Goal: Task Accomplishment & Management: Manage account settings

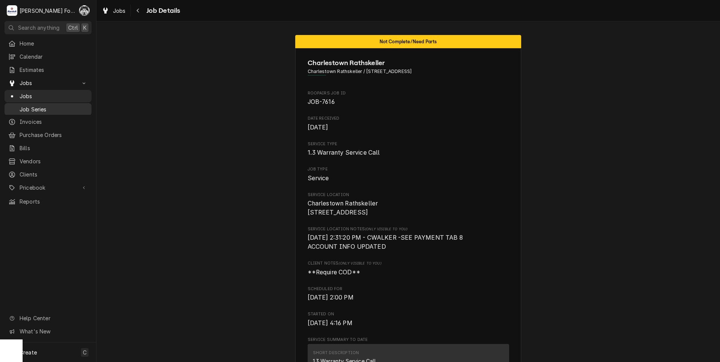
scroll to position [1801, 0]
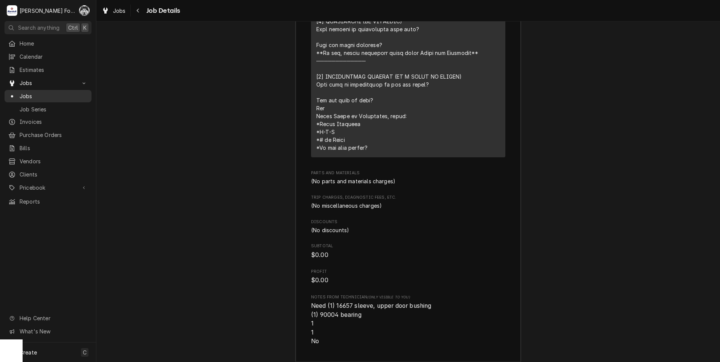
click at [24, 94] on span "Jobs" at bounding box center [54, 96] width 68 height 8
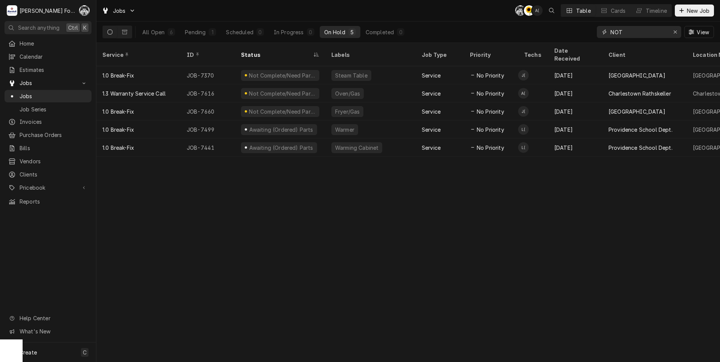
drag, startPoint x: 641, startPoint y: 32, endPoint x: 566, endPoint y: 37, distance: 75.1
click at [570, 36] on div "All Open 6 Pending 1 Scheduled 0 In Progress 0 On Hold 5 Completed 0 NOT View" at bounding box center [408, 31] width 612 height 21
type input "7584"
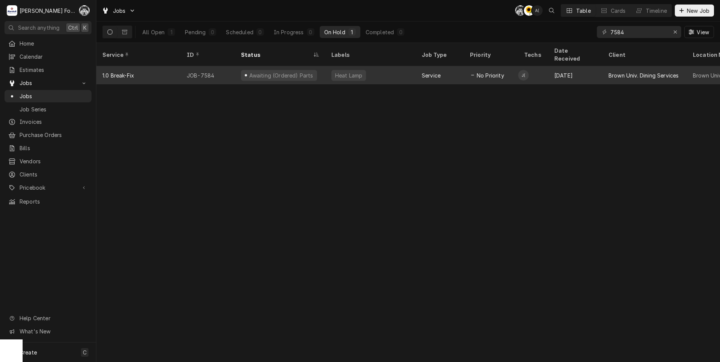
click at [305, 70] on div "Awaiting (Ordered) Parts" at bounding box center [279, 75] width 76 height 11
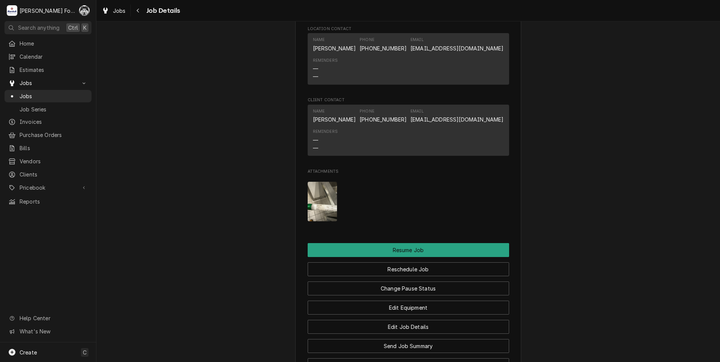
scroll to position [1096, 0]
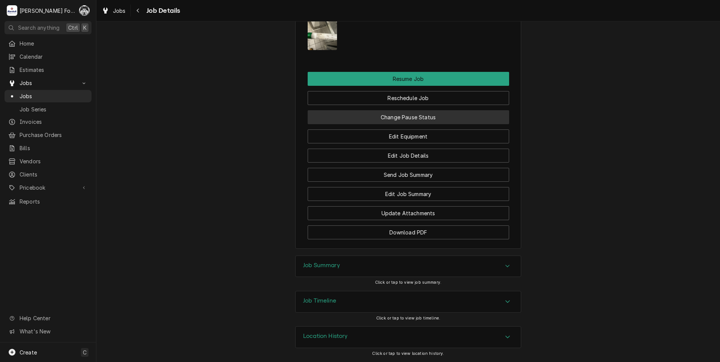
click at [375, 116] on button "Change Pause Status" at bounding box center [408, 117] width 201 height 14
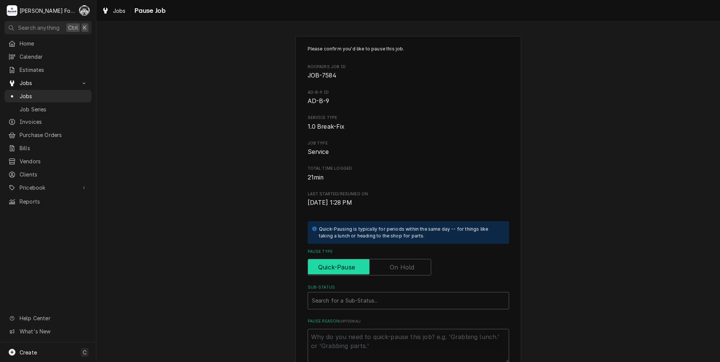
click at [383, 266] on input "Pause Type" at bounding box center [369, 267] width 117 height 17
checkbox input "true"
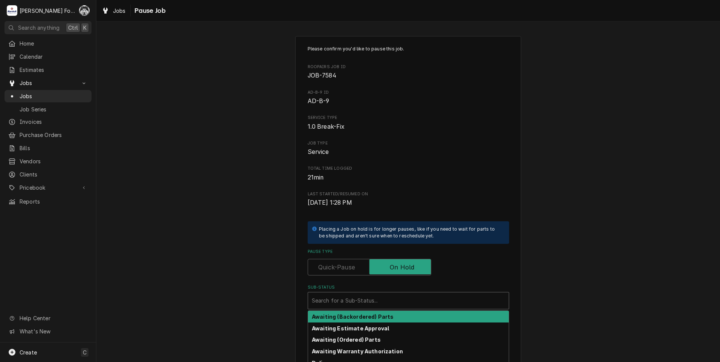
click at [376, 304] on div "Sub-Status" at bounding box center [408, 301] width 193 height 14
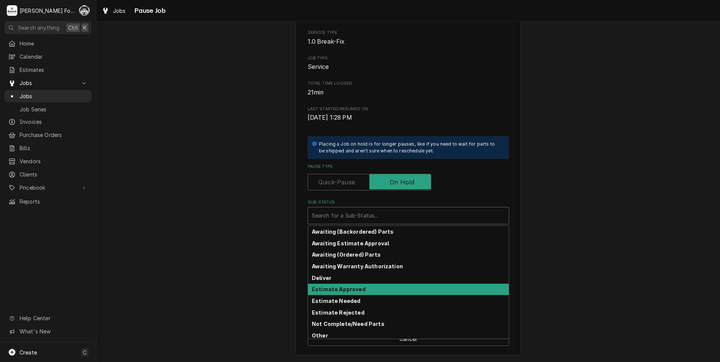
scroll to position [83, 0]
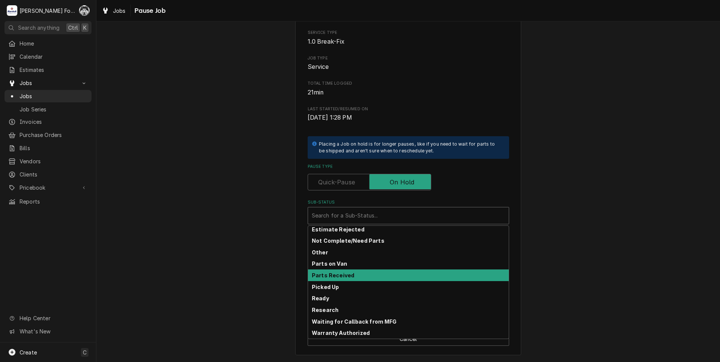
click at [344, 278] on strong "Parts Received" at bounding box center [333, 275] width 43 height 6
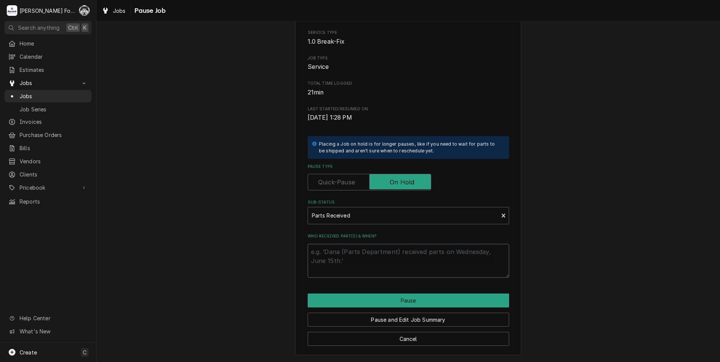
click at [341, 255] on textarea "Who received part(s) & when?" at bounding box center [408, 261] width 201 height 34
type textarea "x"
type textarea "1"
type textarea "x"
type textarea "10"
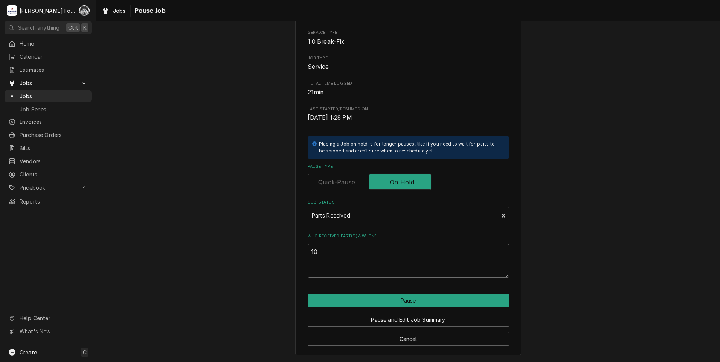
type textarea "x"
type textarea "10/"
type textarea "x"
type textarea "10/1"
type textarea "x"
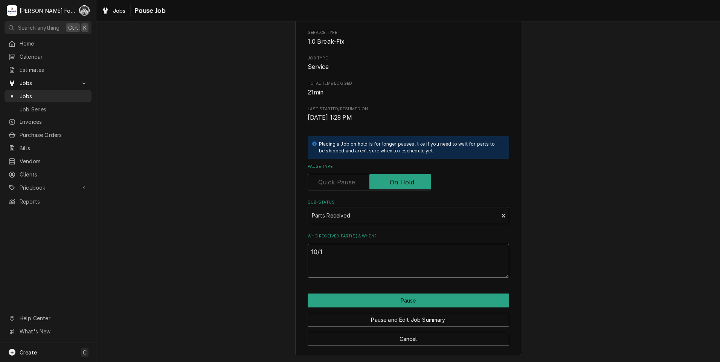
type textarea "10/1/"
type textarea "x"
type textarea "10/1/2"
type textarea "x"
type textarea "10/1/20"
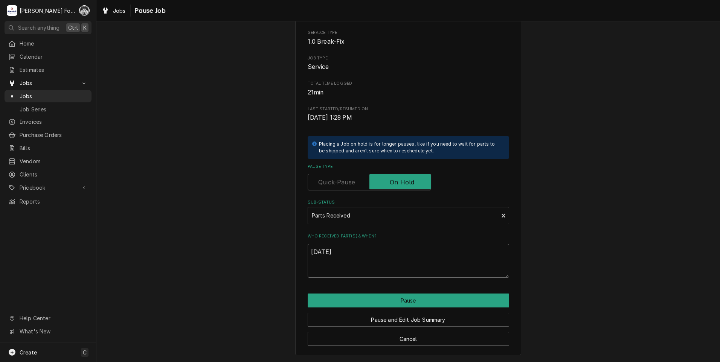
type textarea "x"
type textarea "10/1/202"
type textarea "x"
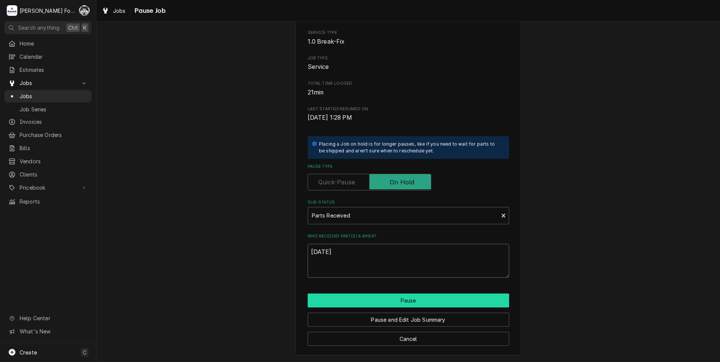
type textarea "10/1/2025"
click at [399, 300] on button "Pause" at bounding box center [408, 301] width 201 height 14
type textarea "x"
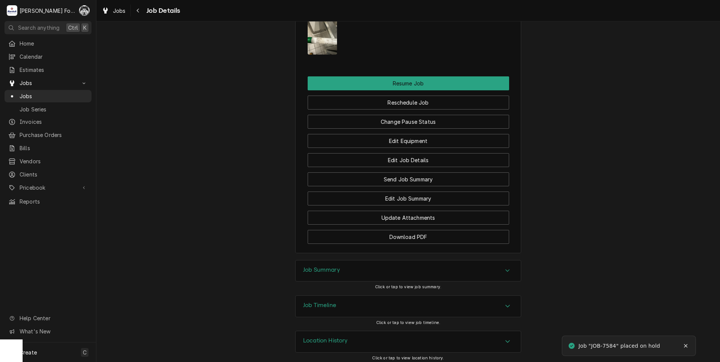
scroll to position [1096, 0]
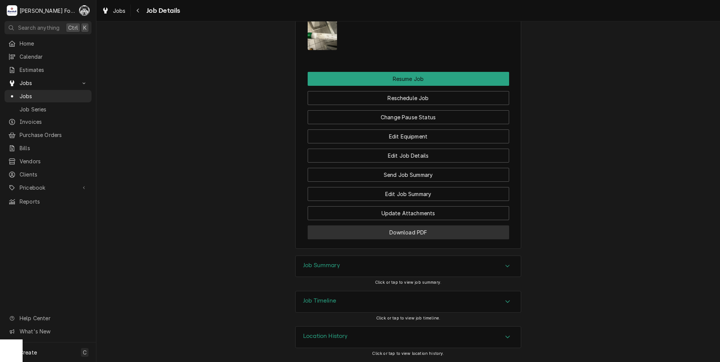
click at [417, 228] on button "Download PDF" at bounding box center [408, 233] width 201 height 14
click at [29, 96] on span "Jobs" at bounding box center [54, 96] width 68 height 8
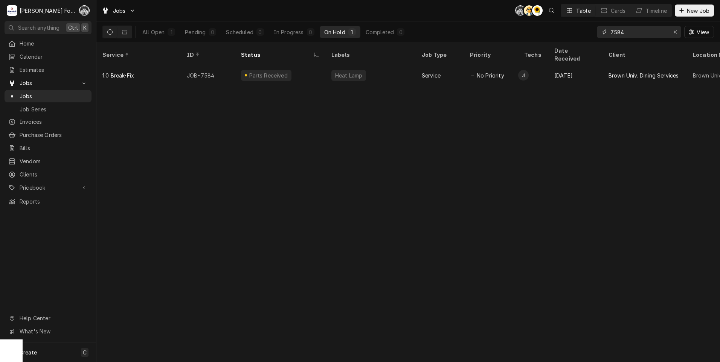
drag, startPoint x: 627, startPoint y: 35, endPoint x: 541, endPoint y: 40, distance: 86.0
click at [543, 47] on div "Jobs C( AT C( Table Cards Timeline New Job All Open 1 Pending 0 Scheduled 0 In …" at bounding box center [408, 181] width 624 height 362
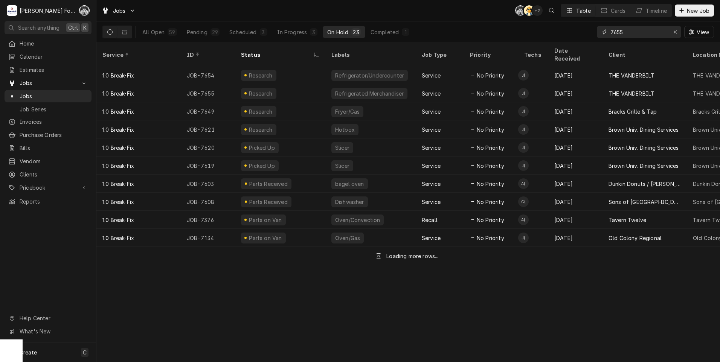
type input "7655"
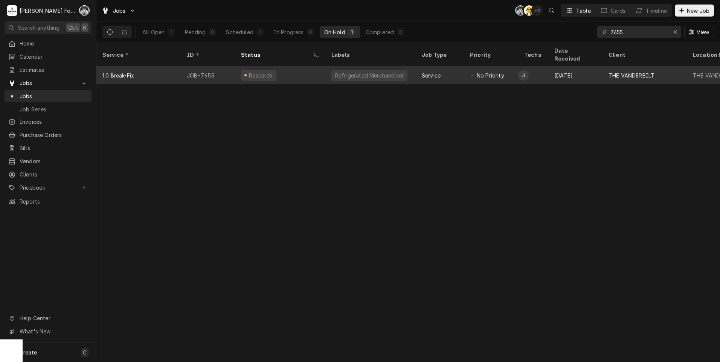
click at [248, 70] on div "Research" at bounding box center [258, 75] width 35 height 11
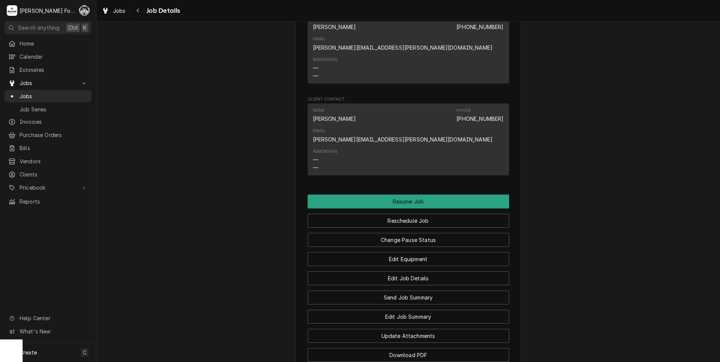
scroll to position [879, 0]
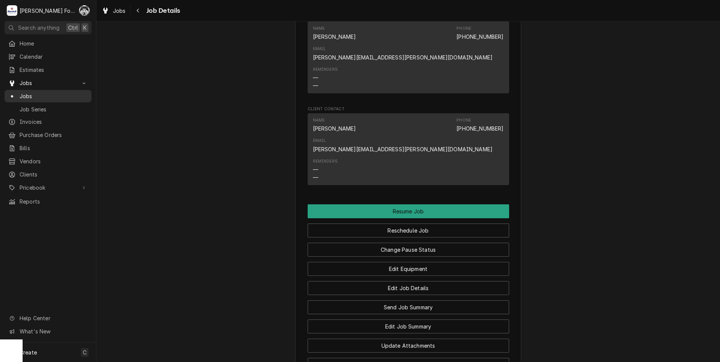
click at [23, 93] on span "Jobs" at bounding box center [54, 96] width 68 height 8
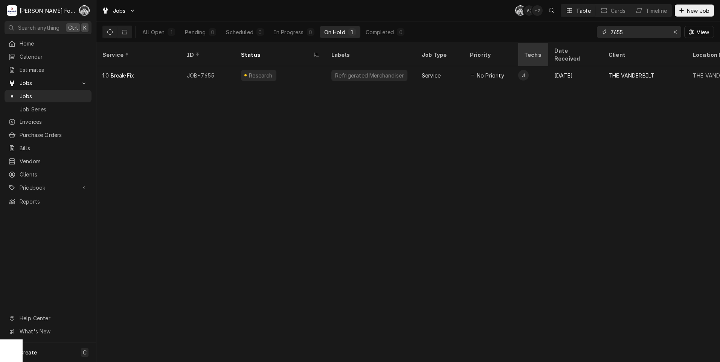
drag, startPoint x: 628, startPoint y: 35, endPoint x: 524, endPoint y: 46, distance: 104.8
click at [525, 46] on div "Jobs C( A( + 2 Table Cards Timeline New Job All Open 1 Pending 0 Scheduled 0 In…" at bounding box center [408, 181] width 624 height 362
type input "7654"
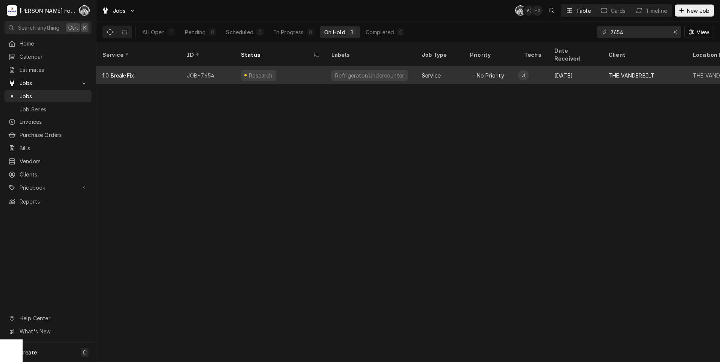
click at [264, 70] on div "Research" at bounding box center [258, 75] width 35 height 11
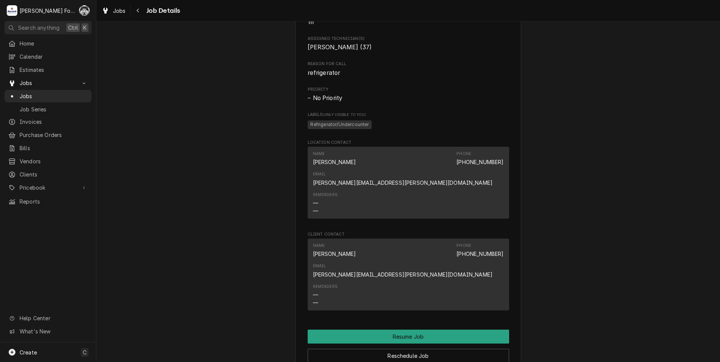
scroll to position [1000, 0]
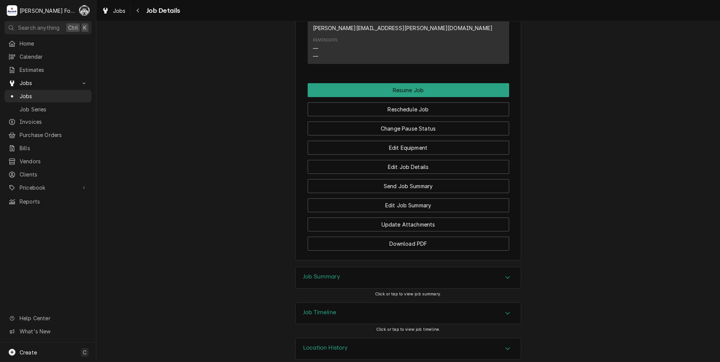
click at [345, 271] on div "Job Summary" at bounding box center [408, 277] width 225 height 21
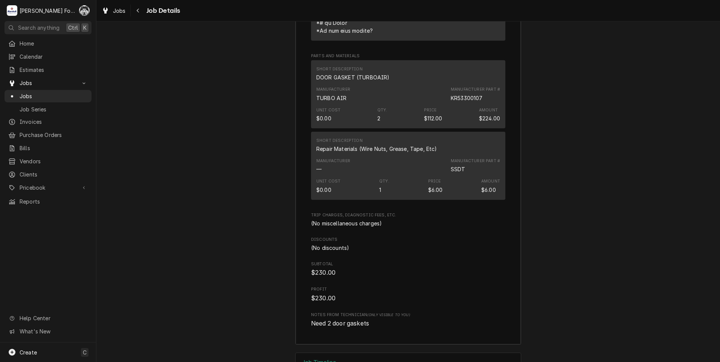
scroll to position [1678, 0]
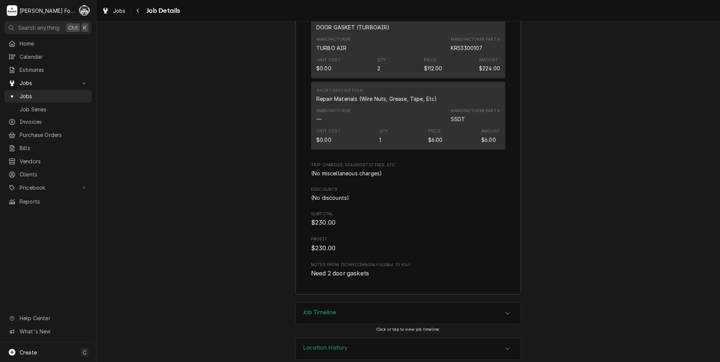
click at [327, 306] on div "Job Timeline" at bounding box center [408, 313] width 225 height 21
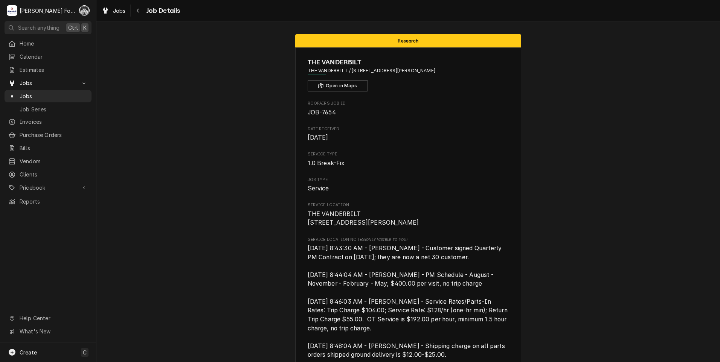
scroll to position [0, 0]
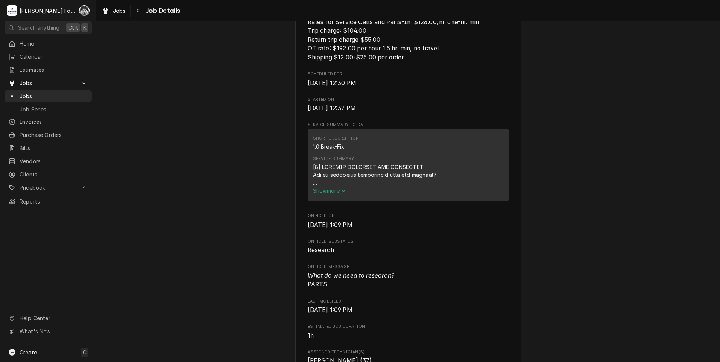
drag, startPoint x: 183, startPoint y: 233, endPoint x: 181, endPoint y: 228, distance: 5.5
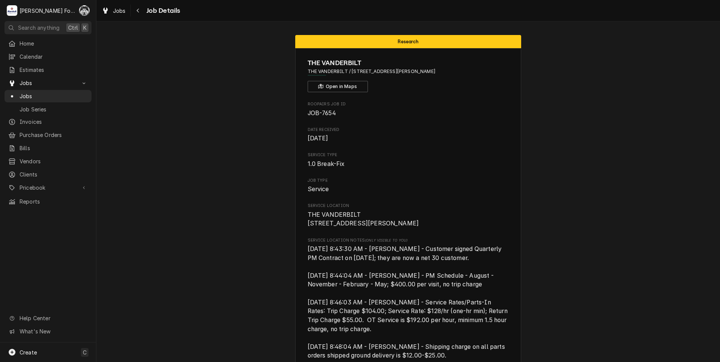
click at [27, 94] on span "Jobs" at bounding box center [54, 96] width 68 height 8
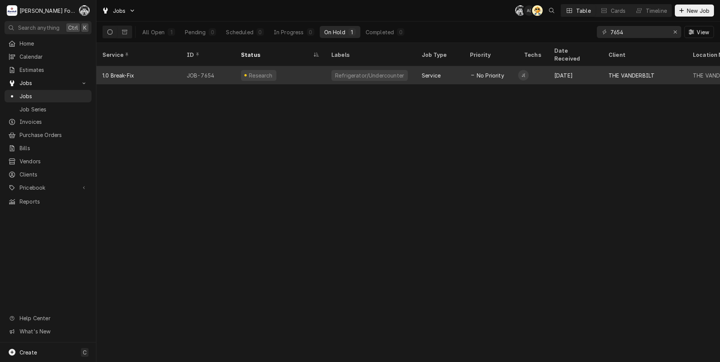
click at [329, 73] on div "Refrigerator/Undercounter" at bounding box center [370, 75] width 90 height 18
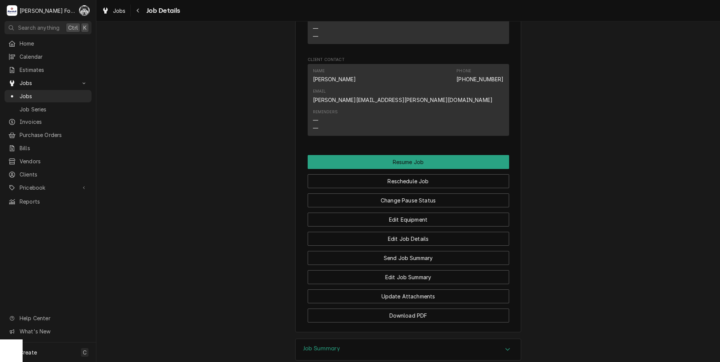
scroll to position [1000, 0]
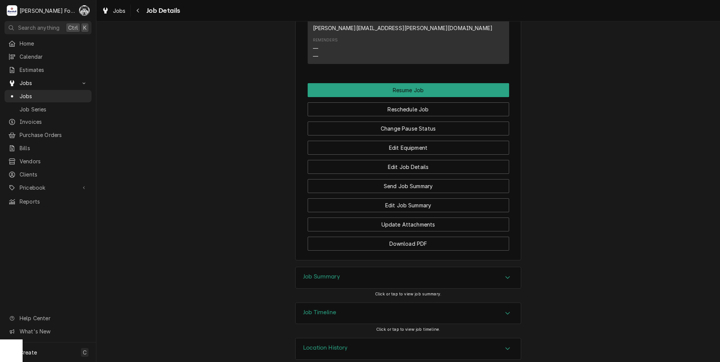
click at [345, 267] on div "Job Summary" at bounding box center [408, 277] width 225 height 21
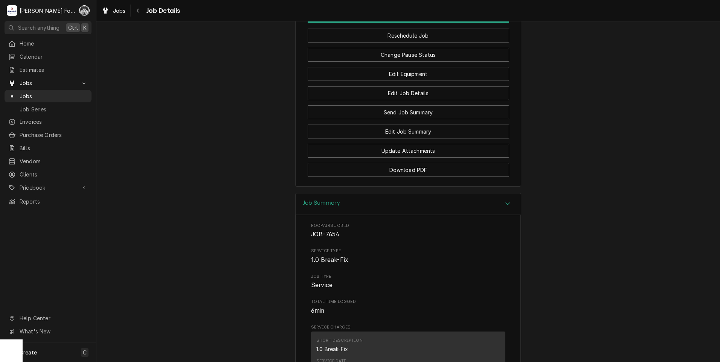
scroll to position [862, 0]
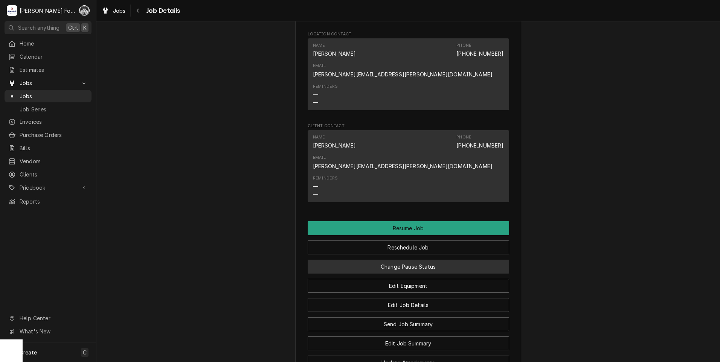
click at [380, 260] on button "Change Pause Status" at bounding box center [408, 267] width 201 height 14
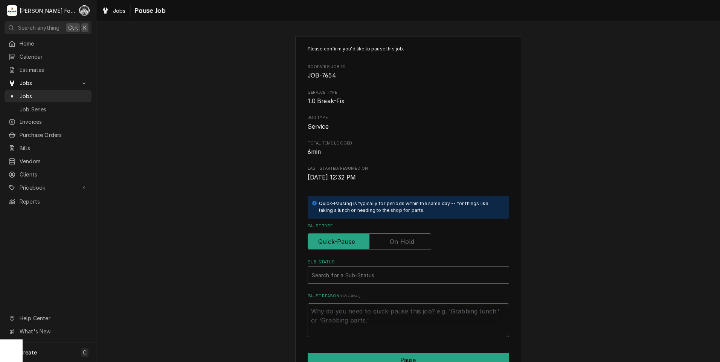
click at [389, 239] on label "Pause Type" at bounding box center [370, 241] width 124 height 17
click at [389, 239] on input "Pause Type" at bounding box center [369, 241] width 117 height 17
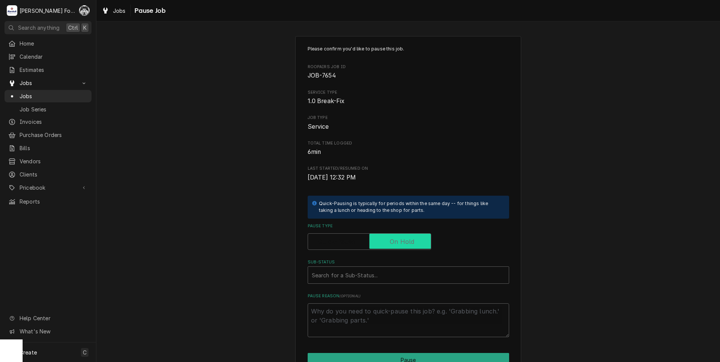
checkbox input "true"
click at [366, 278] on div "Sub-Status" at bounding box center [408, 275] width 193 height 14
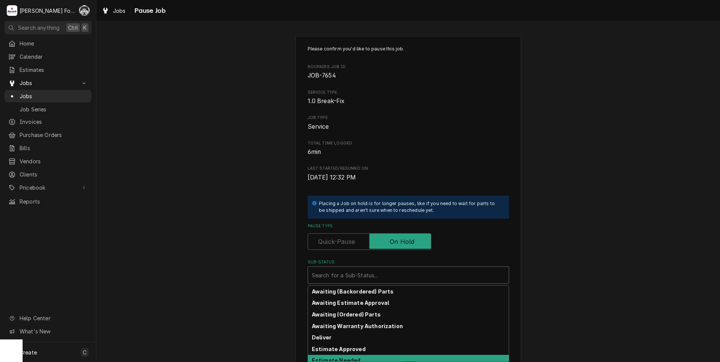
click at [349, 357] on strong "Estimate Needed" at bounding box center [336, 360] width 49 height 6
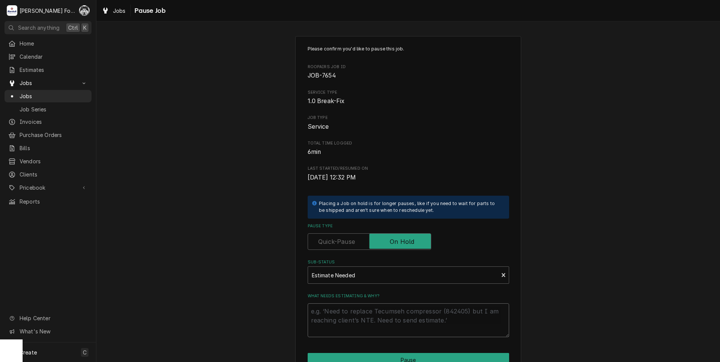
click at [354, 313] on textarea "What needs estimating & why?" at bounding box center [408, 321] width 201 height 34
type textarea "x"
type textarea "p"
type textarea "x"
type textarea "pa"
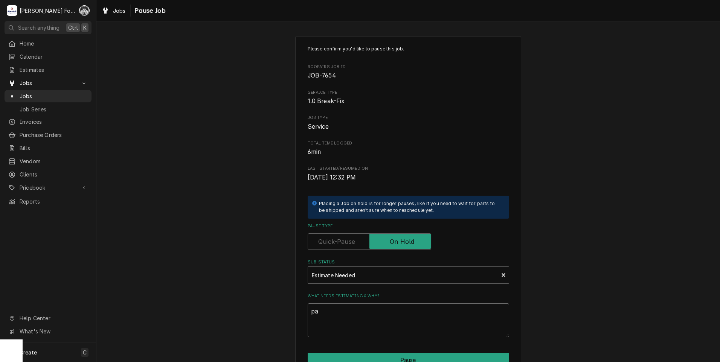
type textarea "x"
type textarea "par"
type textarea "x"
type textarea "part"
type textarea "x"
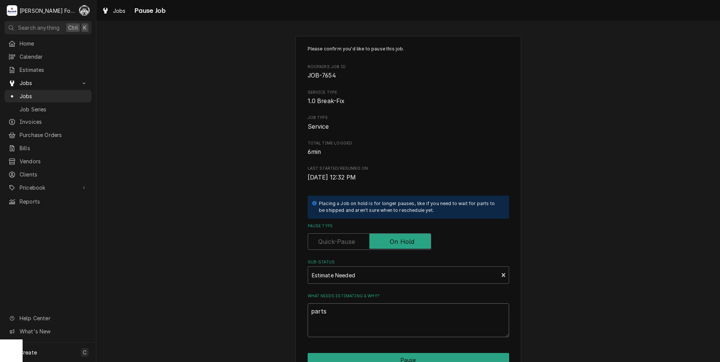
scroll to position [59, 0]
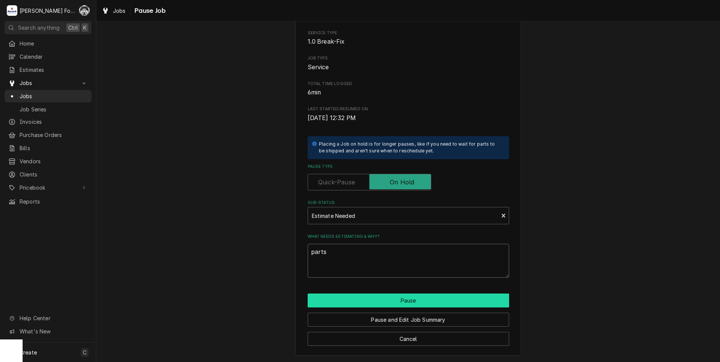
type textarea "parts"
click at [360, 297] on button "Pause" at bounding box center [408, 301] width 201 height 14
type textarea "x"
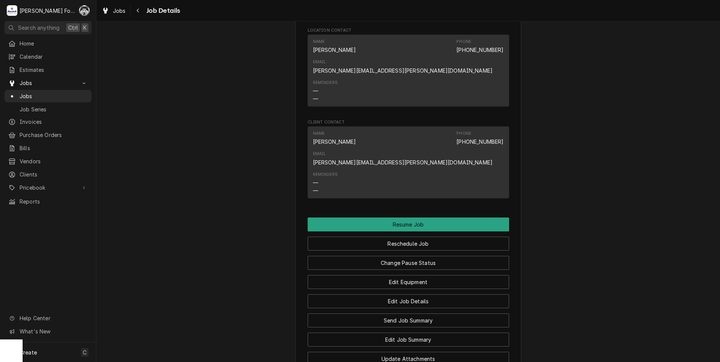
scroll to position [1000, 0]
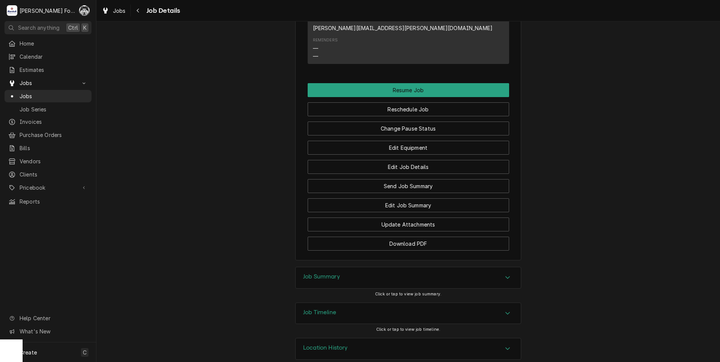
click at [368, 270] on div "Job Summary" at bounding box center [408, 277] width 225 height 21
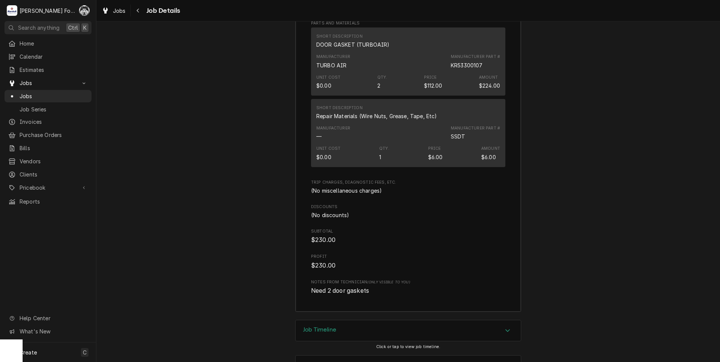
scroll to position [1678, 0]
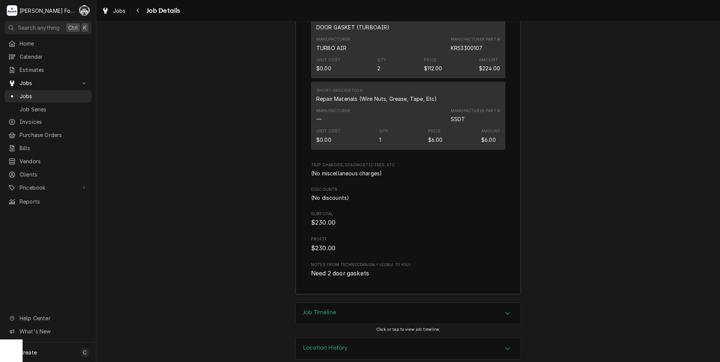
click at [355, 303] on div "Job Timeline" at bounding box center [408, 313] width 225 height 21
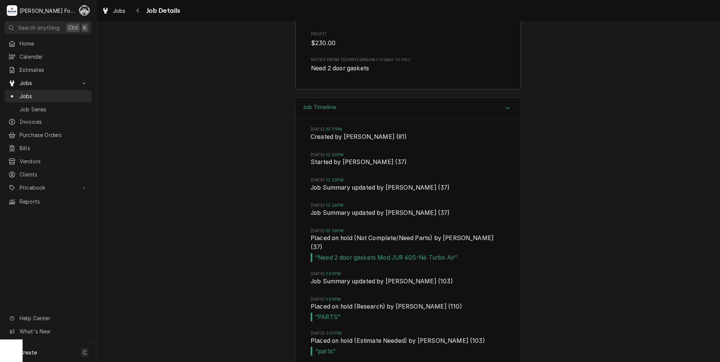
scroll to position [1926, 0]
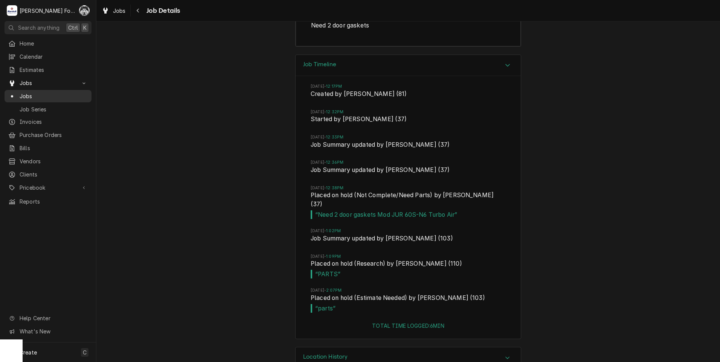
click at [24, 92] on span "Jobs" at bounding box center [54, 96] width 68 height 8
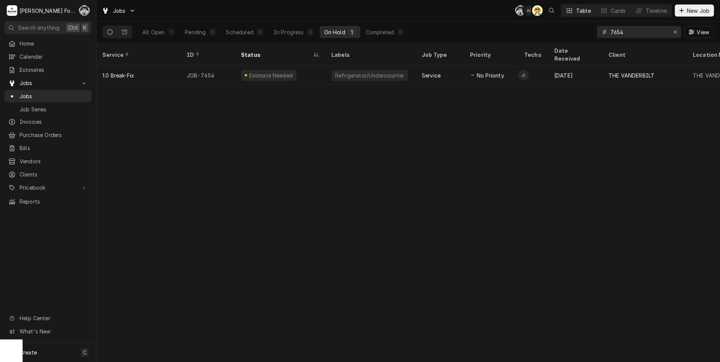
drag, startPoint x: 626, startPoint y: 35, endPoint x: 462, endPoint y: 40, distance: 164.2
click at [462, 41] on div "All Open 1 Pending 0 Scheduled 0 In Progress 0 On Hold 1 Completed 0 7654 View" at bounding box center [408, 31] width 612 height 21
type input "7655"
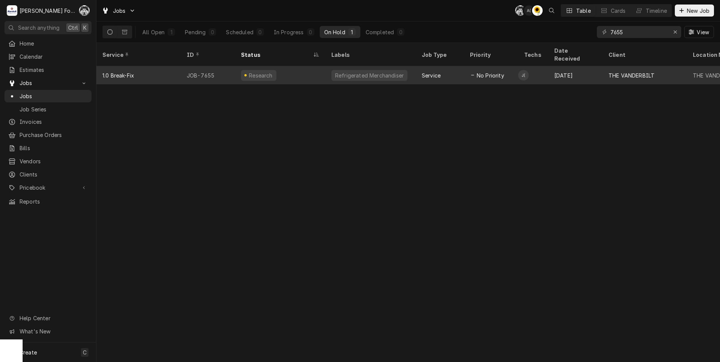
click at [276, 70] on div "Research" at bounding box center [280, 75] width 90 height 18
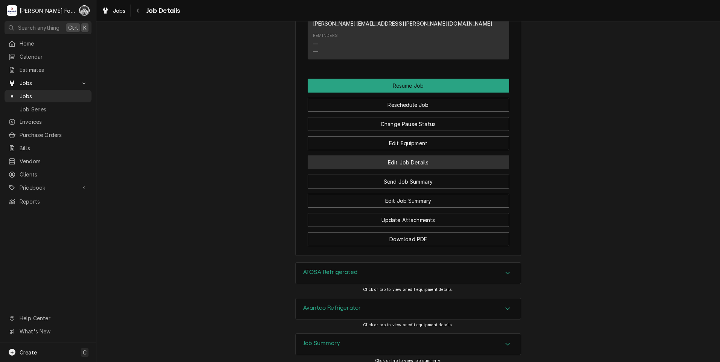
scroll to position [1067, 0]
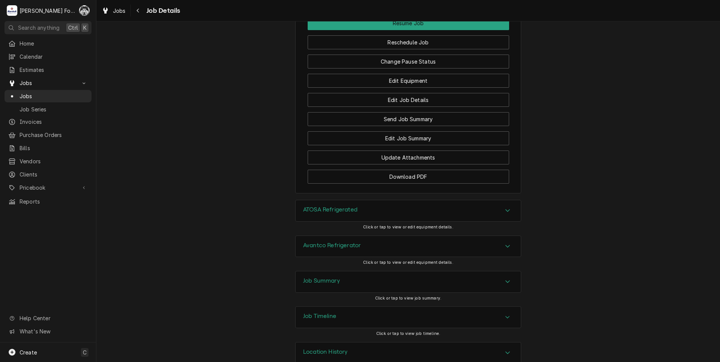
click at [381, 201] on div "ATOSA Refrigerated" at bounding box center [408, 210] width 225 height 21
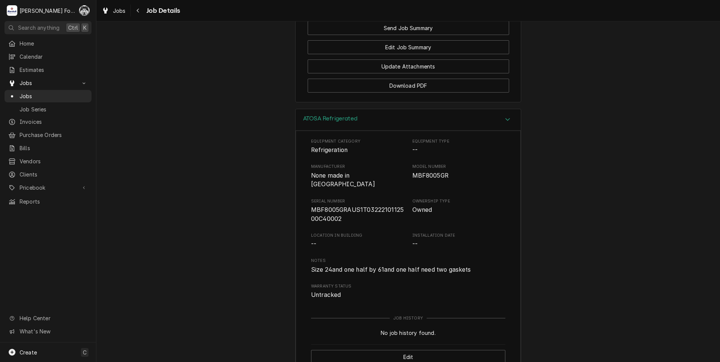
scroll to position [1107, 0]
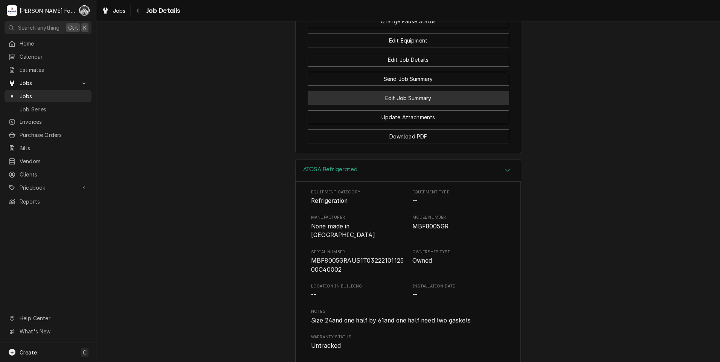
click at [387, 91] on button "Edit Job Summary" at bounding box center [408, 98] width 201 height 14
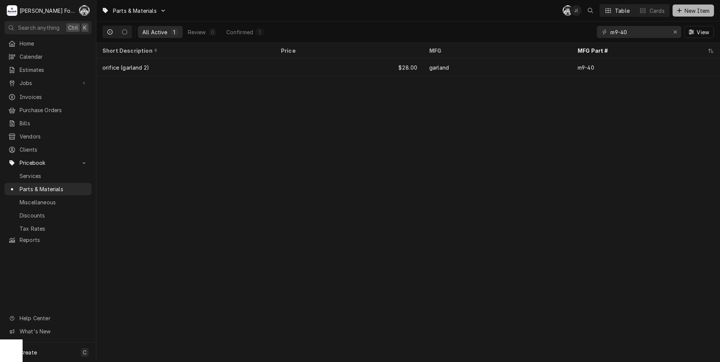
click at [683, 10] on span "New Item" at bounding box center [697, 11] width 28 height 8
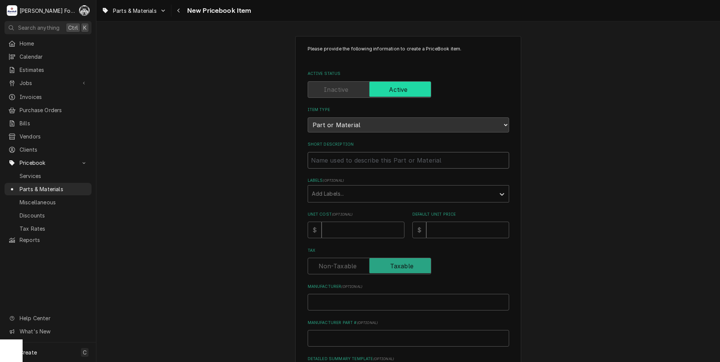
click at [346, 162] on input "Short Description" at bounding box center [408, 160] width 201 height 17
type textarea "x"
type input "D"
type textarea "x"
type input "DO"
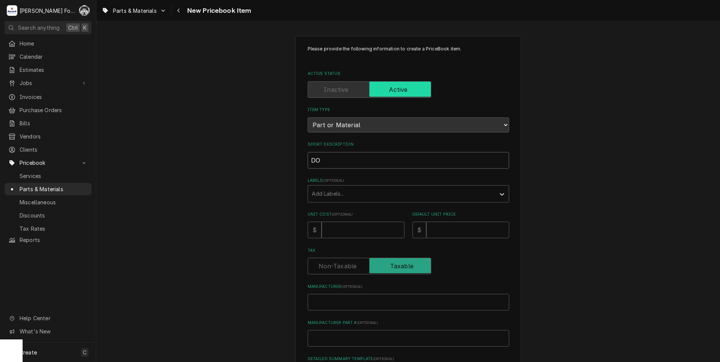
type textarea "x"
type input "DOO"
type textarea "x"
type input "DOOR"
type textarea "x"
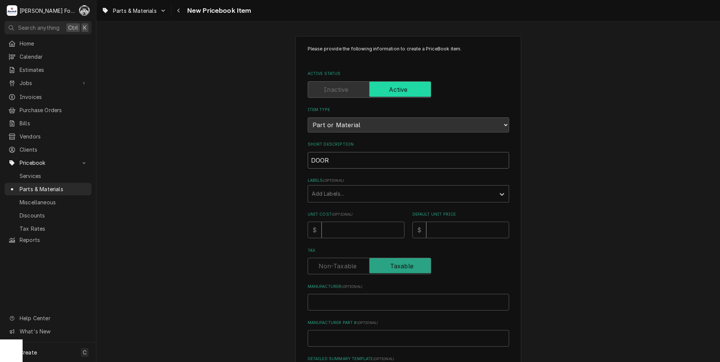
type input "DOOR"
type textarea "x"
type input "DOOR G"
type textarea "x"
type input "DOOR GA"
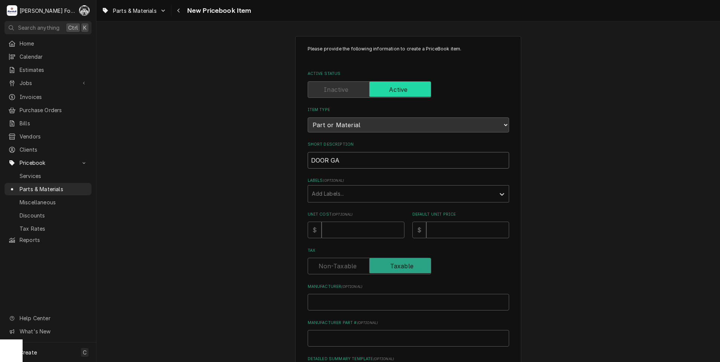
type textarea "x"
type input "DOOR GAS"
type textarea "x"
type input "DOOR GASK"
type textarea "x"
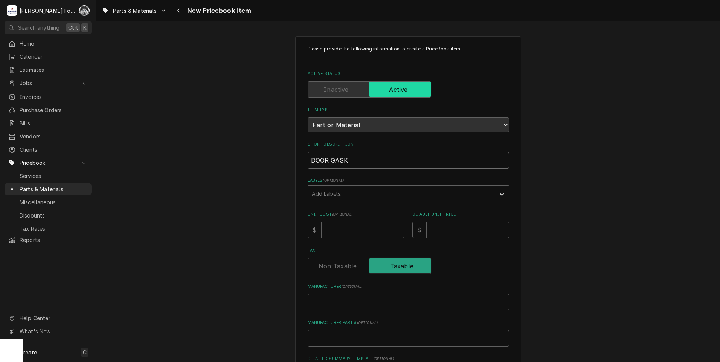
type input "DOOR GASKE"
type textarea "x"
type input "DOOR GASKET"
type textarea "x"
type input "DOOR GASKET,"
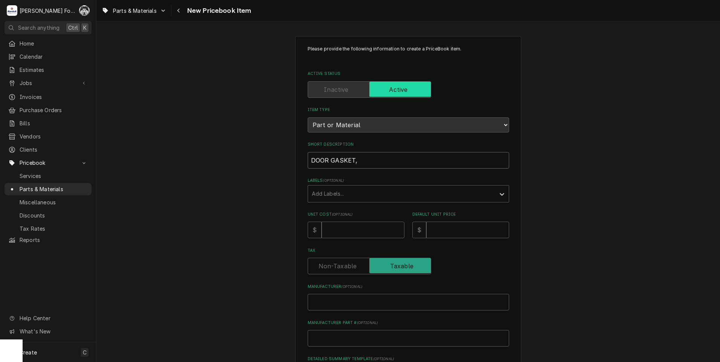
type textarea "x"
type input "DOOR GASKET,"
type textarea "x"
type input "DOOR GASKET,"
type textarea "x"
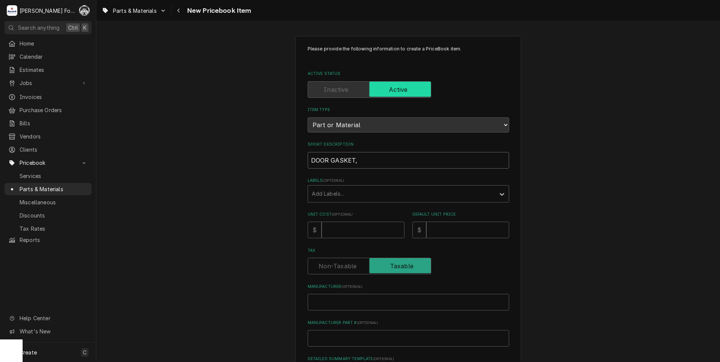
type input "DOOR GASKET"
type textarea "x"
type input "DOOR GASKET"
type textarea "x"
type input "DOOR GASKET ("
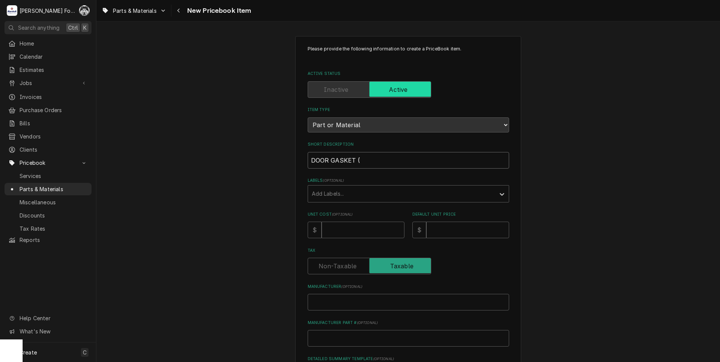
type textarea "x"
type input "DOOR GASKET (A"
type textarea "x"
type input "DOOR GASKET (AT"
type textarea "x"
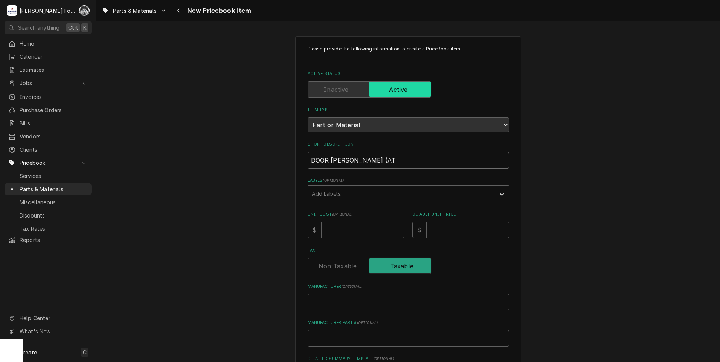
type input "DOOR GASKET (ATO"
type textarea "x"
type input "DOOR GASKET (ATOS"
type textarea "x"
type input "DOOR GASKET (ATOSA"
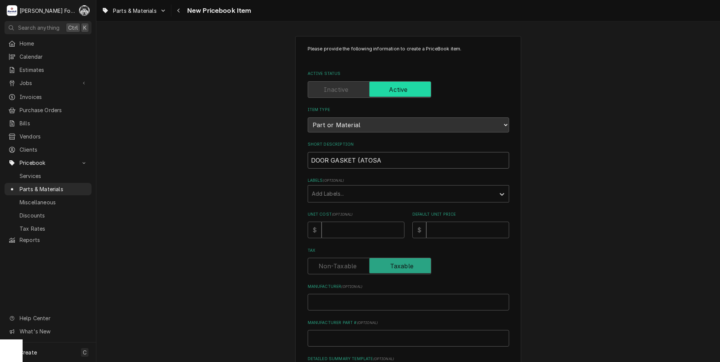
type textarea "x"
type input "DOOR GASKET (ATOSA"
type textarea "x"
type input "DOOR GASKET (ATOSA 1"
type textarea "x"
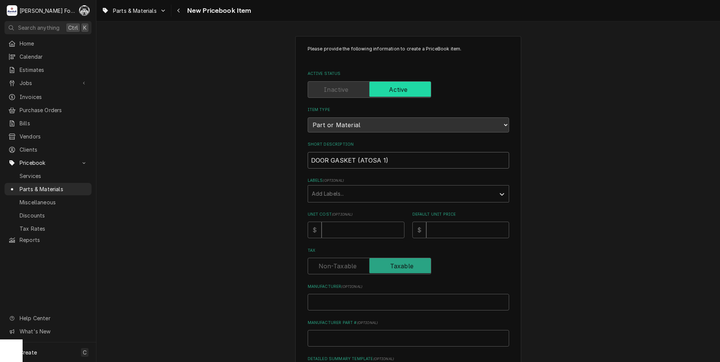
type input "DOOR GASKET (ATOSA 1)"
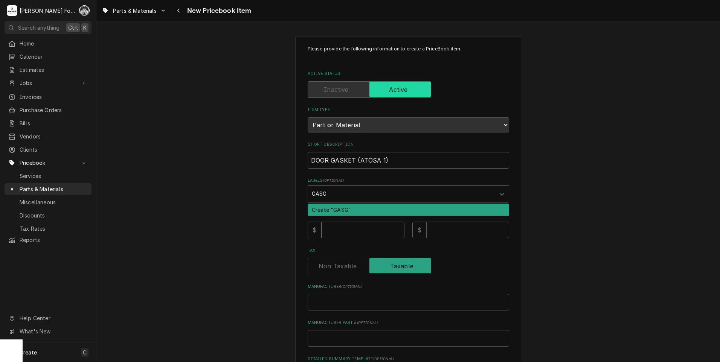
type input "GAS"
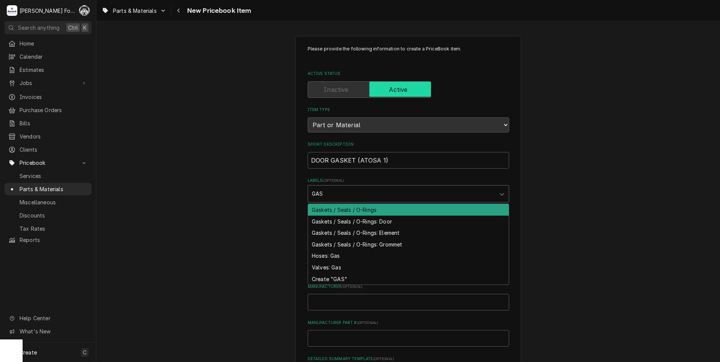
type textarea "x"
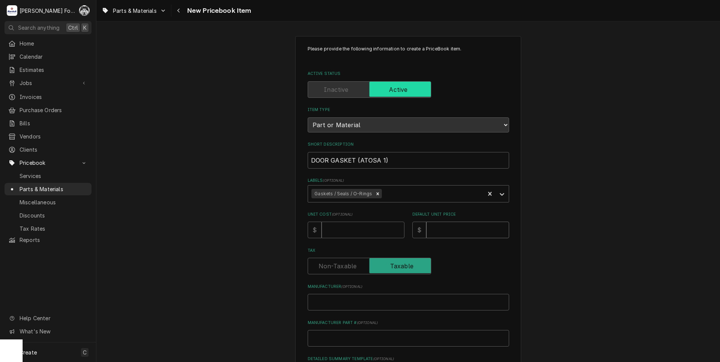
type textarea "x"
type input "6"
type textarea "x"
type input "69"
click at [417, 303] on input "Manufacturer ( optional )" at bounding box center [408, 302] width 201 height 17
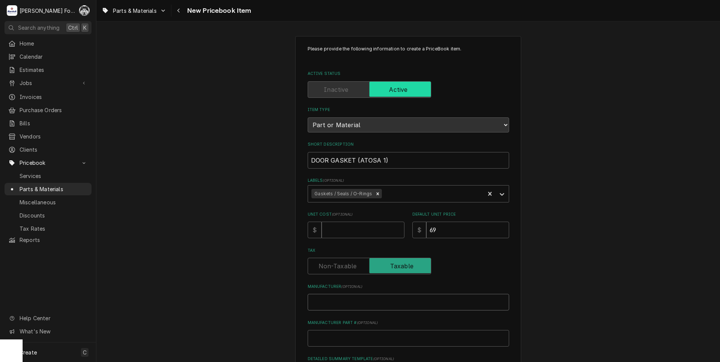
type textarea "x"
type input "A"
type textarea "x"
type input "AT"
type textarea "x"
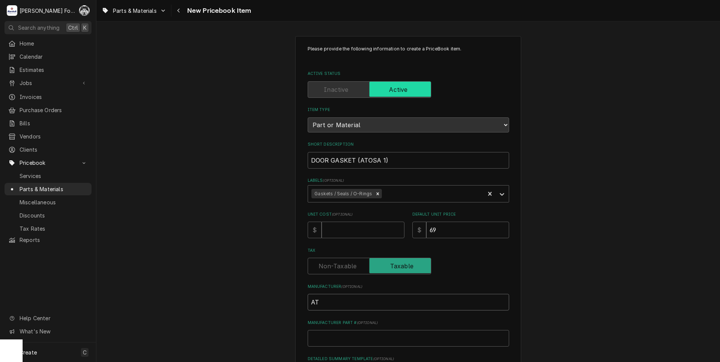
type input "ATO"
type textarea "x"
type input "ATOS"
type textarea "x"
type input "ATOSA"
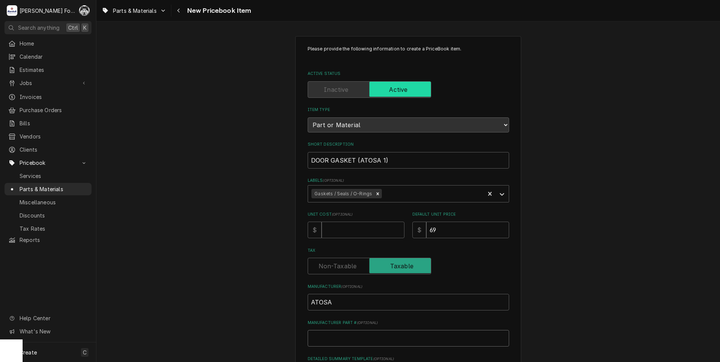
type textarea "x"
type input "W"
type textarea "x"
type input "W0"
type textarea "x"
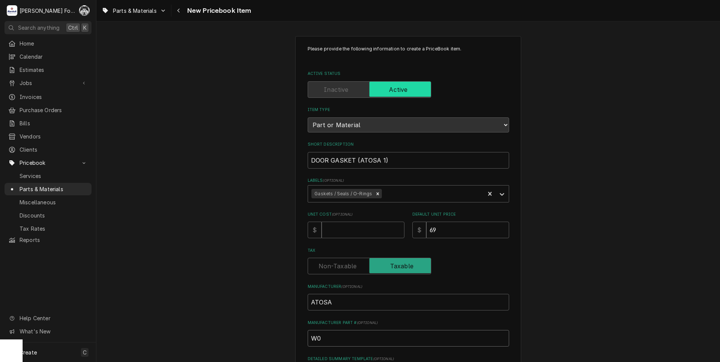
type input "W04"
type textarea "x"
type input "W040"
type textarea "x"
type input "W0404"
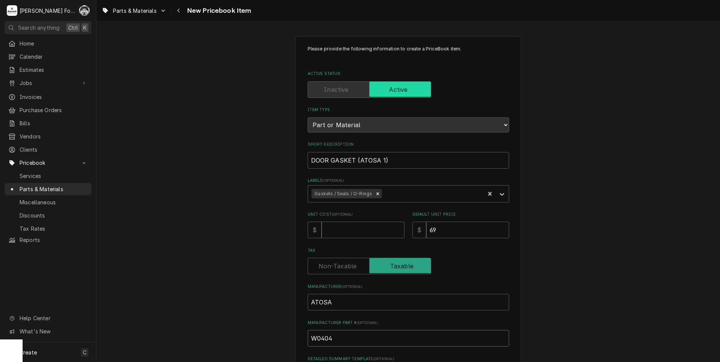
type textarea "x"
type input "W04045"
type textarea "x"
type input "W040451"
type textarea "x"
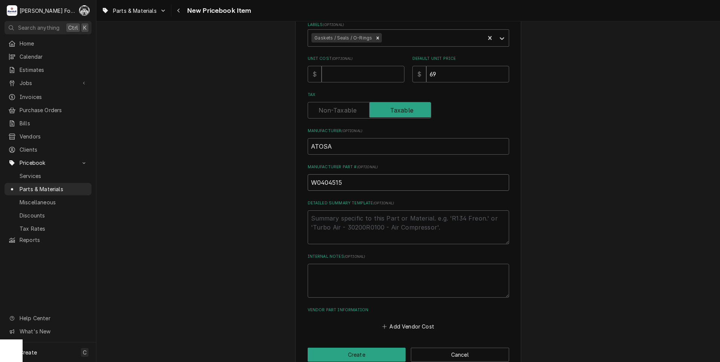
scroll to position [172, 0]
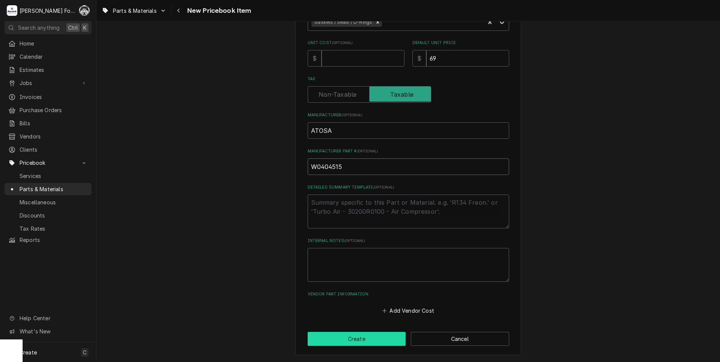
type input "W0404515"
click at [349, 336] on button "Create" at bounding box center [357, 339] width 98 height 14
type textarea "x"
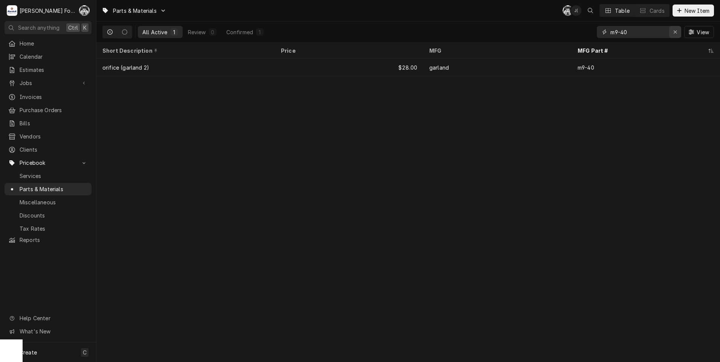
click at [674, 32] on icon "Erase input" at bounding box center [675, 32] width 3 height 3
click at [631, 34] on input "Dynamic Content Wrapper" at bounding box center [643, 32] width 67 height 12
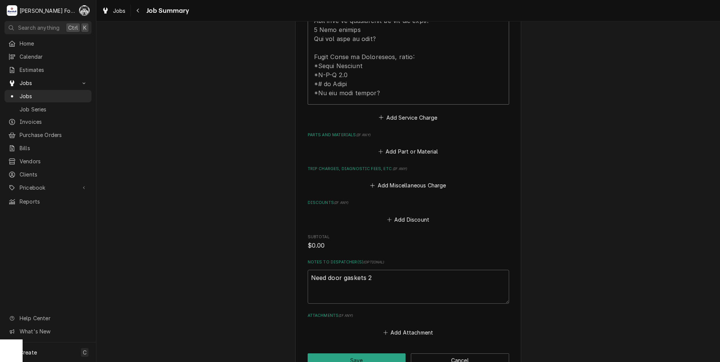
scroll to position [439, 0]
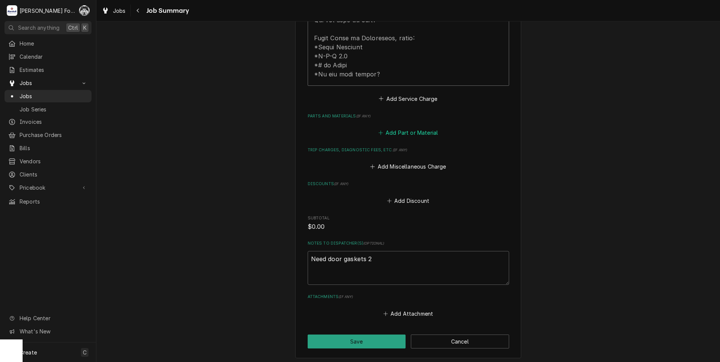
click at [395, 128] on button "Add Part or Material" at bounding box center [408, 133] width 62 height 11
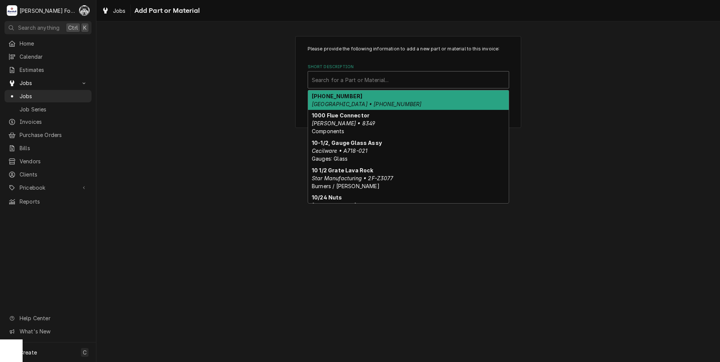
click at [357, 78] on div "Short Description" at bounding box center [408, 80] width 193 height 14
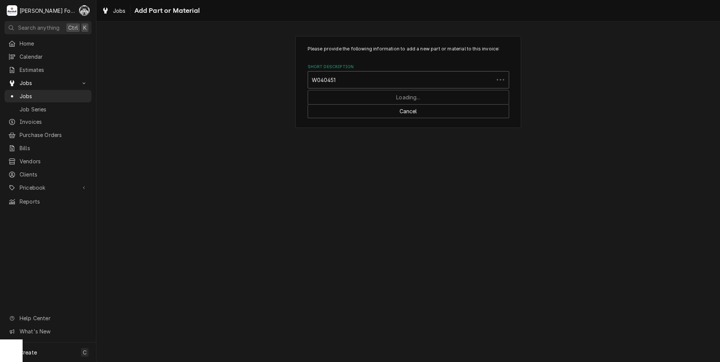
type input "W0404515"
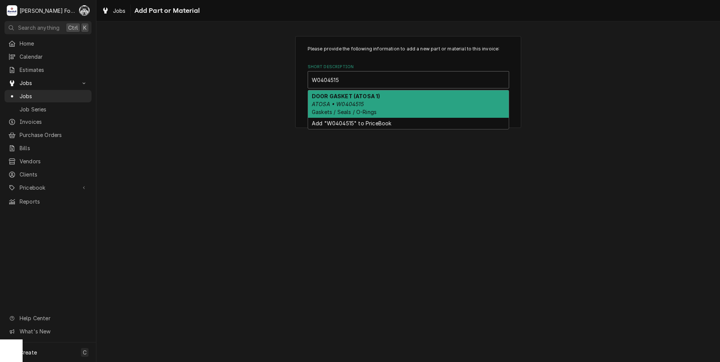
click at [328, 103] on em "ATOSA • W0404515" at bounding box center [338, 104] width 52 height 6
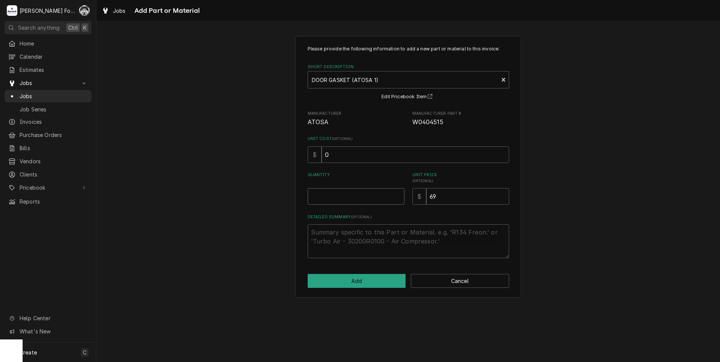
type textarea "x"
type input "0.5"
click at [399, 195] on input "0.5" at bounding box center [356, 196] width 97 height 17
type textarea "x"
type input "1"
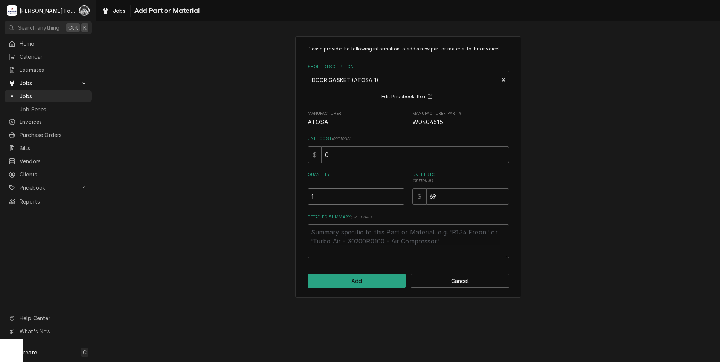
click at [399, 195] on input "1" at bounding box center [356, 196] width 97 height 17
type textarea "x"
type input "1.5"
click at [399, 195] on input "1.5" at bounding box center [356, 196] width 97 height 17
type textarea "x"
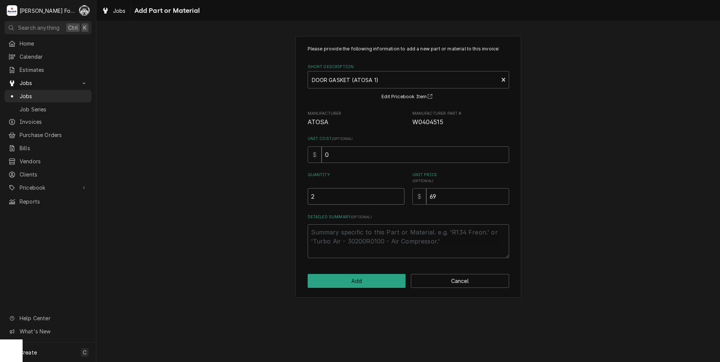
type input "2"
click at [399, 195] on input "2" at bounding box center [356, 196] width 97 height 17
click at [359, 280] on button "Add" at bounding box center [357, 281] width 98 height 14
type textarea "x"
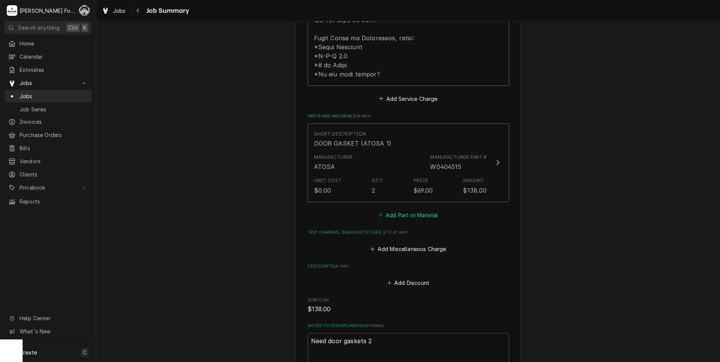
click at [395, 210] on button "Add Part or Material" at bounding box center [408, 215] width 62 height 11
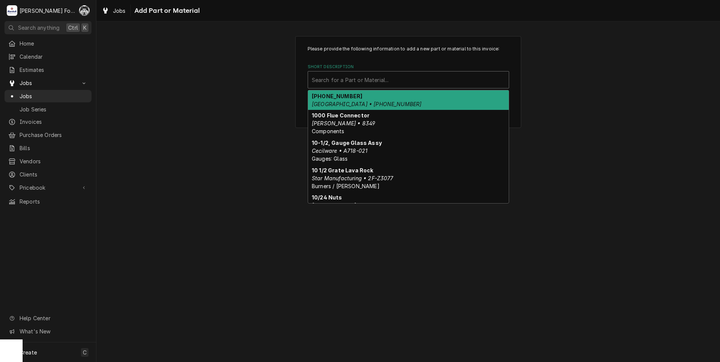
click at [363, 81] on div "Short Description" at bounding box center [408, 80] width 193 height 14
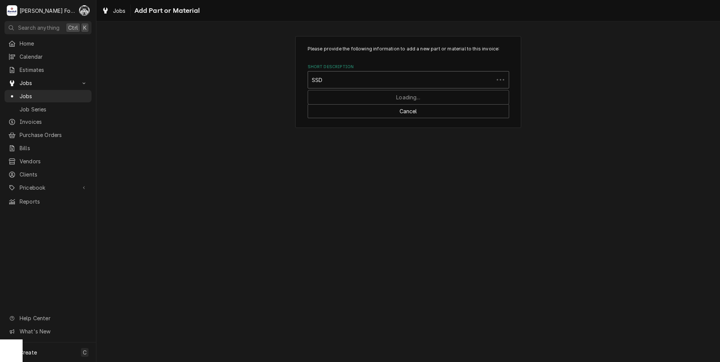
type input "SSDT"
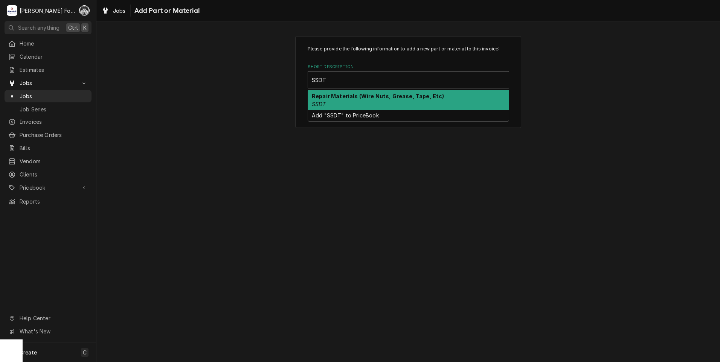
click at [338, 104] on div "Repair Materials (Wire Nuts, Grease, Tape, Etc) SSDT" at bounding box center [408, 100] width 201 height 20
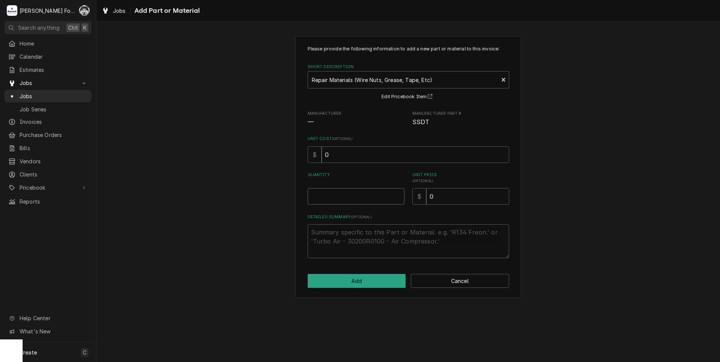
type textarea "x"
type input "0.5"
click at [397, 193] on input "0.5" at bounding box center [356, 196] width 97 height 17
type textarea "x"
type input "1"
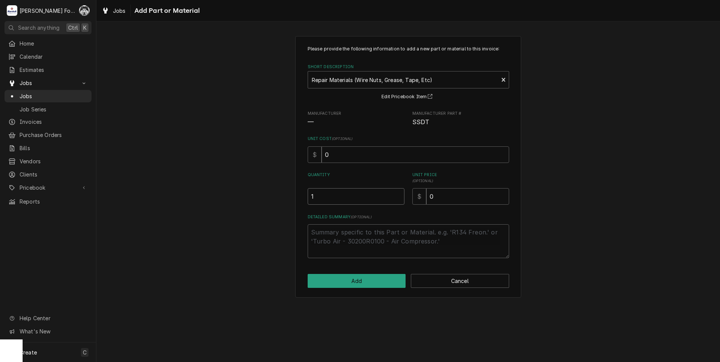
click at [397, 193] on input "1" at bounding box center [356, 196] width 97 height 17
drag, startPoint x: 464, startPoint y: 192, endPoint x: 344, endPoint y: 212, distance: 121.8
click at [358, 217] on div "Please provide the following information to add a new part or material to this …" at bounding box center [408, 152] width 201 height 213
type textarea "x"
type input "6"
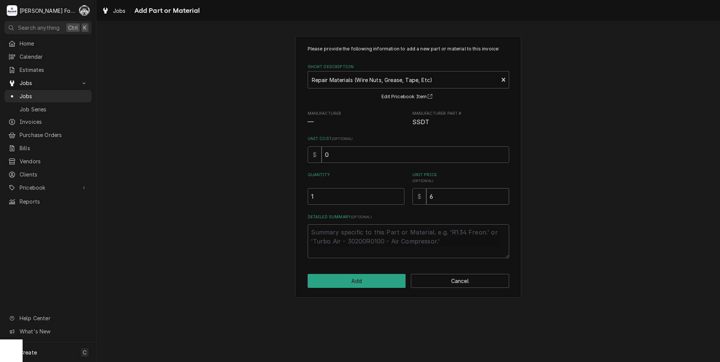
type textarea "x"
type input "4"
click at [353, 284] on button "Add" at bounding box center [357, 281] width 98 height 14
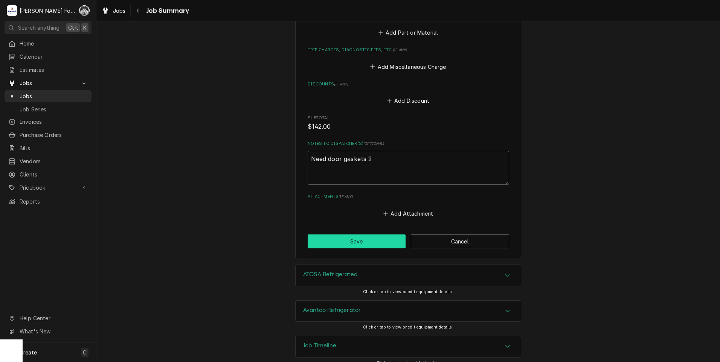
scroll to position [705, 0]
click at [327, 234] on button "Save" at bounding box center [357, 241] width 98 height 14
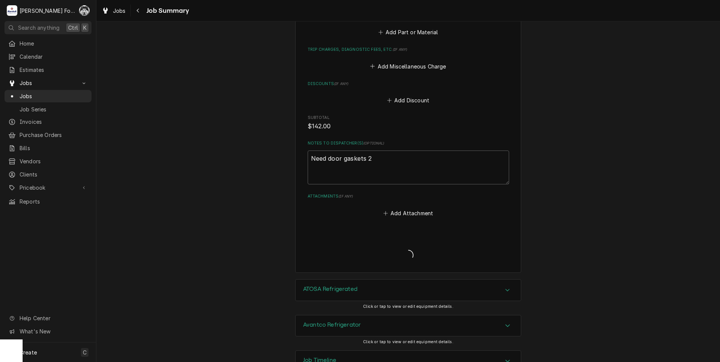
type textarea "x"
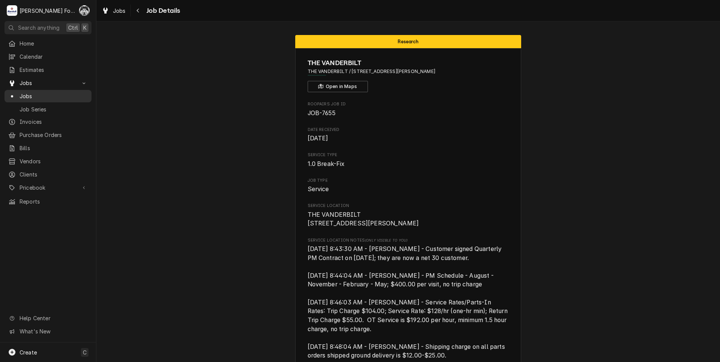
click at [24, 93] on span "Jobs" at bounding box center [54, 96] width 68 height 8
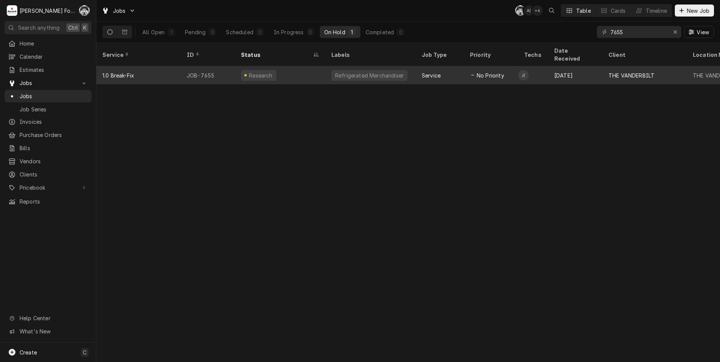
click at [294, 75] on div "Research" at bounding box center [280, 75] width 90 height 18
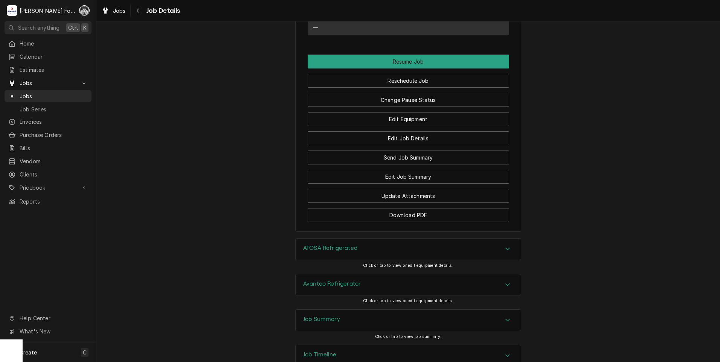
scroll to position [945, 0]
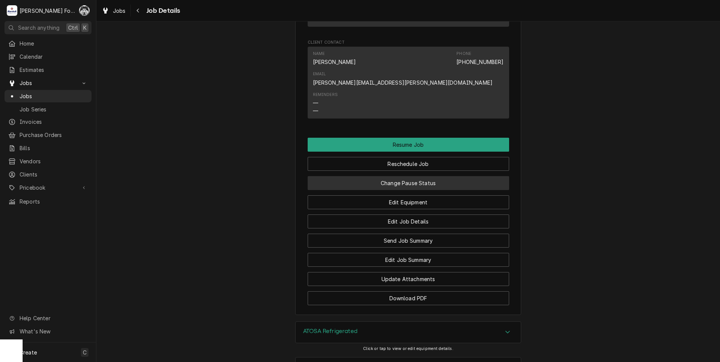
click at [415, 176] on button "Change Pause Status" at bounding box center [408, 183] width 201 height 14
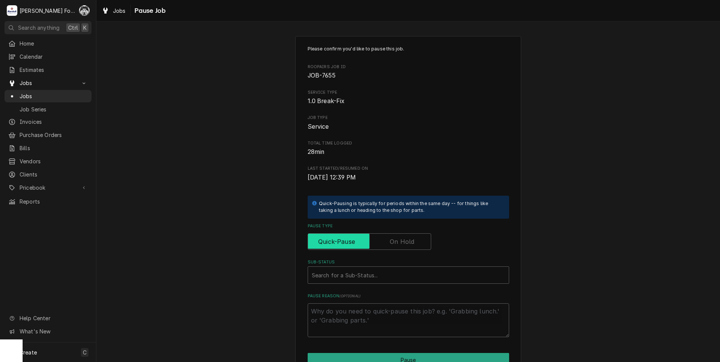
click at [385, 234] on input "Pause Type" at bounding box center [369, 241] width 117 height 17
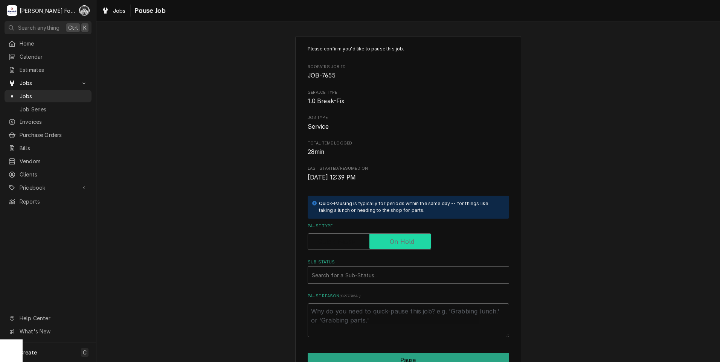
checkbox input "true"
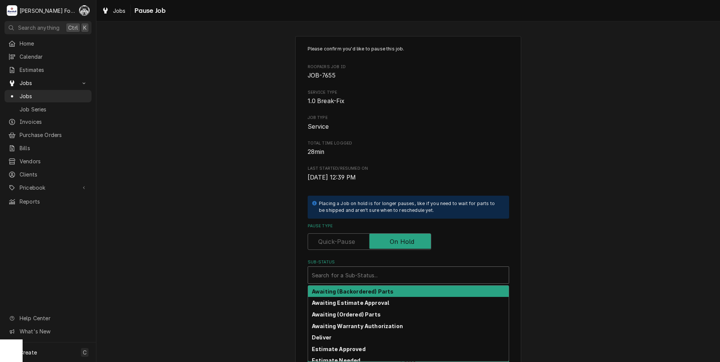
click at [356, 281] on div "Sub-Status" at bounding box center [408, 275] width 193 height 14
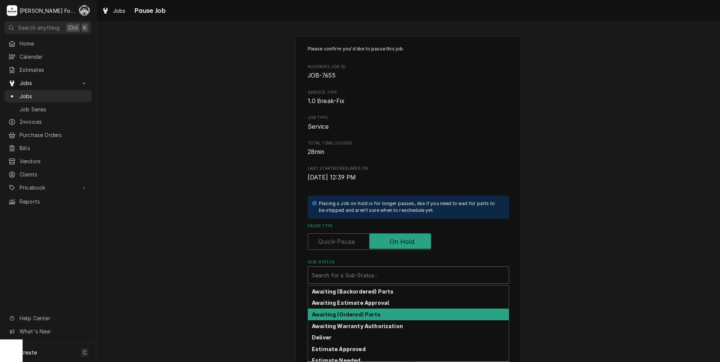
click at [351, 311] on strong "Awaiting (Ordered) Parts" at bounding box center [346, 314] width 69 height 6
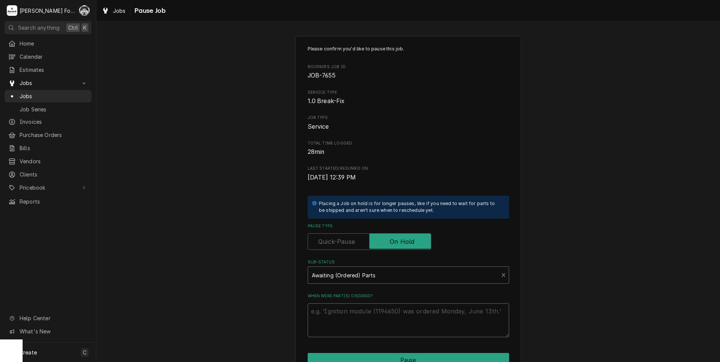
click at [345, 312] on textarea "When were part(s) ordered?" at bounding box center [408, 321] width 201 height 34
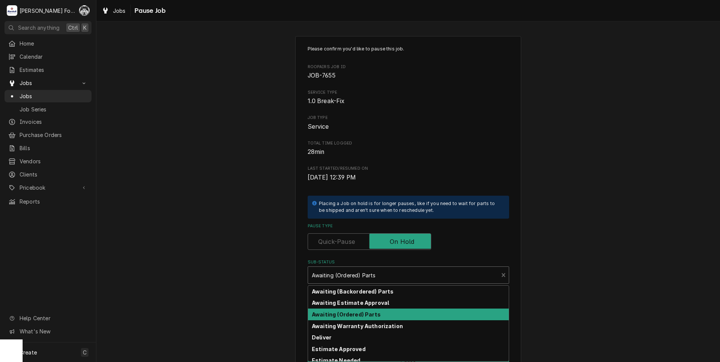
click at [353, 281] on div "Sub-Status" at bounding box center [403, 275] width 183 height 14
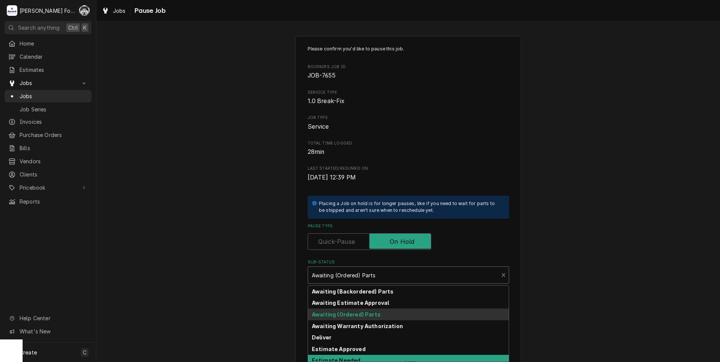
click at [346, 360] on strong "Estimate Needed" at bounding box center [336, 360] width 49 height 6
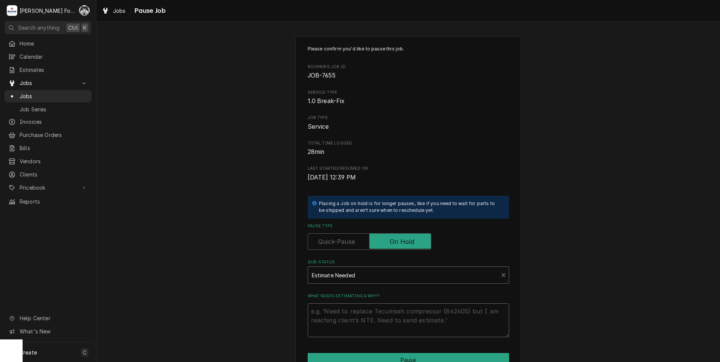
click at [347, 326] on textarea "What needs estimating & why?" at bounding box center [408, 321] width 201 height 34
type textarea "x"
type textarea "P"
type textarea "x"
type textarea "PA"
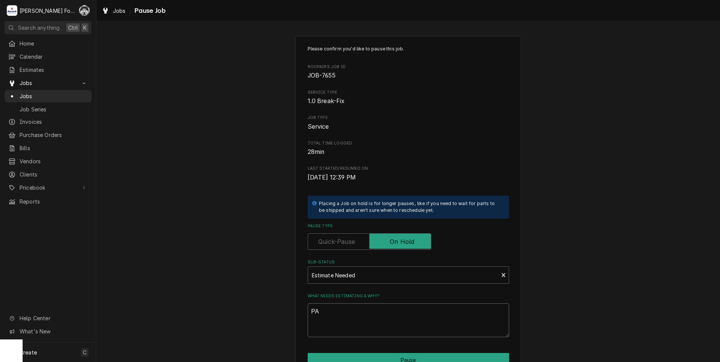
type textarea "x"
type textarea "PAR"
type textarea "x"
type textarea "PART"
type textarea "x"
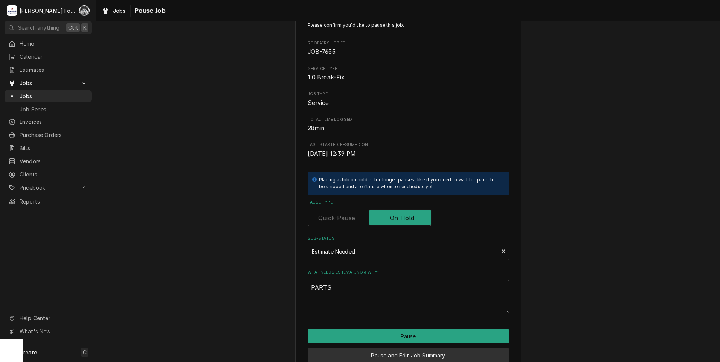
scroll to position [59, 0]
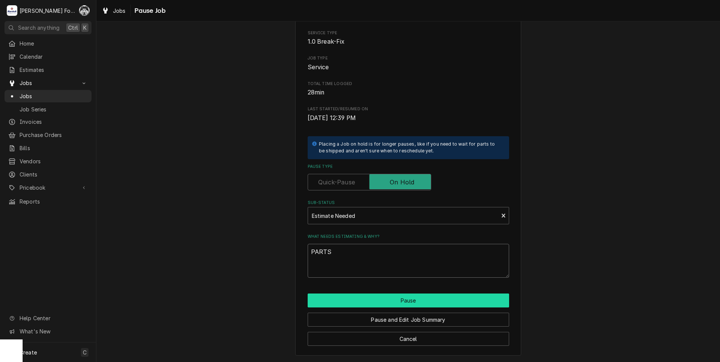
type textarea "PARTS"
click at [365, 300] on button "Pause" at bounding box center [408, 301] width 201 height 14
type textarea "x"
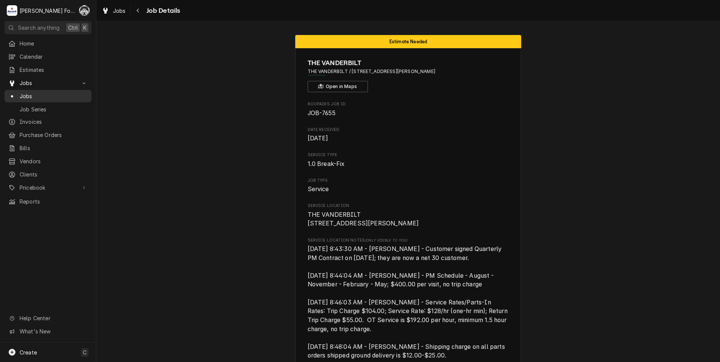
click at [22, 92] on span "Jobs" at bounding box center [54, 96] width 68 height 8
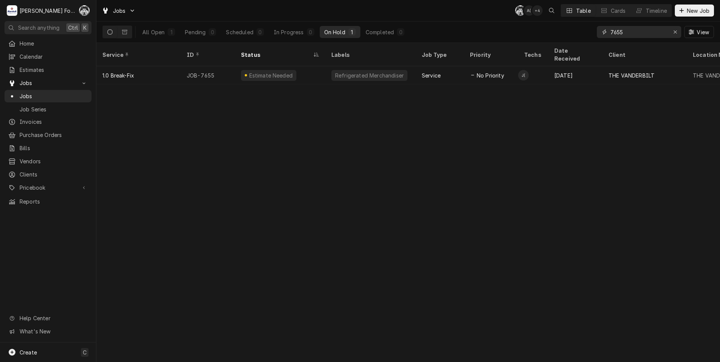
drag, startPoint x: 632, startPoint y: 30, endPoint x: 589, endPoint y: 36, distance: 43.0
click at [589, 36] on div "All Open 1 Pending 0 Scheduled 0 In Progress 0 On Hold 1 Completed 0 7655 View" at bounding box center [408, 31] width 612 height 21
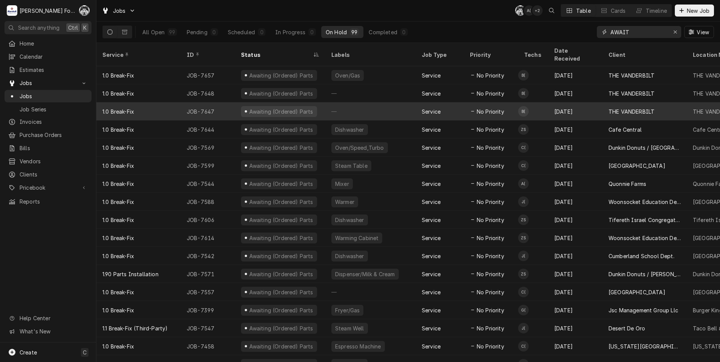
type input "AWAIT"
click at [452, 102] on div "Service" at bounding box center [440, 111] width 48 height 18
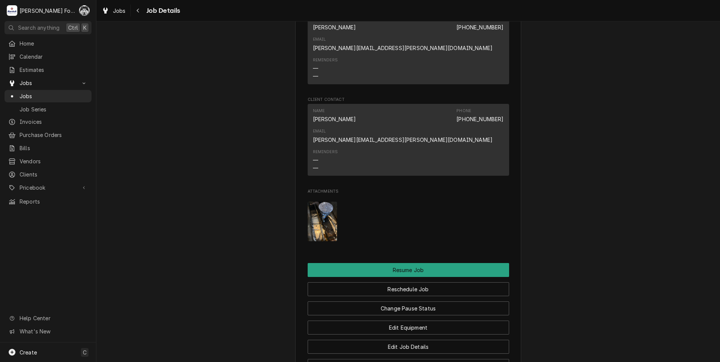
scroll to position [941, 0]
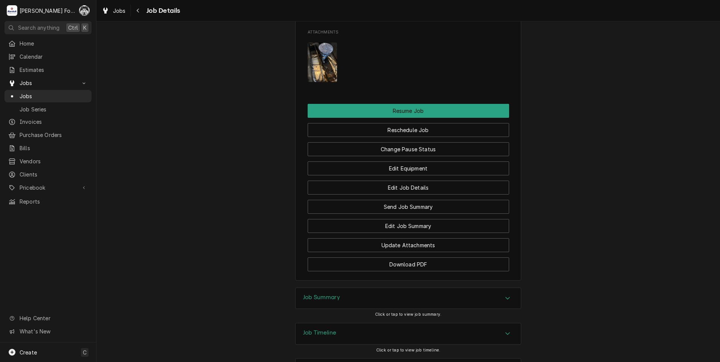
click at [366, 288] on div "Job Summary" at bounding box center [408, 298] width 225 height 21
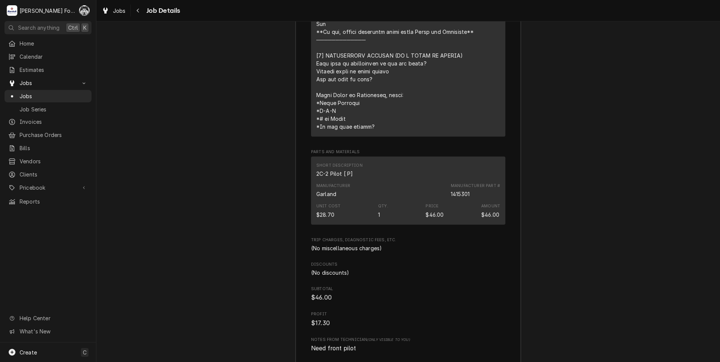
scroll to position [1697, 0]
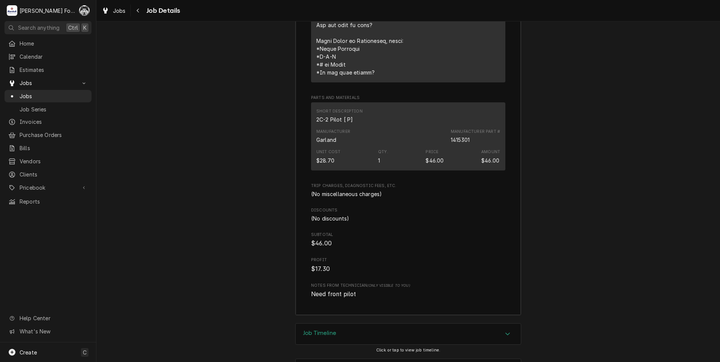
click at [368, 324] on div "Job Timeline" at bounding box center [408, 334] width 225 height 21
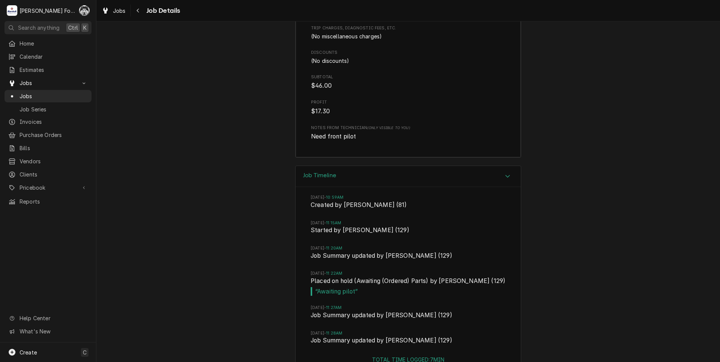
scroll to position [1877, 0]
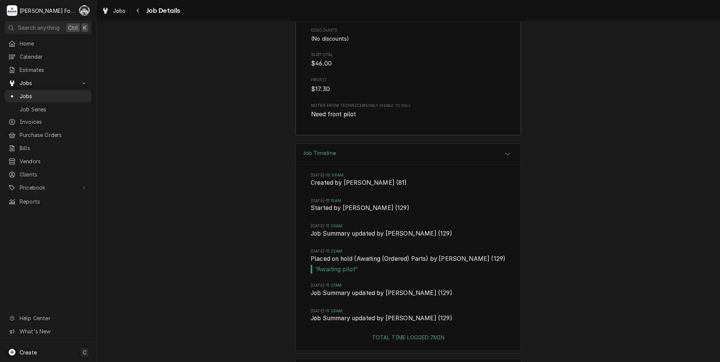
drag, startPoint x: 506, startPoint y: 351, endPoint x: 161, endPoint y: 112, distance: 419.8
click at [163, 143] on div "Job Timeline Wed, Oct 1, 2025 - 10:59AM Created by Derek Testa (81) Wed, Oct 1,…" at bounding box center [408, 250] width 624 height 215
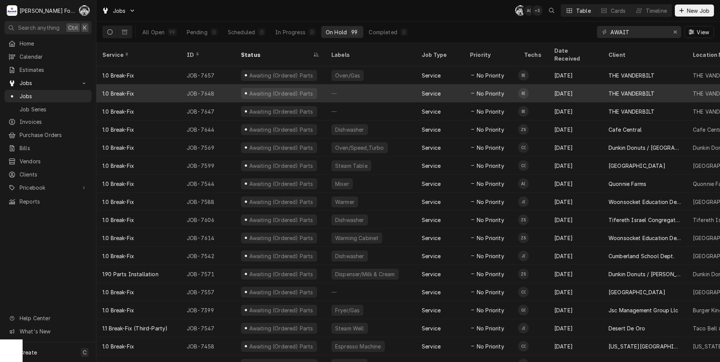
click at [433, 90] on div "Service" at bounding box center [431, 94] width 19 height 8
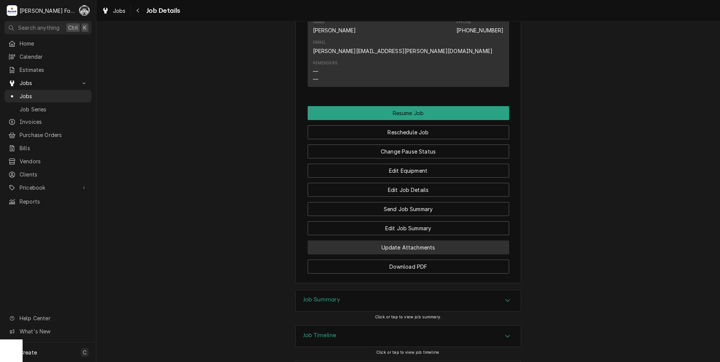
scroll to position [1015, 0]
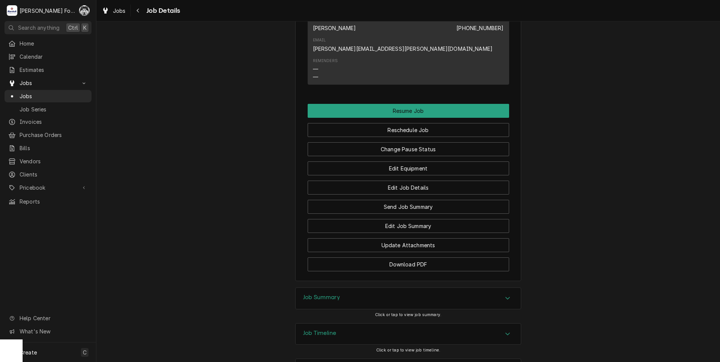
click at [393, 288] on div "Job Summary" at bounding box center [408, 298] width 225 height 21
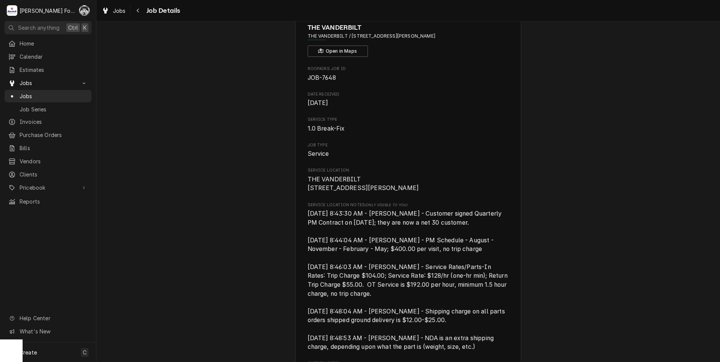
scroll to position [0, 0]
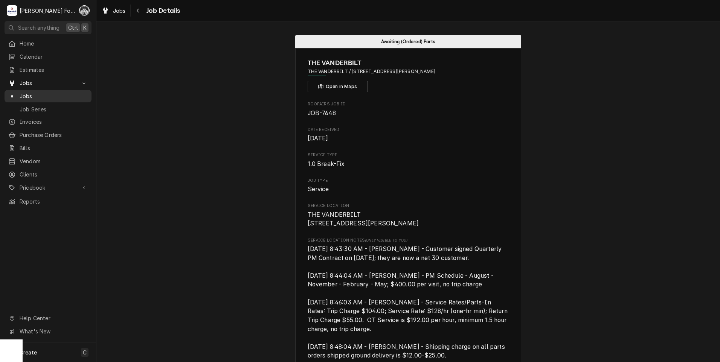
click at [23, 93] on span "Jobs" at bounding box center [54, 96] width 68 height 8
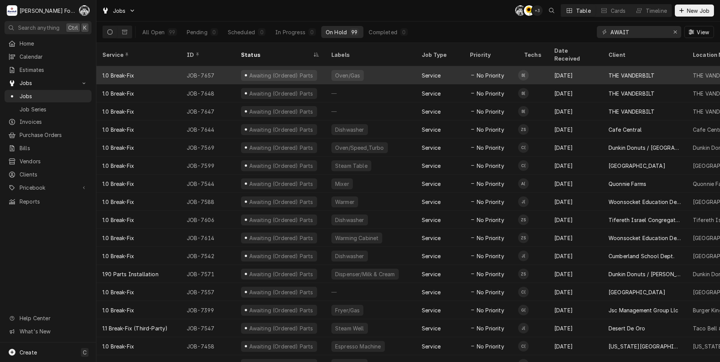
click at [493, 72] on span "No Priority" at bounding box center [490, 76] width 27 height 8
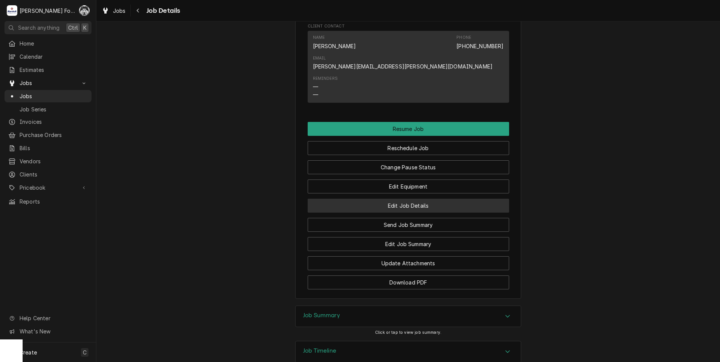
scroll to position [1043, 0]
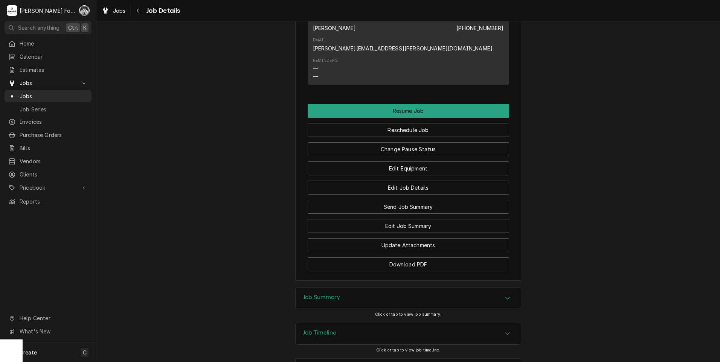
click at [313, 294] on h3 "Job Summary" at bounding box center [321, 297] width 37 height 7
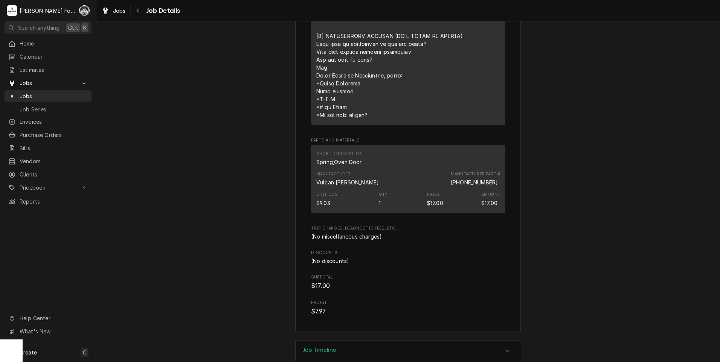
scroll to position [1632, 0]
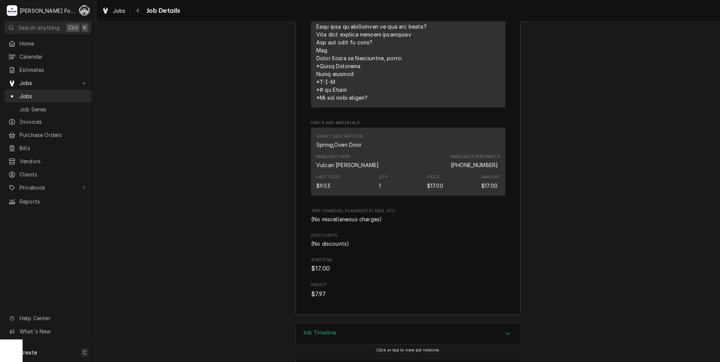
click at [367, 323] on div "Job Timeline" at bounding box center [408, 333] width 225 height 21
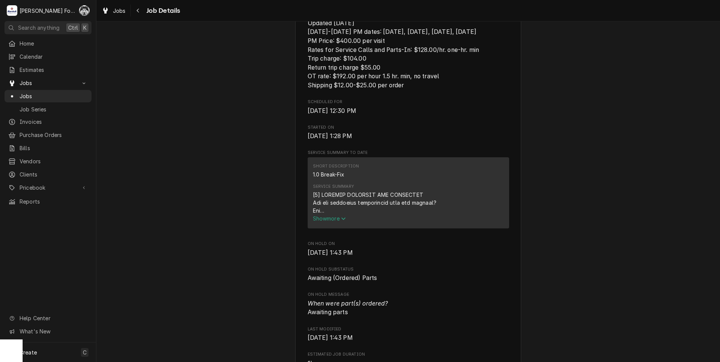
scroll to position [405, 0]
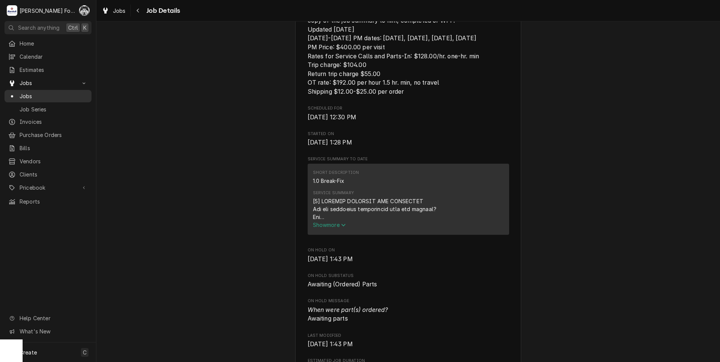
click at [20, 93] on span "Jobs" at bounding box center [54, 96] width 68 height 8
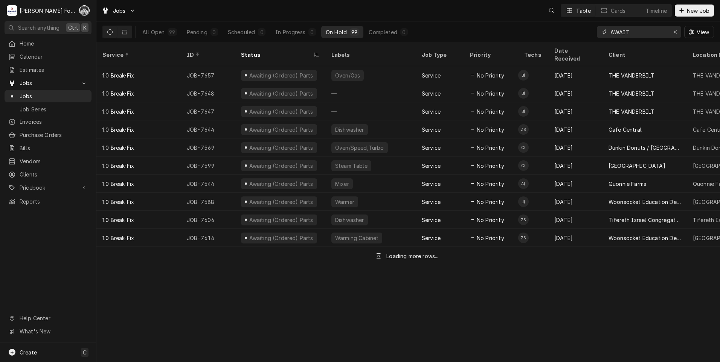
drag, startPoint x: 631, startPoint y: 34, endPoint x: 552, endPoint y: 35, distance: 79.8
click at [552, 35] on div "All Open 99 Pending 0 Scheduled 0 In Progress 0 On Hold 99 Completed 0 AWAIT Vi…" at bounding box center [408, 31] width 612 height 21
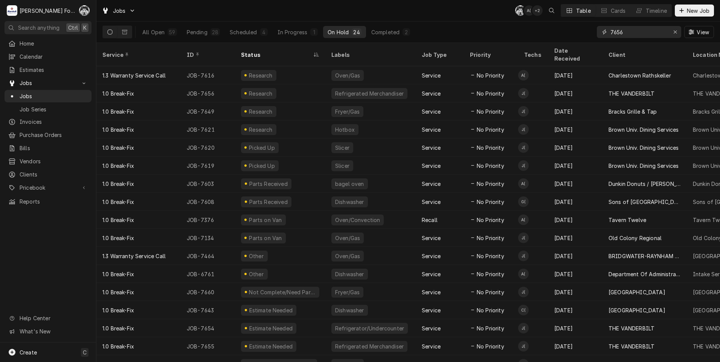
type input "7656"
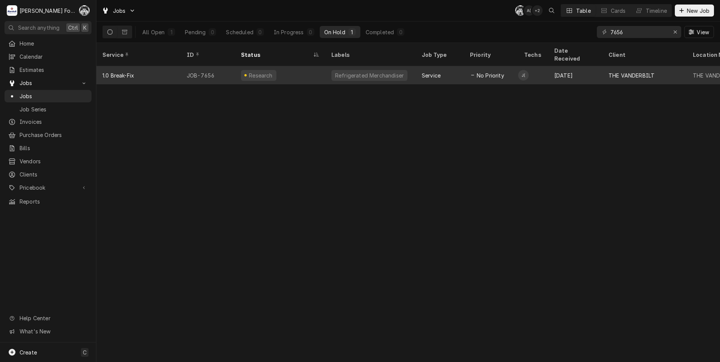
click at [259, 70] on div "Research" at bounding box center [258, 75] width 35 height 11
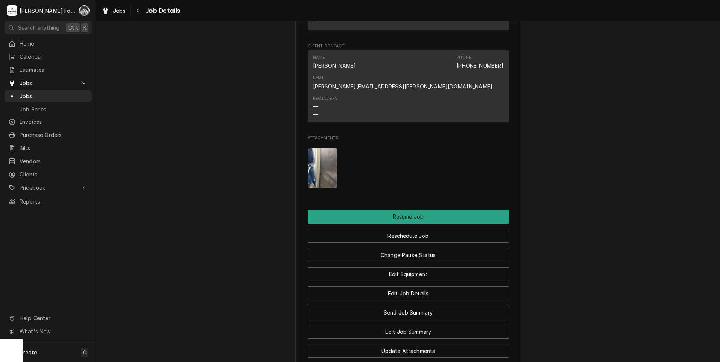
scroll to position [1068, 0]
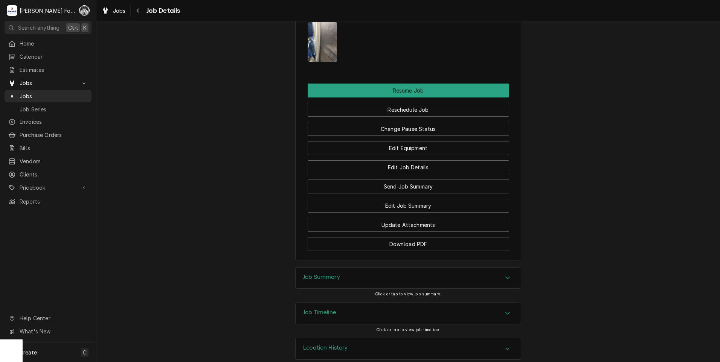
click at [317, 274] on h3 "Job Summary" at bounding box center [321, 277] width 37 height 7
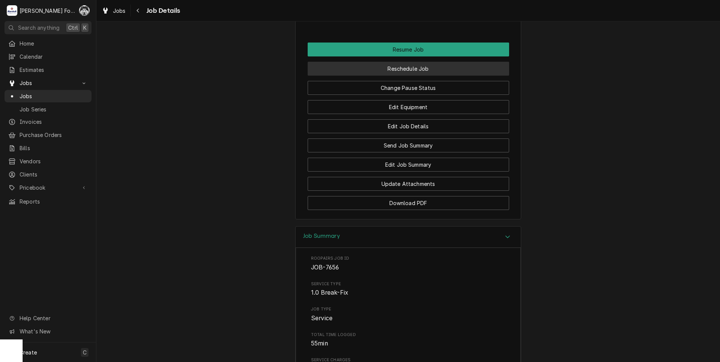
scroll to position [983, 0]
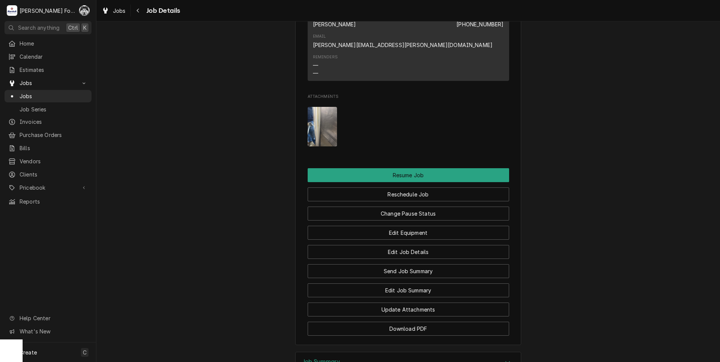
click at [323, 117] on img "Attachments" at bounding box center [323, 127] width 30 height 40
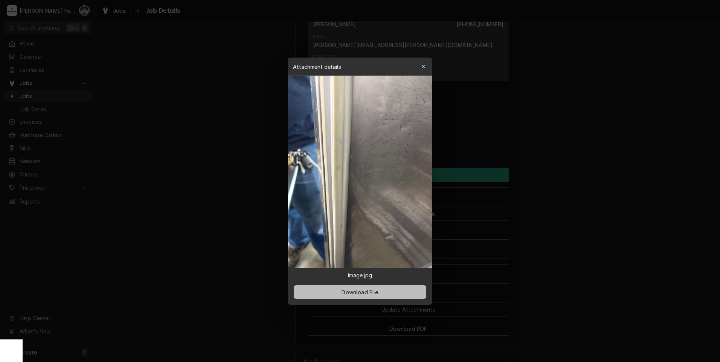
click at [377, 293] on span "Download File" at bounding box center [360, 292] width 40 height 8
drag, startPoint x: 418, startPoint y: 78, endPoint x: 409, endPoint y: 72, distance: 10.7
drag, startPoint x: 409, startPoint y: 72, endPoint x: 246, endPoint y: 127, distance: 172.3
click at [246, 127] on div at bounding box center [360, 181] width 720 height 362
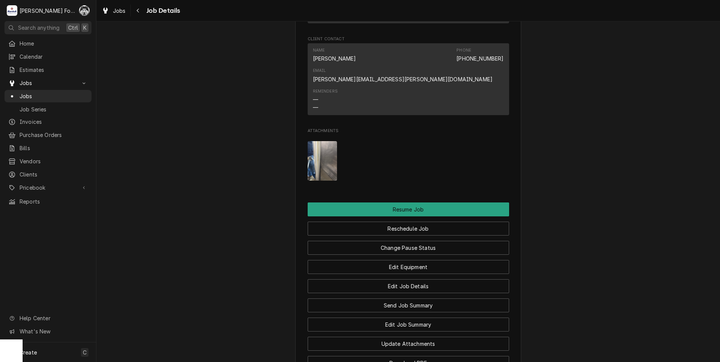
scroll to position [920, 0]
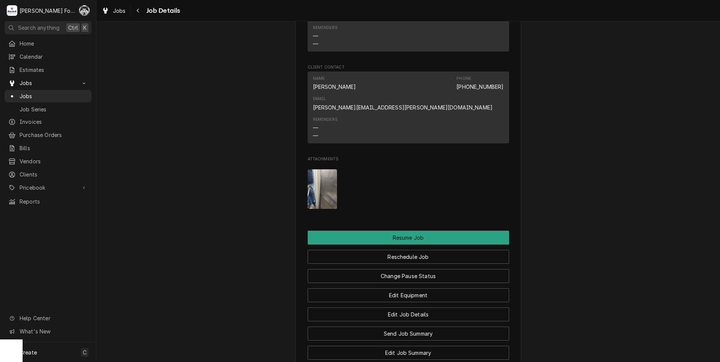
click at [319, 179] on img "Attachments" at bounding box center [323, 189] width 30 height 40
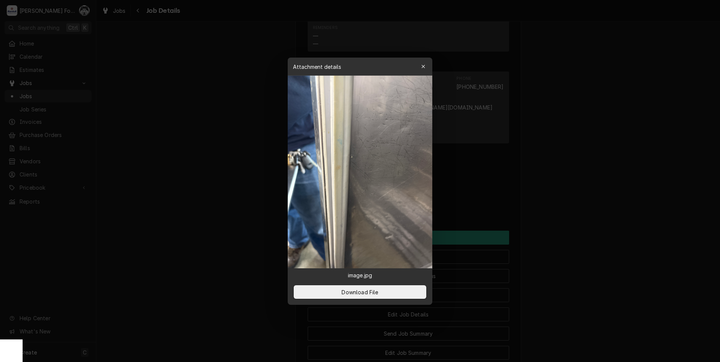
click at [543, 141] on div at bounding box center [360, 181] width 720 height 362
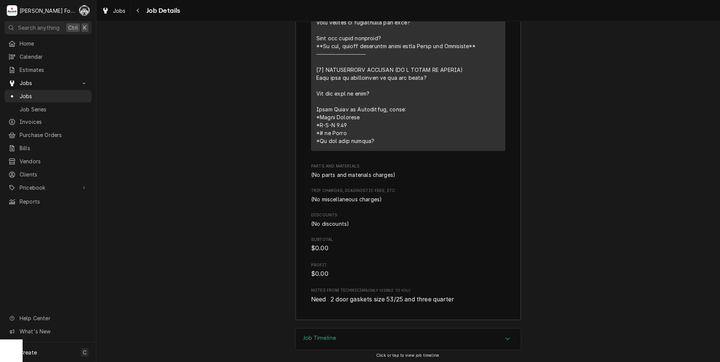
scroll to position [1611, 0]
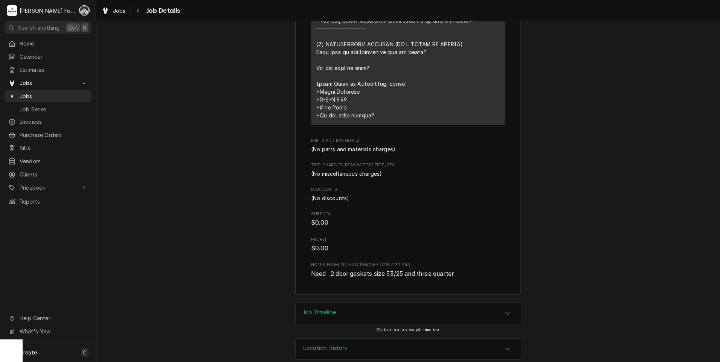
click at [413, 306] on div "Job Timeline" at bounding box center [408, 313] width 225 height 21
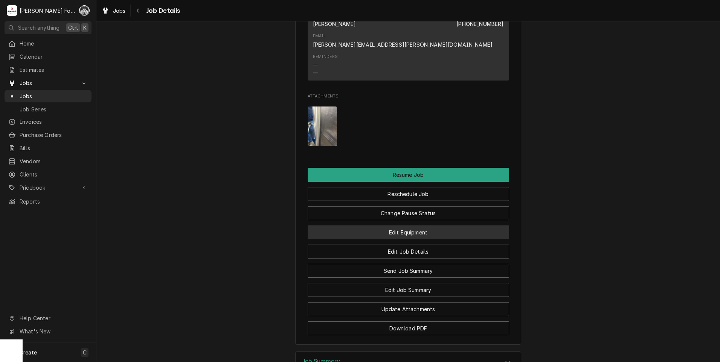
scroll to position [946, 0]
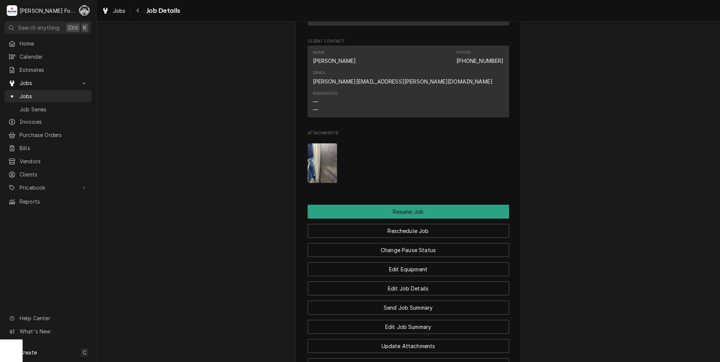
click at [321, 152] on img "Attachments" at bounding box center [323, 163] width 30 height 40
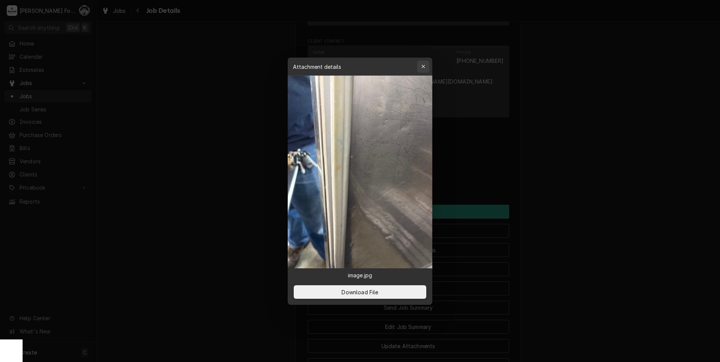
click at [419, 66] on button "button" at bounding box center [423, 67] width 12 height 12
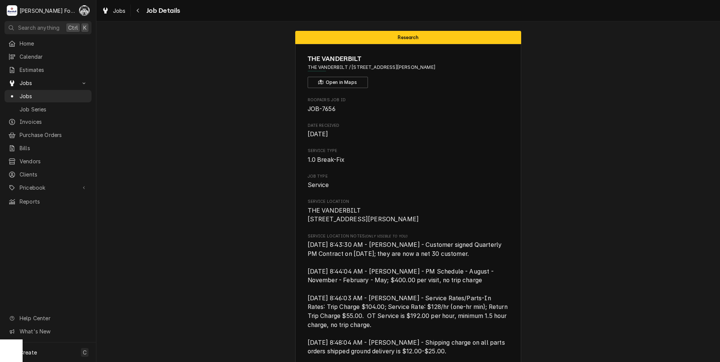
scroll to position [0, 0]
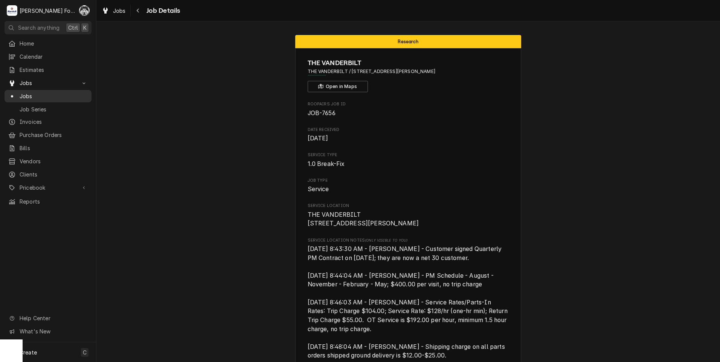
click at [29, 93] on span "Jobs" at bounding box center [54, 96] width 68 height 8
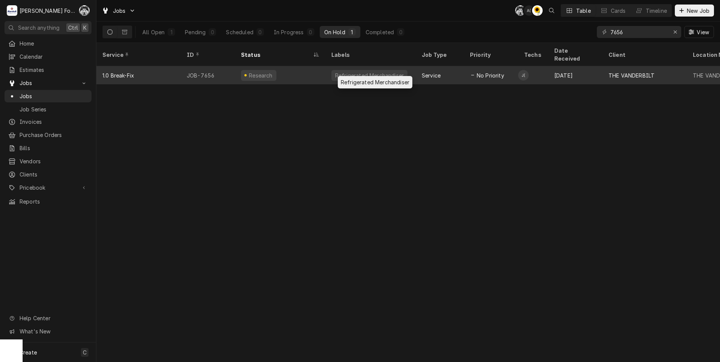
click at [361, 72] on div "Refrigerated Merchandiser" at bounding box center [369, 76] width 70 height 8
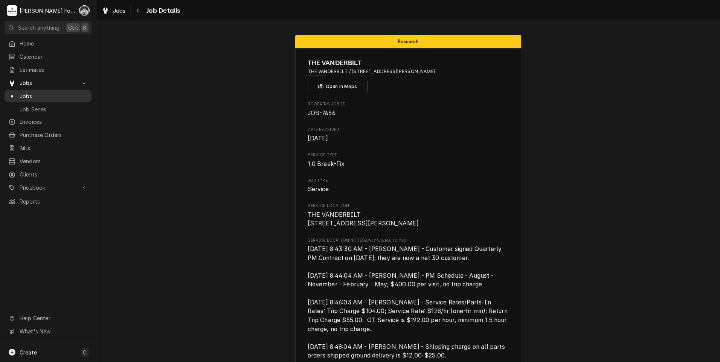
click at [24, 94] on span "Jobs" at bounding box center [54, 96] width 68 height 8
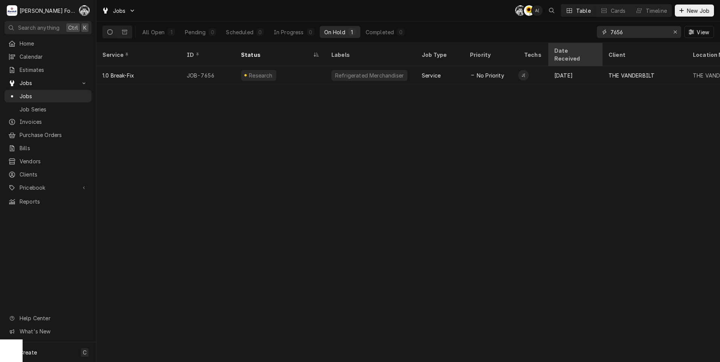
drag, startPoint x: 631, startPoint y: 32, endPoint x: 551, endPoint y: 45, distance: 80.8
click at [551, 44] on div "Jobs C( C( A( Table Cards Timeline New Job All Open 1 Pending 0 Scheduled 0 In …" at bounding box center [408, 181] width 624 height 362
click at [674, 31] on icon "Erase input" at bounding box center [675, 31] width 4 height 5
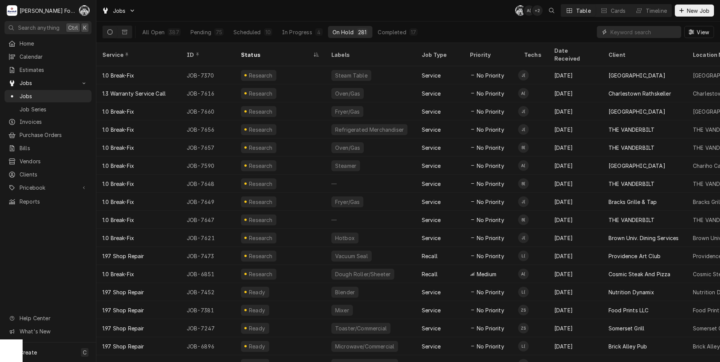
click at [630, 35] on input "Dynamic Content Wrapper" at bounding box center [643, 32] width 67 height 12
type input "7648"
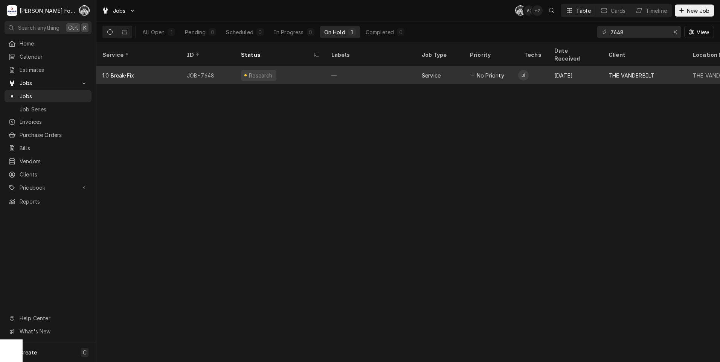
click at [336, 71] on div "—" at bounding box center [370, 75] width 90 height 18
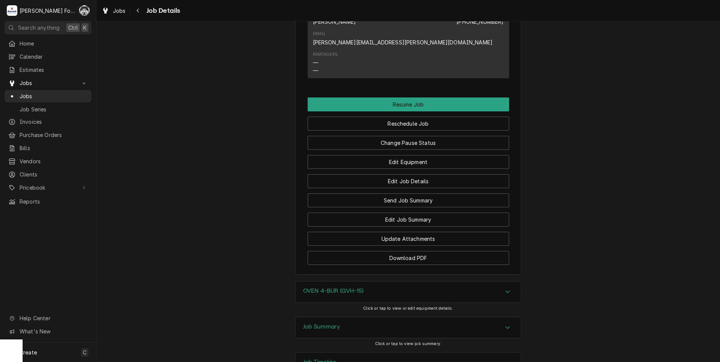
scroll to position [1051, 0]
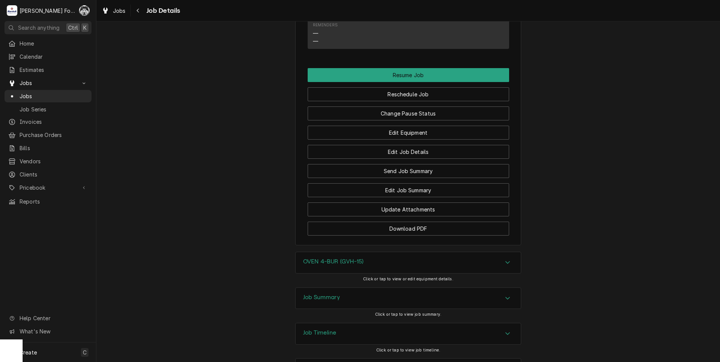
click at [331, 294] on div "Job Summary" at bounding box center [321, 298] width 37 height 9
click at [350, 258] on h3 "OVEN 4-BUR (GVH-15)" at bounding box center [333, 261] width 60 height 7
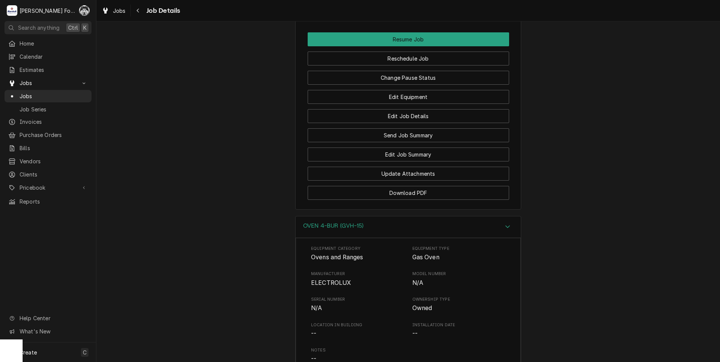
scroll to position [970, 0]
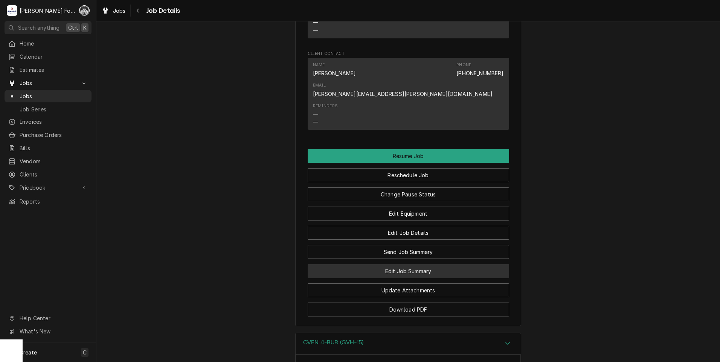
click at [401, 264] on button "Edit Job Summary" at bounding box center [408, 271] width 201 height 14
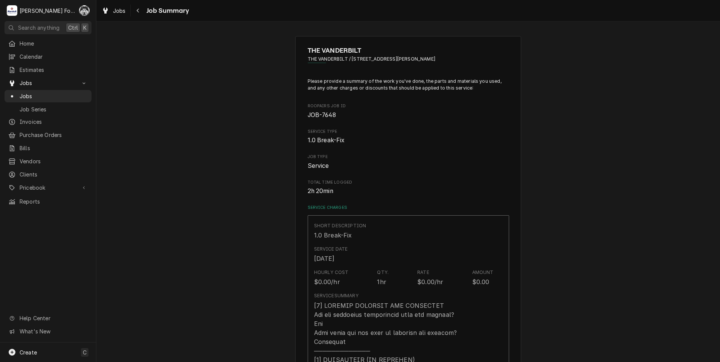
type textarea "x"
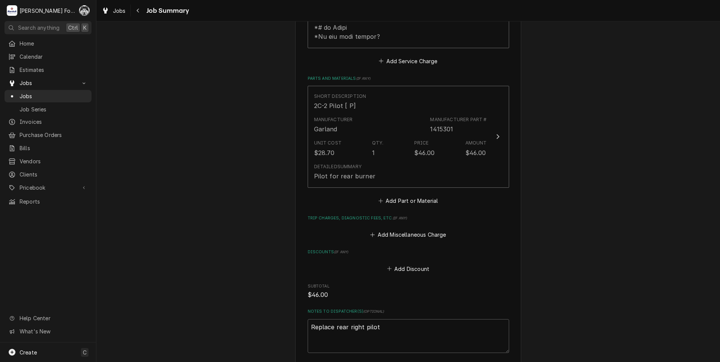
scroll to position [565, 0]
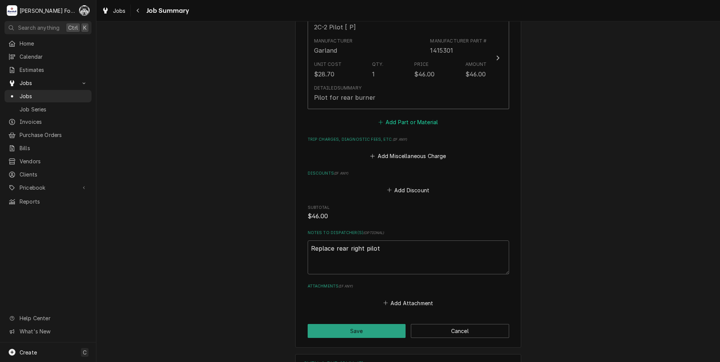
click at [392, 117] on button "Add Part or Material" at bounding box center [408, 122] width 62 height 11
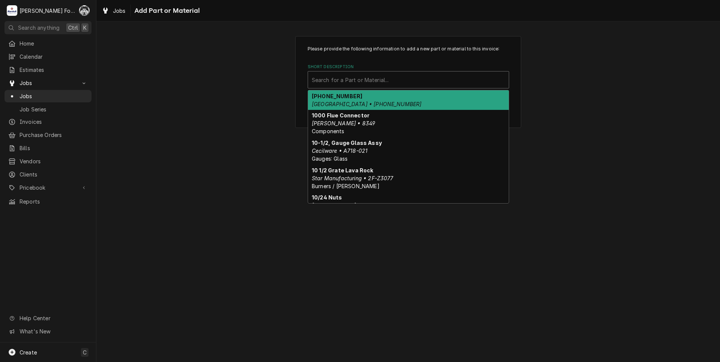
click at [367, 79] on div "Short Description" at bounding box center [408, 80] width 193 height 14
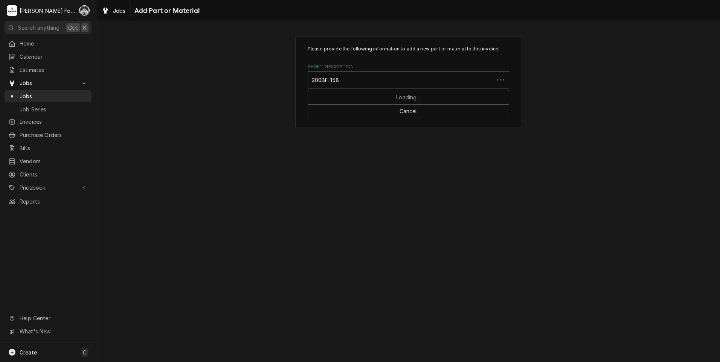
type input "200BF-1589"
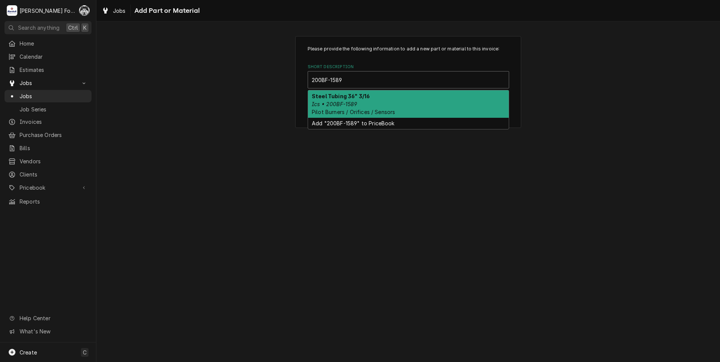
click at [349, 98] on strong "Steel Tubing 36" 3/16" at bounding box center [341, 96] width 58 height 6
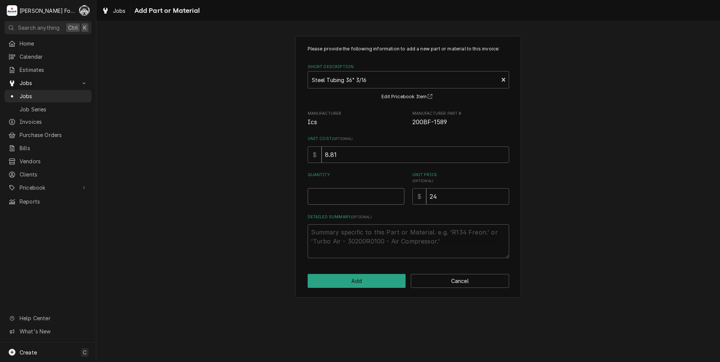
type textarea "x"
type input "0.5"
click at [400, 195] on input "0.5" at bounding box center [356, 196] width 97 height 17
type textarea "x"
type input "1"
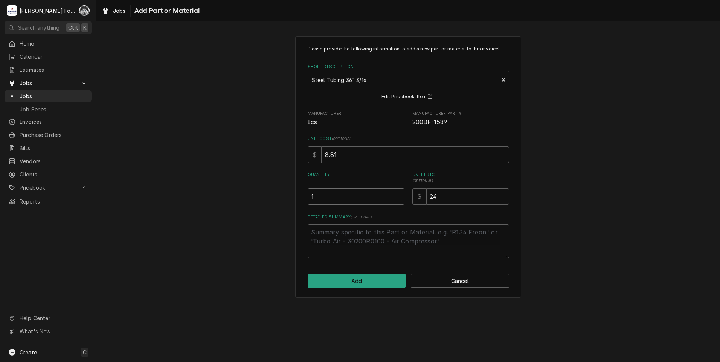
click at [400, 195] on input "1" at bounding box center [356, 196] width 97 height 17
click at [378, 279] on button "Add" at bounding box center [357, 281] width 98 height 14
type textarea "x"
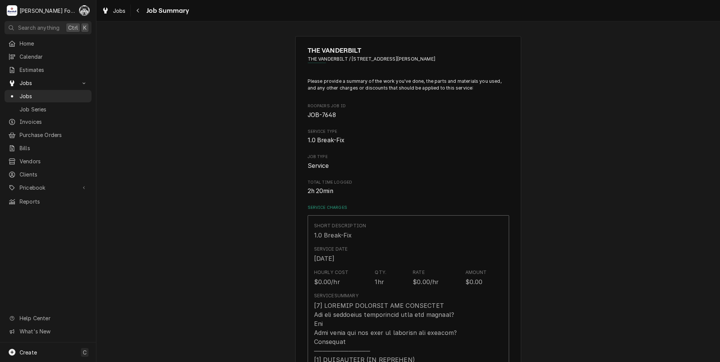
scroll to position [565, 0]
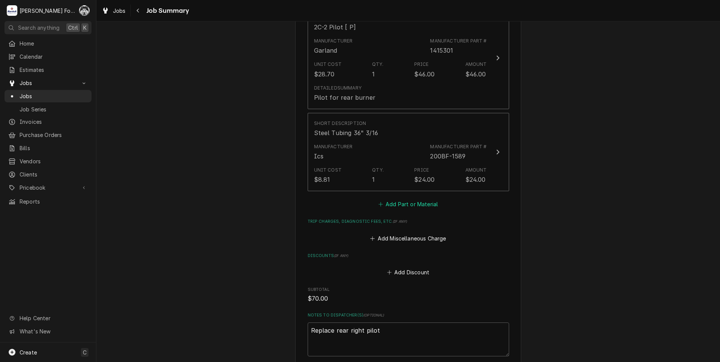
click at [408, 199] on button "Add Part or Material" at bounding box center [408, 204] width 62 height 11
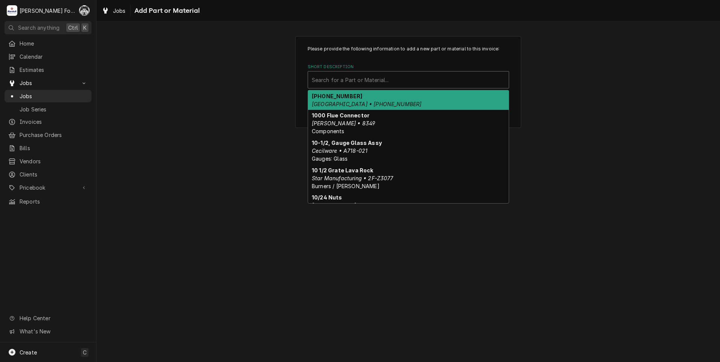
click at [372, 79] on div "Short Description" at bounding box center [408, 80] width 193 height 14
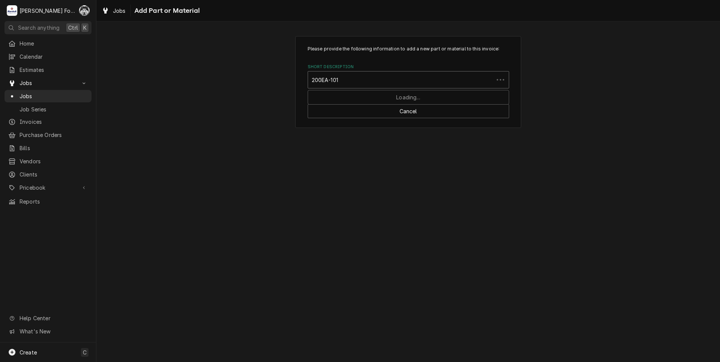
type input "200EA-1010"
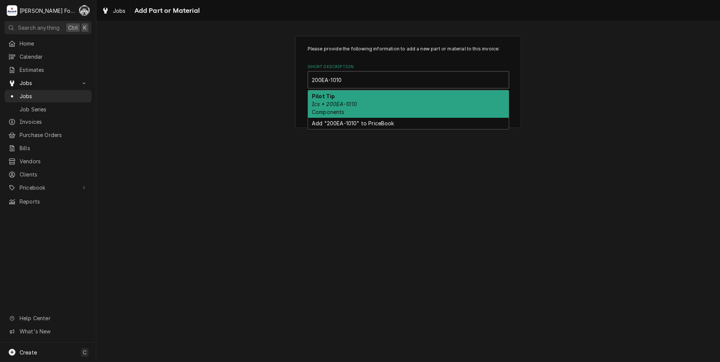
click at [345, 102] on em "Ics • 200EA-1010" at bounding box center [335, 104] width 46 height 6
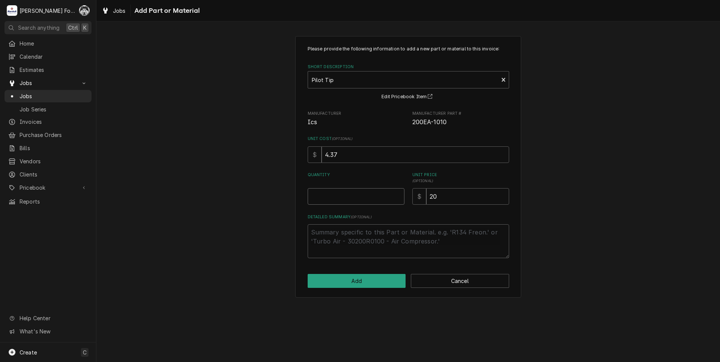
type textarea "x"
type input "0.5"
click at [398, 194] on input "0.5" at bounding box center [356, 196] width 97 height 17
type textarea "x"
type input "1"
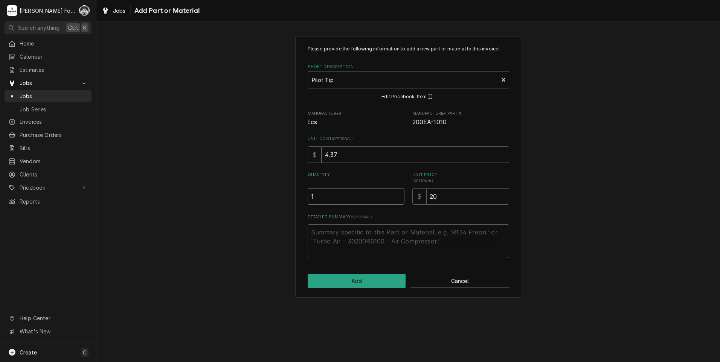
click at [398, 194] on input "1" at bounding box center [356, 196] width 97 height 17
drag, startPoint x: 457, startPoint y: 197, endPoint x: 409, endPoint y: 204, distance: 48.7
click at [418, 202] on div "$ 20" at bounding box center [460, 196] width 97 height 17
type textarea "x"
type input "1"
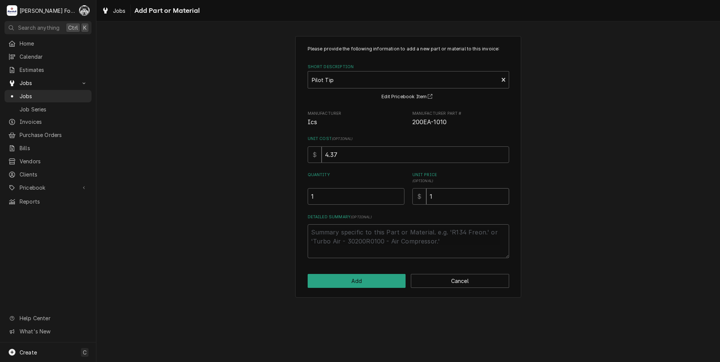
type textarea "x"
type input "14"
click at [358, 276] on button "Add" at bounding box center [357, 281] width 98 height 14
type textarea "x"
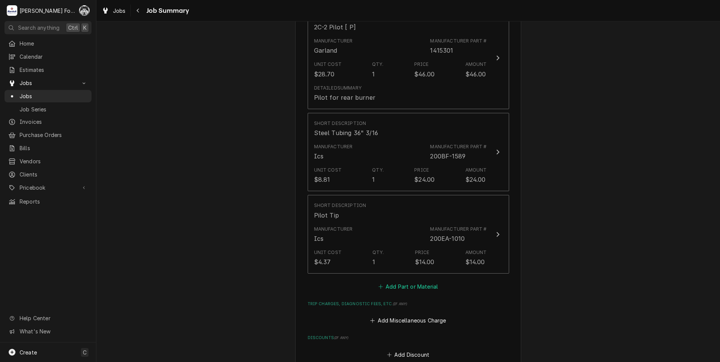
click at [413, 281] on button "Add Part or Material" at bounding box center [408, 286] width 62 height 11
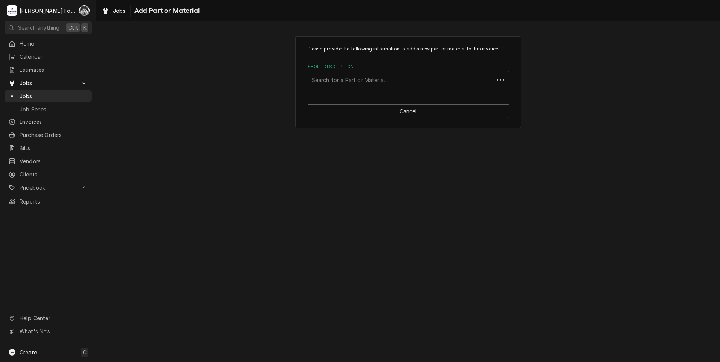
click at [408, 75] on div "Short Description" at bounding box center [401, 80] width 178 height 14
type input "SSDT"
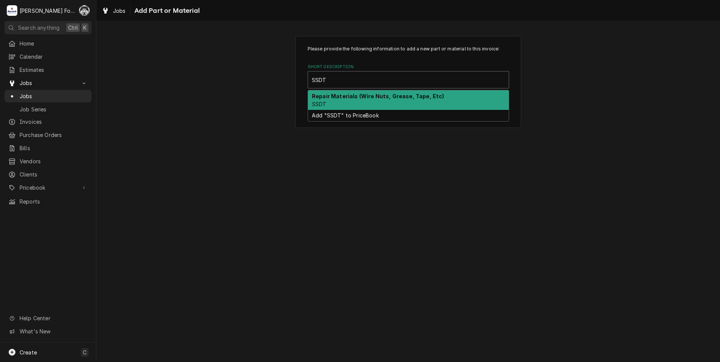
click at [345, 98] on strong "Repair Materials (Wire Nuts, Grease, Tape, Etc)" at bounding box center [378, 96] width 133 height 6
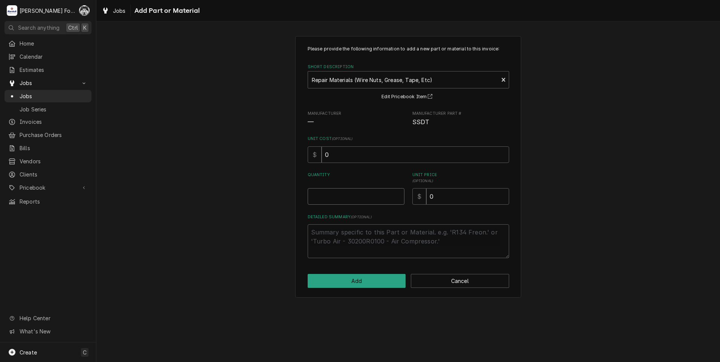
type textarea "x"
type input "0.5"
click at [397, 194] on input "0.5" at bounding box center [356, 196] width 97 height 17
type textarea "x"
type input "1"
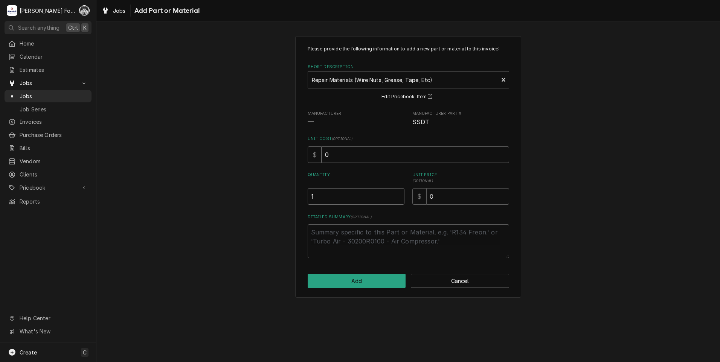
click at [397, 194] on input "1" at bounding box center [356, 196] width 97 height 17
click at [400, 201] on div "Quantity 1 Unit Price ( optional ) $ 0" at bounding box center [408, 188] width 201 height 33
type textarea "x"
type input "2"
click at [355, 277] on button "Add" at bounding box center [357, 281] width 98 height 14
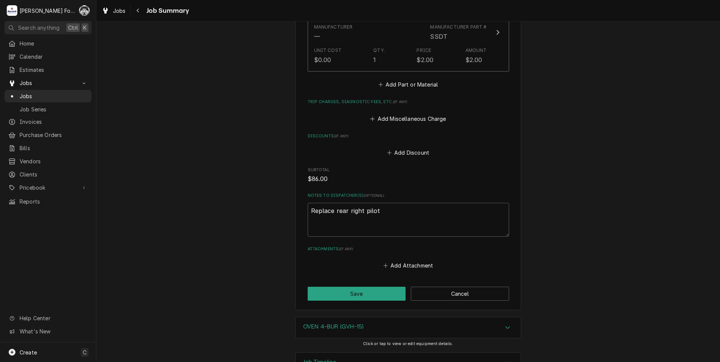
scroll to position [866, 0]
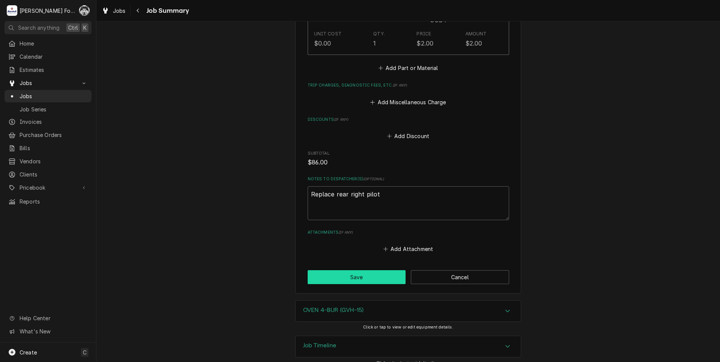
click at [347, 270] on button "Save" at bounding box center [357, 277] width 98 height 14
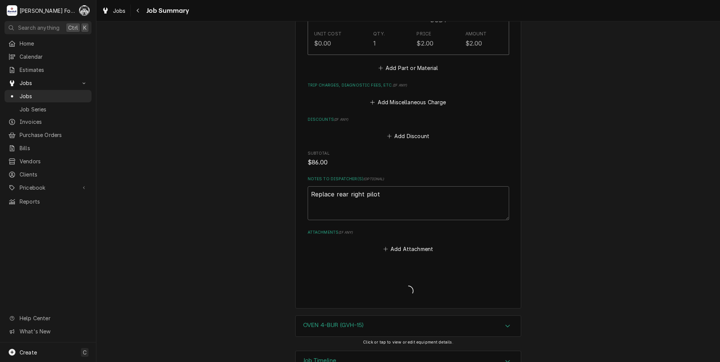
type textarea "x"
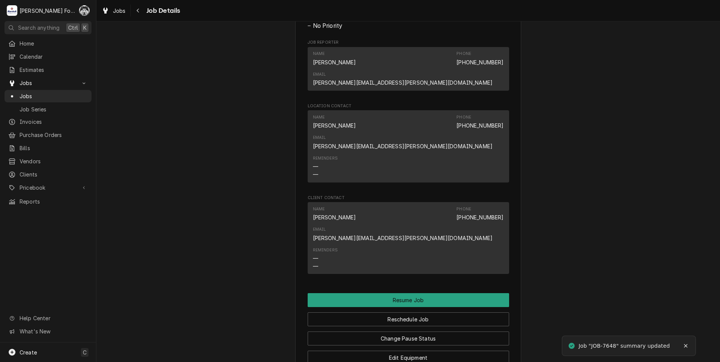
scroll to position [941, 0]
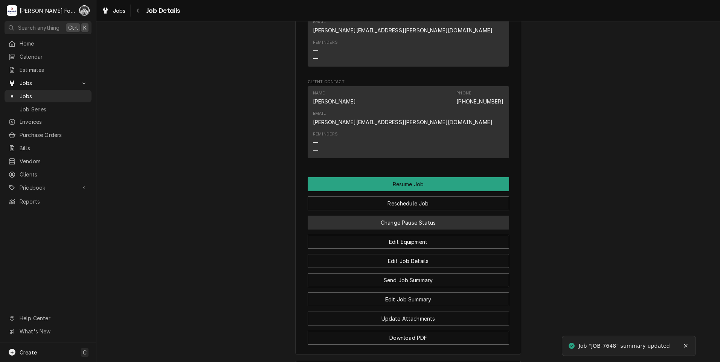
click at [395, 216] on button "Change Pause Status" at bounding box center [408, 223] width 201 height 14
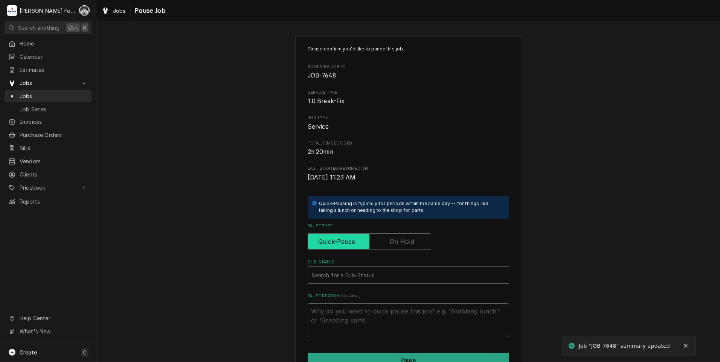
click at [383, 241] on input "Pause Type" at bounding box center [369, 241] width 117 height 17
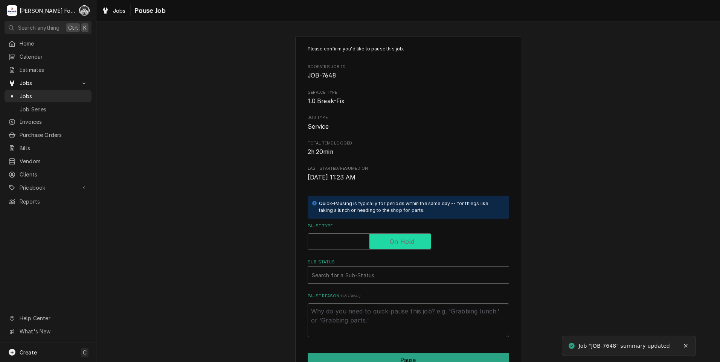
checkbox input "true"
click at [371, 276] on div "Sub-Status" at bounding box center [408, 275] width 193 height 14
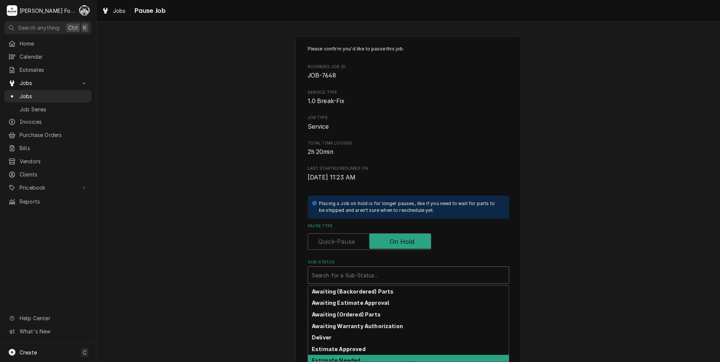
click at [348, 361] on strong "Estimate Needed" at bounding box center [336, 360] width 49 height 6
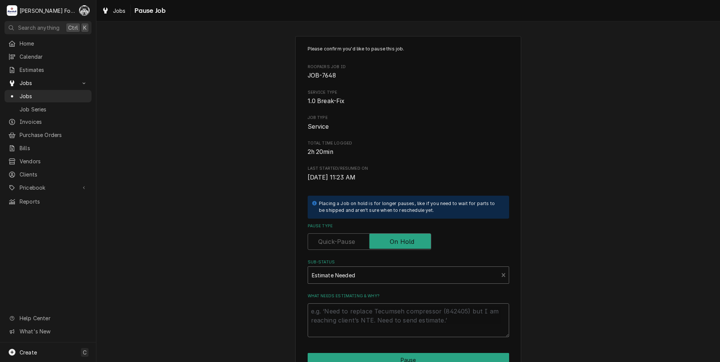
click at [349, 317] on textarea "What needs estimating & why?" at bounding box center [408, 321] width 201 height 34
type textarea "x"
type textarea "P"
type textarea "x"
type textarea "PA"
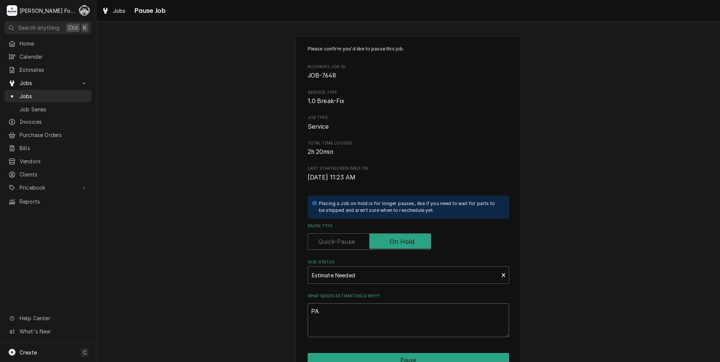
type textarea "x"
type textarea "PAR"
type textarea "x"
type textarea "PART"
type textarea "x"
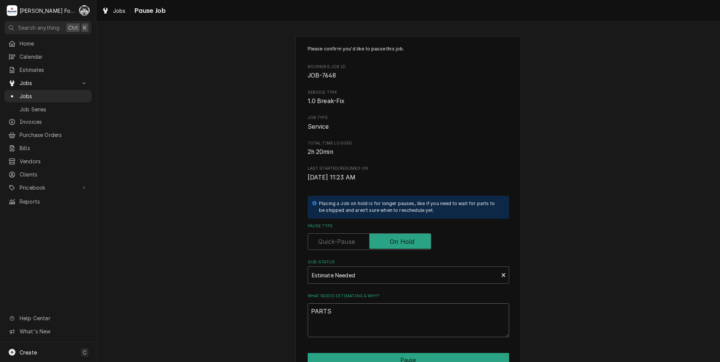
scroll to position [59, 0]
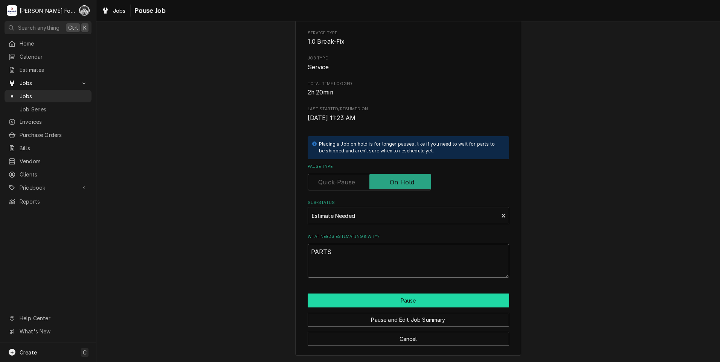
type textarea "PARTS"
click at [371, 296] on button "Pause" at bounding box center [408, 301] width 201 height 14
type textarea "x"
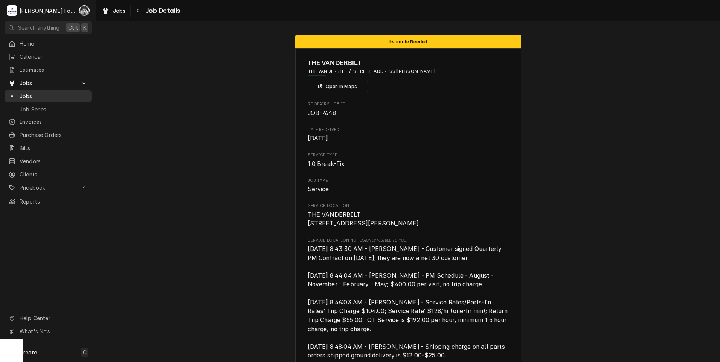
click at [22, 94] on span "Jobs" at bounding box center [54, 96] width 68 height 8
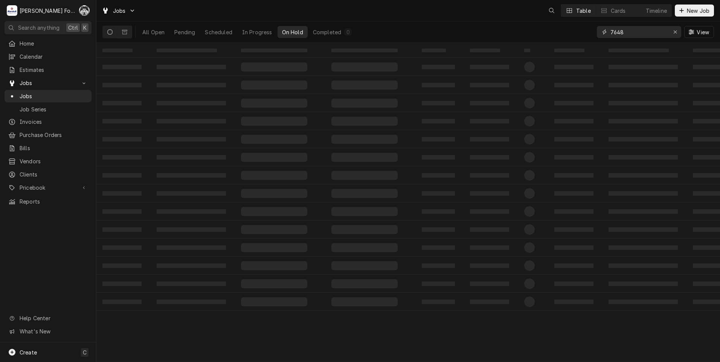
drag, startPoint x: 627, startPoint y: 35, endPoint x: 462, endPoint y: 40, distance: 164.3
click at [463, 40] on div "All Open Pending Scheduled In Progress On Hold Completed 0 7648 View" at bounding box center [408, 31] width 612 height 21
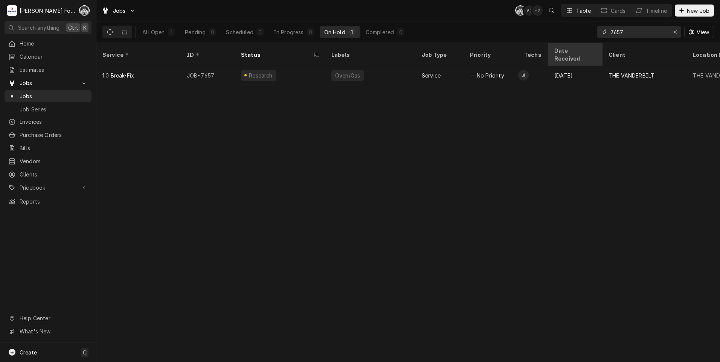
drag, startPoint x: 628, startPoint y: 32, endPoint x: 572, endPoint y: 53, distance: 59.1
click at [572, 53] on div "Jobs C( A( + 2 Table Cards Timeline New Job All Open 1 Pending 0 Scheduled 0 In…" at bounding box center [408, 181] width 624 height 362
type input "7657"
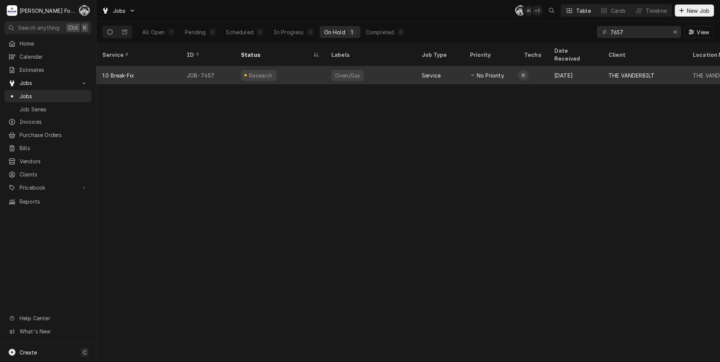
click at [368, 71] on div "Oven/Gas" at bounding box center [370, 75] width 90 height 18
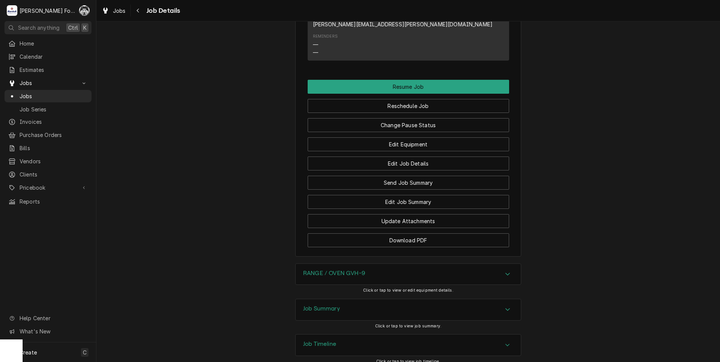
scroll to position [1078, 0]
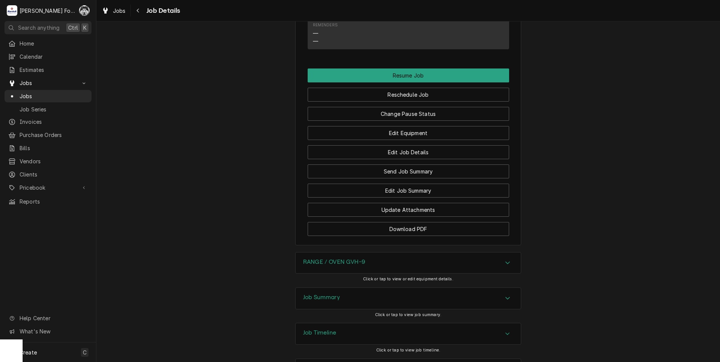
click at [366, 253] on div "RANGE / OVEN GVH-9" at bounding box center [408, 263] width 225 height 21
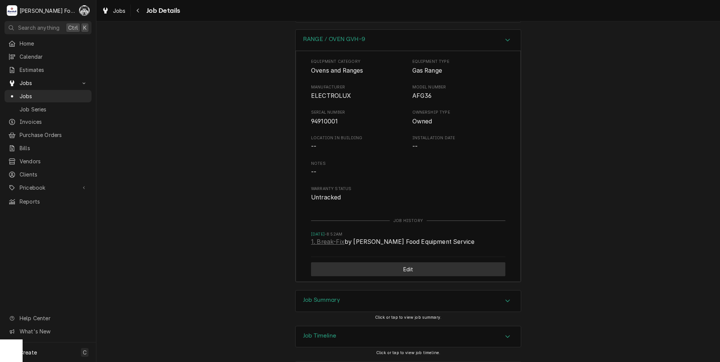
scroll to position [1304, 0]
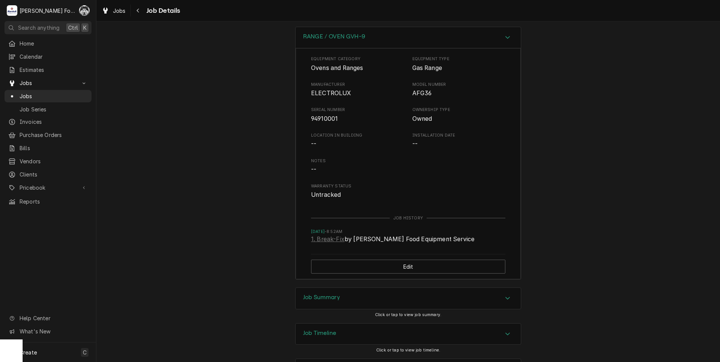
click at [337, 294] on h3 "Job Summary" at bounding box center [321, 297] width 37 height 7
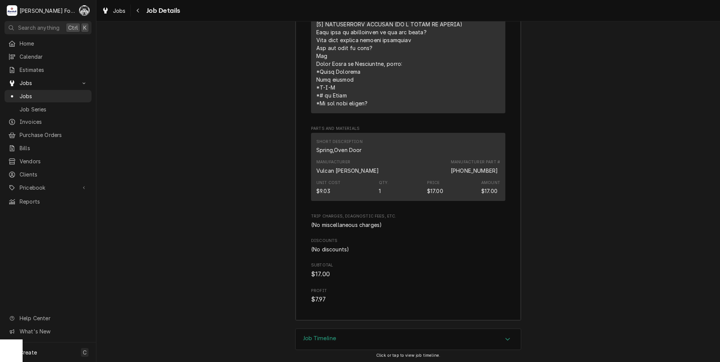
scroll to position [1893, 0]
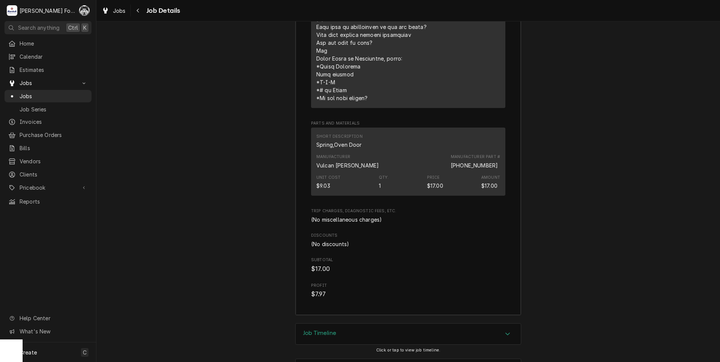
click at [329, 330] on h3 "Job Timeline" at bounding box center [319, 333] width 33 height 7
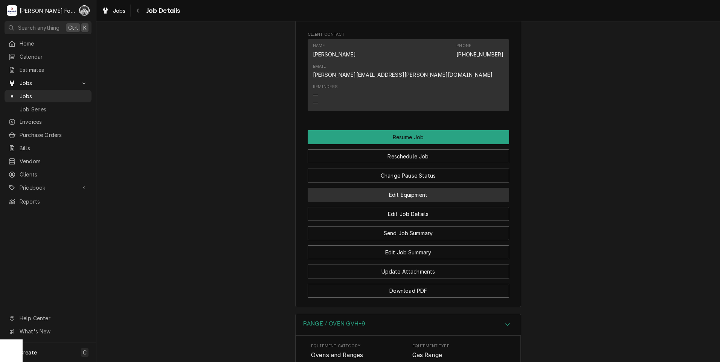
scroll to position [1002, 0]
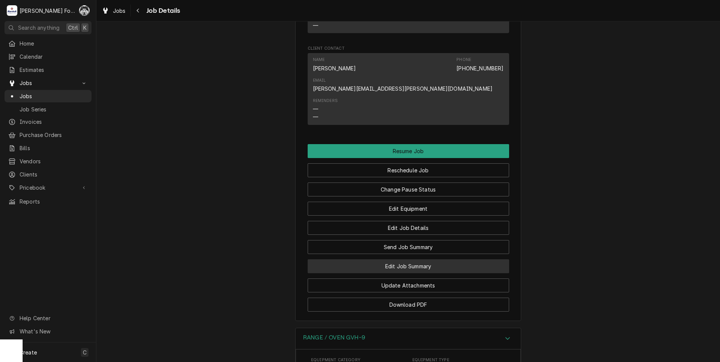
click at [386, 259] on button "Edit Job Summary" at bounding box center [408, 266] width 201 height 14
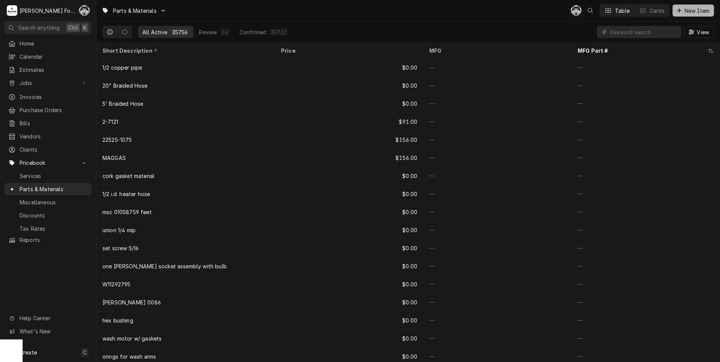
click at [686, 13] on span "New Item" at bounding box center [697, 11] width 28 height 8
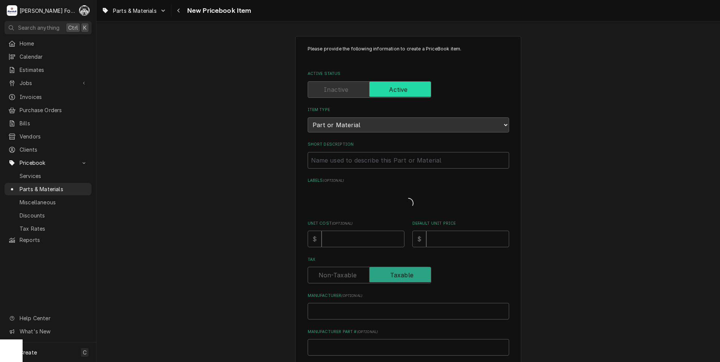
type textarea "x"
click at [354, 163] on input "Short Description" at bounding box center [408, 160] width 201 height 17
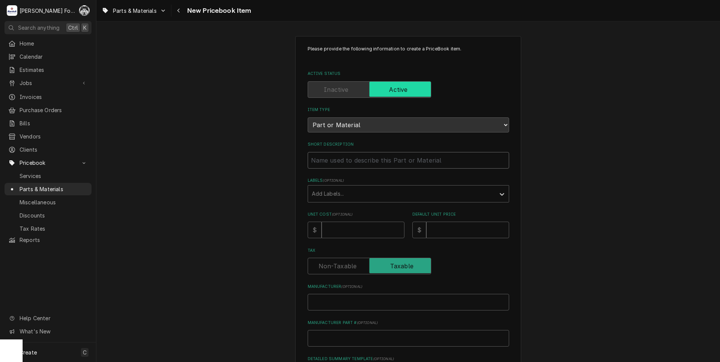
type input "S"
type textarea "x"
type input "SP"
type textarea "x"
type input "SPR"
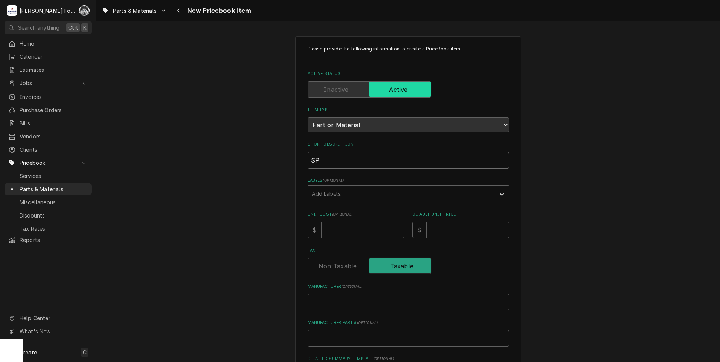
type textarea "x"
type input "SPRI"
type textarea "x"
type input "SPRIN"
type textarea "x"
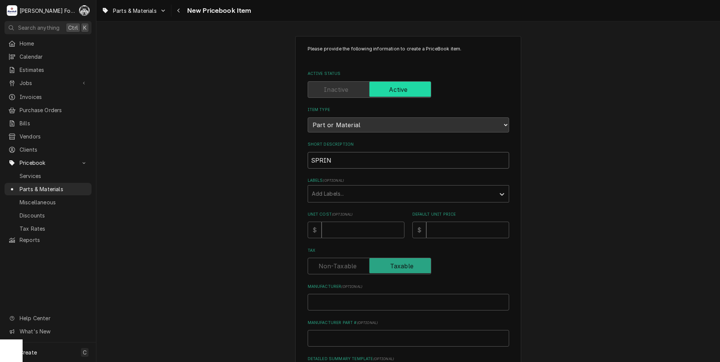
type input "SPRING"
type textarea "x"
type input "SPRING,"
type textarea "x"
type input "SPRING,"
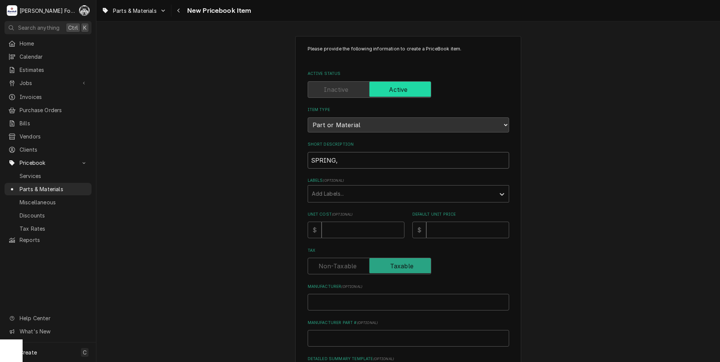
type textarea "x"
type input "SPRING, L"
type textarea "x"
type input "SPRING, LE"
type textarea "x"
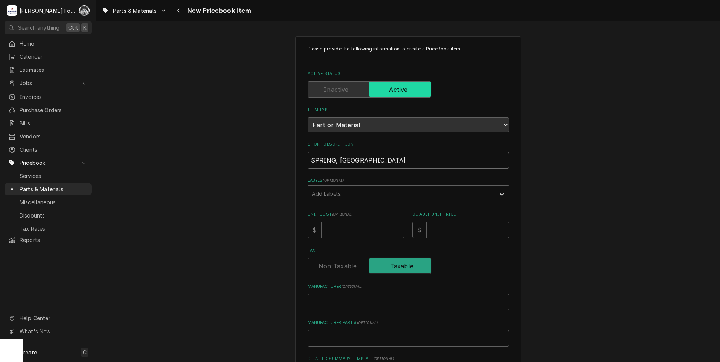
type input "SPRING, LEF"
type textarea "x"
type input "SPRING, LEFT"
type textarea "x"
type input "SPRING, LEFT"
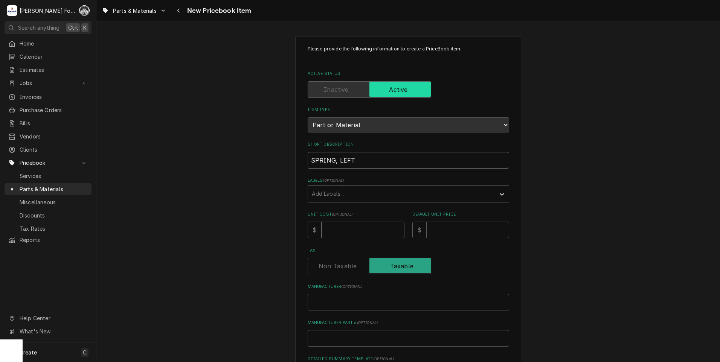
type textarea "x"
type input "SPRING, LEFT ("
type textarea "x"
type input "SPRING, LEFT (E"
type textarea "x"
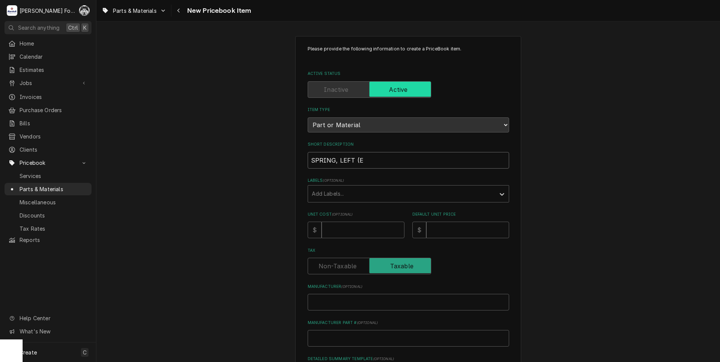
type input "SPRING, LEFT (EL"
type textarea "x"
type input "SPRING, LEFT (ELE"
type textarea "x"
type input "SPRING, LEFT (ELEC"
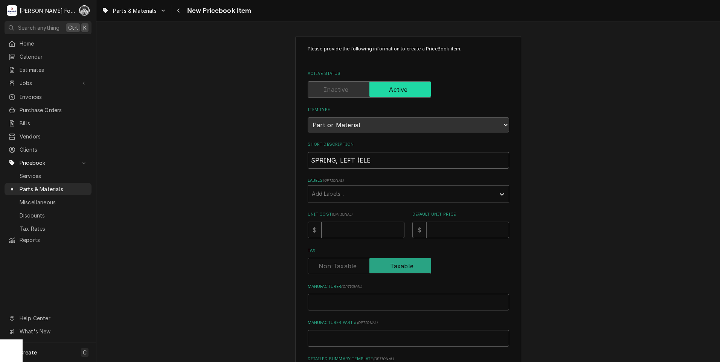
type textarea "x"
type input "SPRING, LEFT (ELECT"
type textarea "x"
type input "SPRING, LEFT (ELECTR"
type textarea "x"
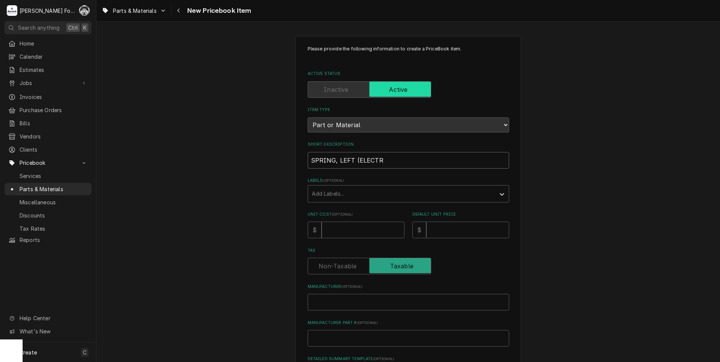
type input "SPRING, LEFT (ELECTRO"
type textarea "x"
type input "SPRING, LEFT (ELECTROL"
type textarea "x"
type input "SPRING, LEFT (ELECTROLU"
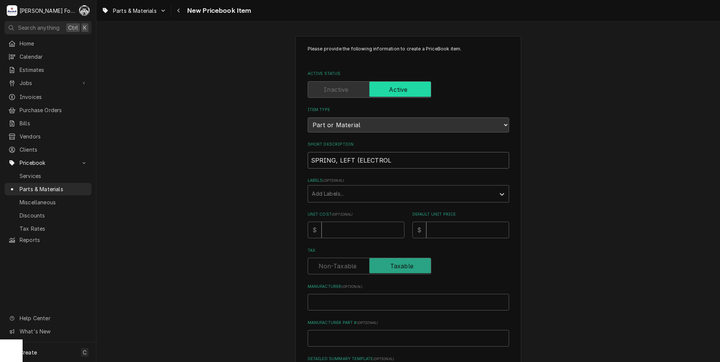
type textarea "x"
type input "SPRING, LEFT (ELECTROLUX"
type textarea "x"
type input "SPRING, LEFT (ELECTROLUX)"
type textarea "x"
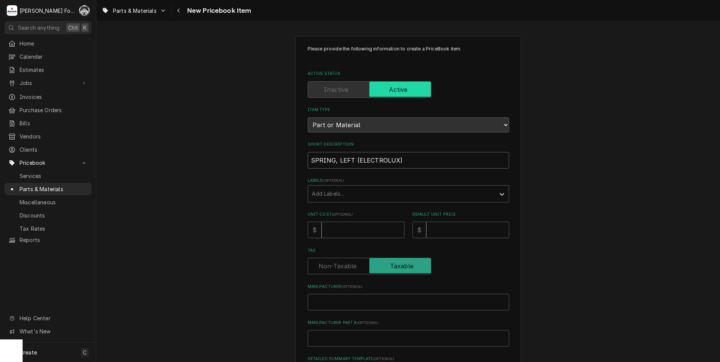
type input "SPRING, LEFT (ELECTROLUX)"
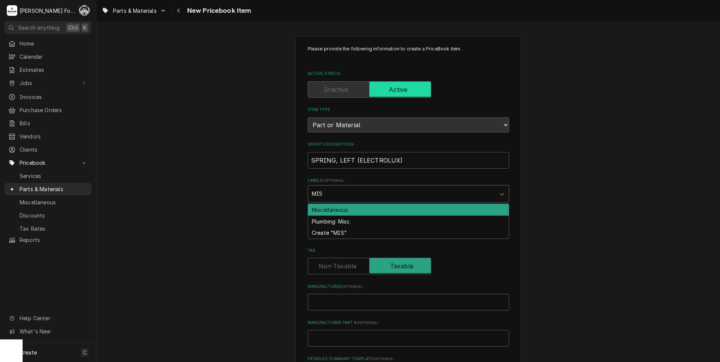
type input "MISC"
type textarea "x"
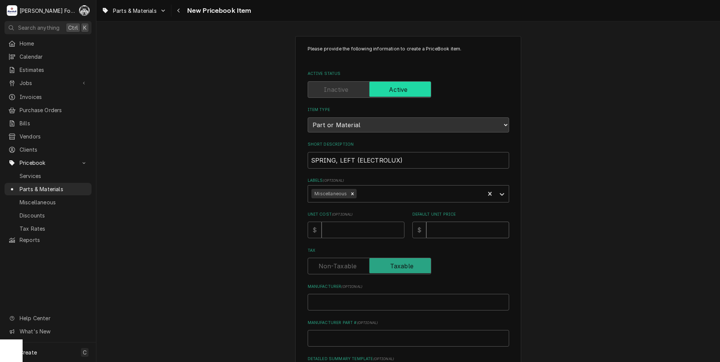
type input "9"
type textarea "x"
type input "92"
type textarea "x"
type input "92"
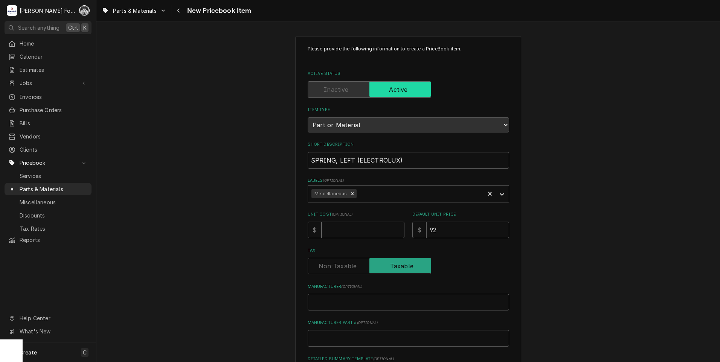
type input "E"
type textarea "x"
type input "EL"
type textarea "x"
type input "ELE"
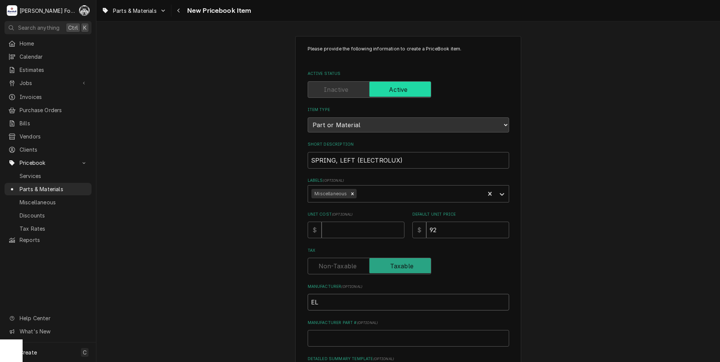
type textarea "x"
type input "ELEC"
type textarea "x"
type input "ELECT"
type textarea "x"
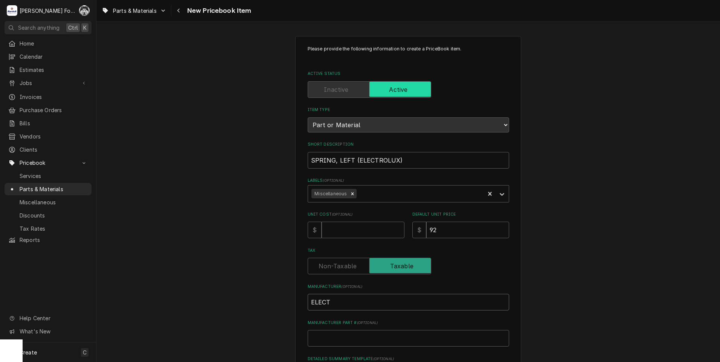
type input "ELECTR"
type textarea "x"
type input "ELECTRO"
type textarea "x"
type input "ELECTROL"
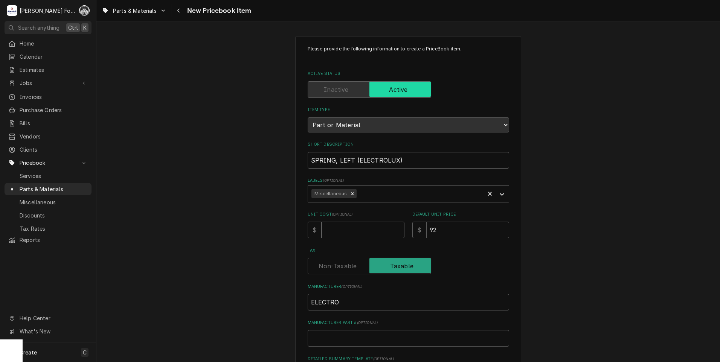
type textarea "x"
type input "ELECTROLU"
type textarea "x"
type input "ELECTROLUX"
type textarea "x"
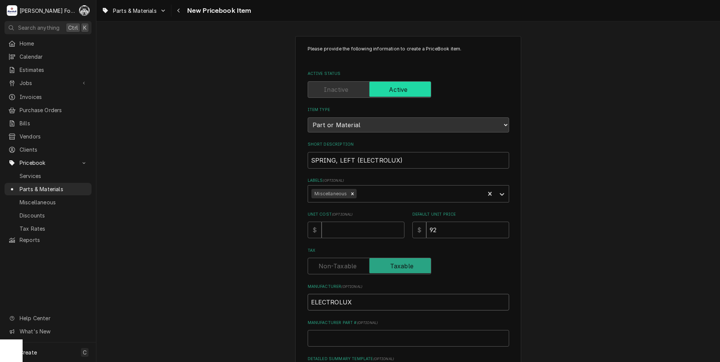
type input "ELECTROLUX"
type input "0"
type textarea "x"
type input "0C"
type textarea "x"
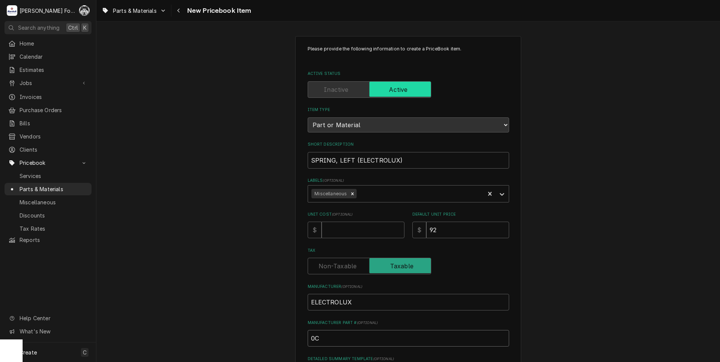
type input "0C6"
type textarea "x"
type input "0C66"
type textarea "x"
type input "0C668"
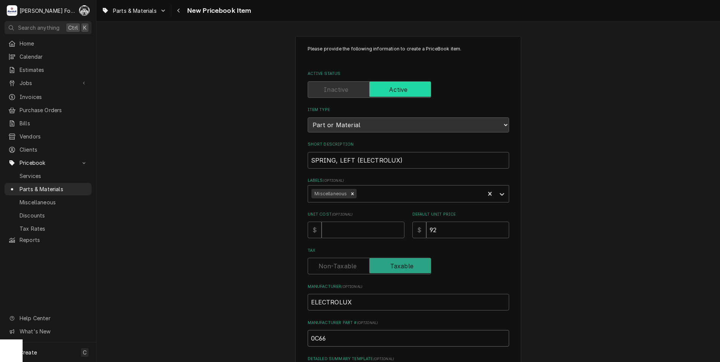
type textarea "x"
type input "0C6684"
type textarea "x"
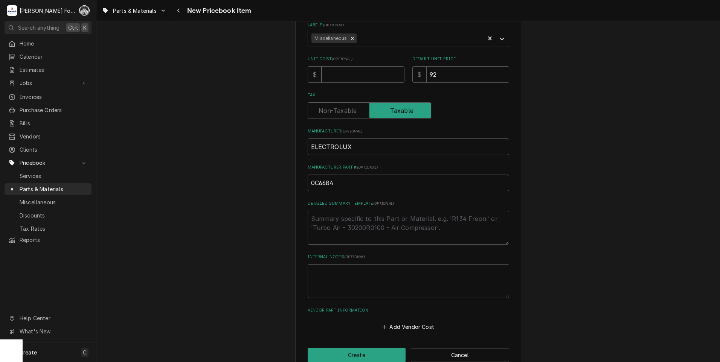
scroll to position [172, 0]
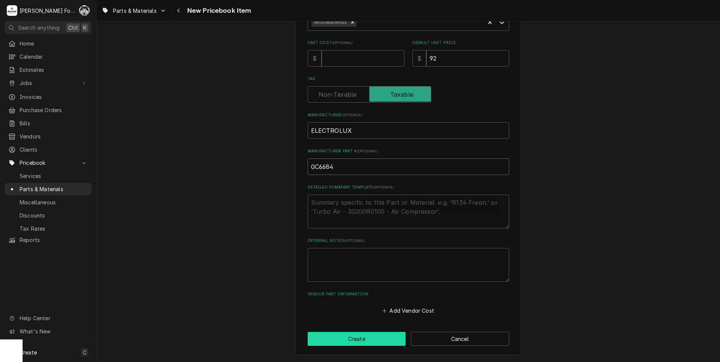
type input "0C6684"
click at [369, 340] on button "Create" at bounding box center [357, 339] width 98 height 14
type textarea "x"
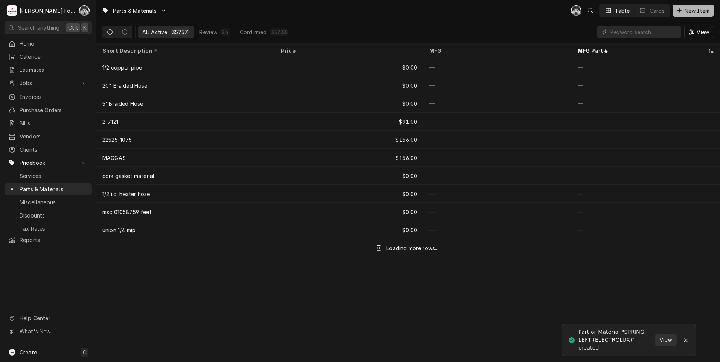
click at [679, 10] on icon "Dynamic Content Wrapper" at bounding box center [679, 10] width 5 height 5
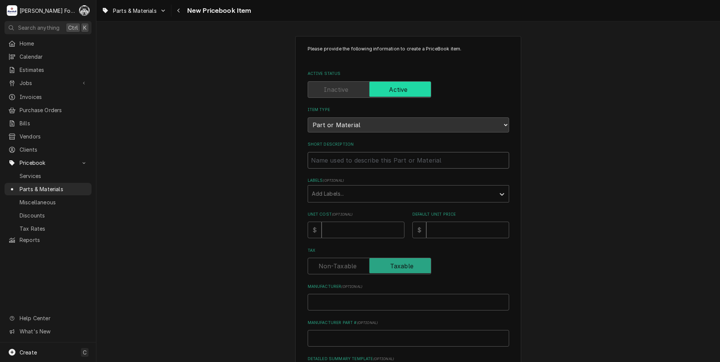
click at [341, 163] on input "Short Description" at bounding box center [408, 160] width 201 height 17
type textarea "x"
type input "S"
type textarea "x"
type input "SP"
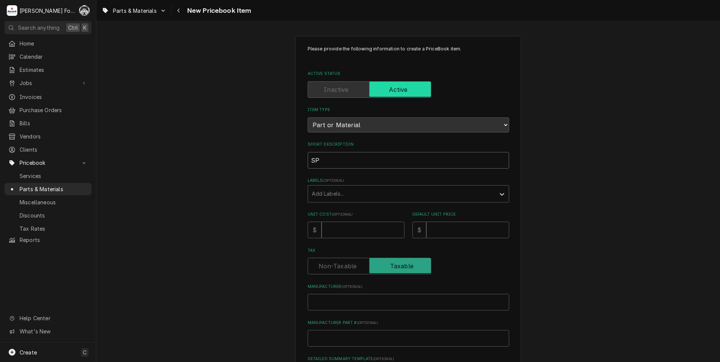
type textarea "x"
type input "SPR"
type textarea "x"
type input "SPRI"
type textarea "x"
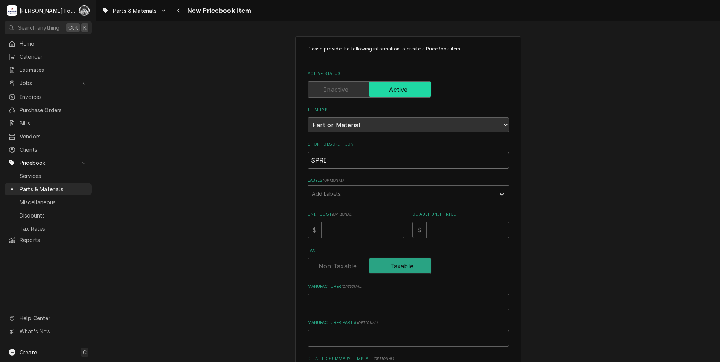
type input "SPRIN"
type textarea "x"
type input "SPRING"
type textarea "x"
type input "SPRING,"
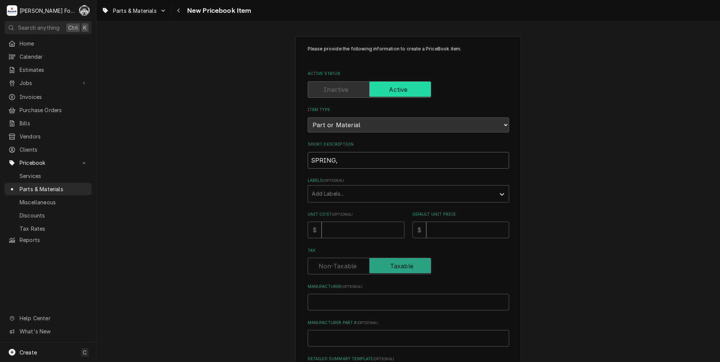
type textarea "x"
type input "SPRING,"
type textarea "x"
type input "SPRING, R"
type textarea "x"
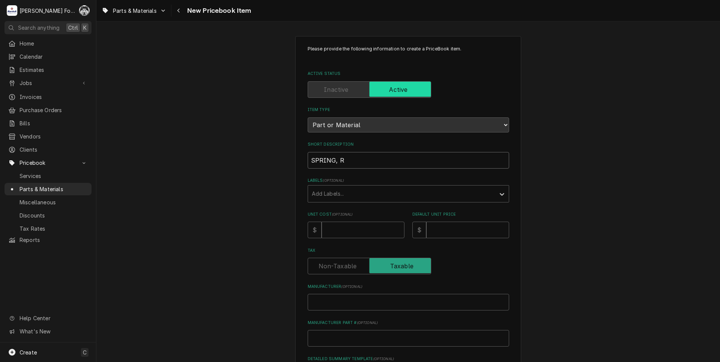
type input "SPRING, [GEOGRAPHIC_DATA]"
type textarea "x"
type input "SPRING, RIG"
type textarea "x"
type input "SPRING, RIGH"
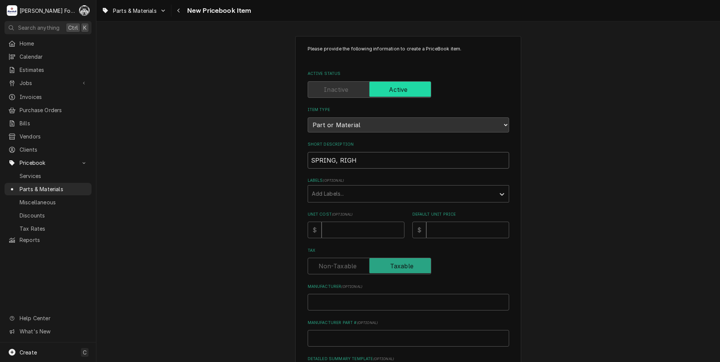
type textarea "x"
type input "SPRING, RIGHT"
type textarea "x"
type input "SPRING, RIGHT"
type textarea "x"
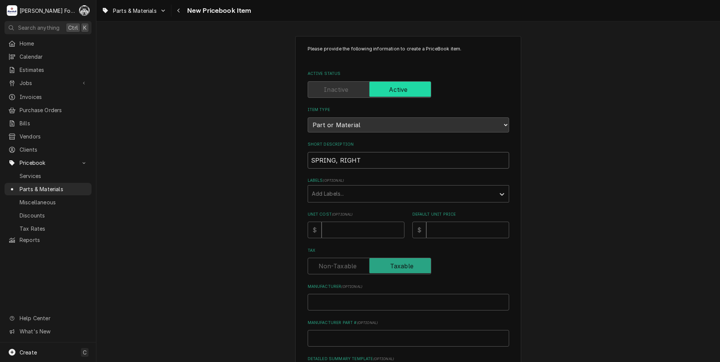
type input "SPRING, RIGHT ("
type textarea "x"
type input "SPRING, RIGHT (E"
type textarea "x"
type input "SPRING, RIGHT (EL"
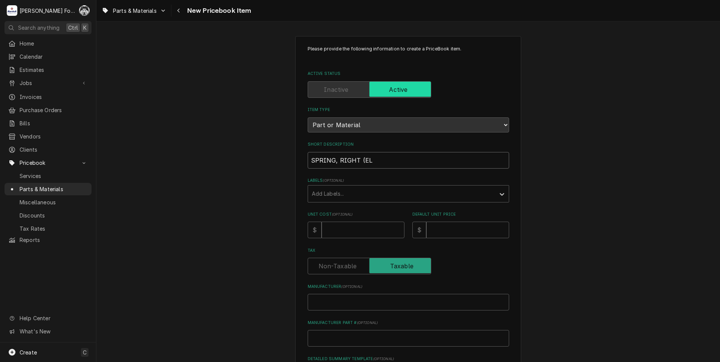
type textarea "x"
type input "SPRING, RIGHT (ELE"
type textarea "x"
type input "SPRING, RIGHT (ELEC"
type textarea "x"
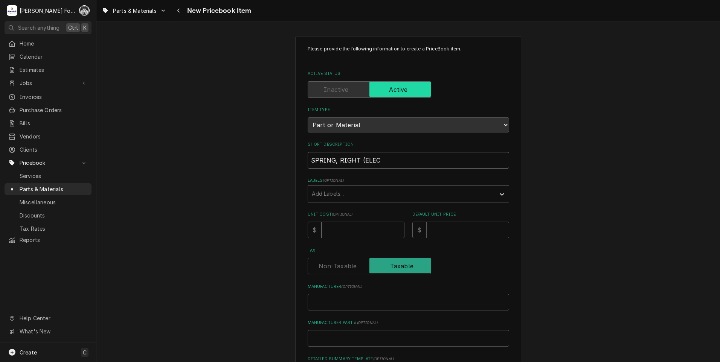
type input "SPRING, RIGHT (ELECT"
type textarea "x"
type input "SPRING, RIGHT (ELECTR"
type textarea "x"
type input "SPRING, RIGHT (ELECTRO"
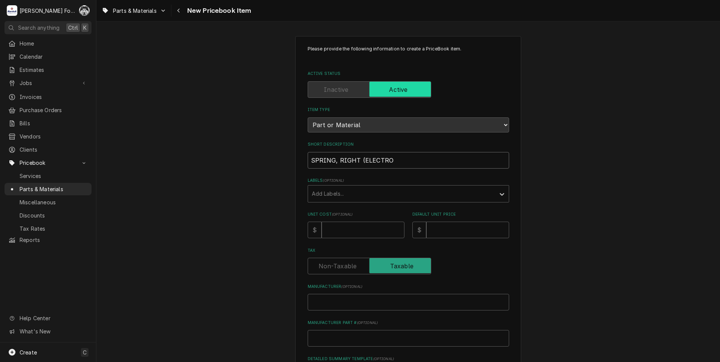
type textarea "x"
type input "SPRING, RIGHT (ELECTROL"
type textarea "x"
type input "SPRING, RIGHT (ELECTROLU"
type textarea "x"
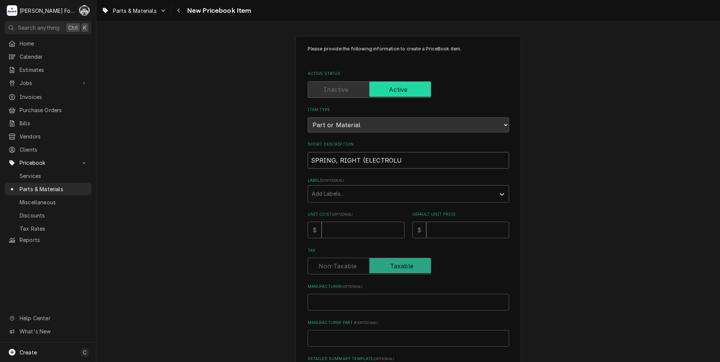
type input "SPRING, RIGHT (ELECTROLUX"
type textarea "x"
type input "SPRING, RIGHT (ELECTROLUX)"
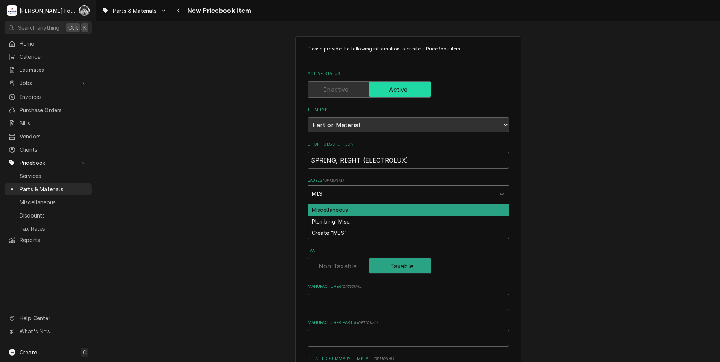
type input "MISC"
type textarea "x"
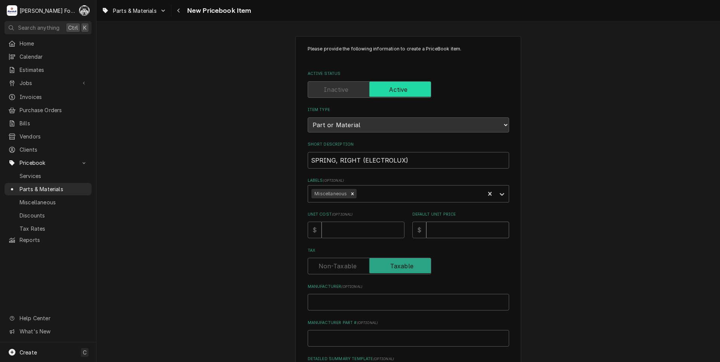
type textarea "x"
type input "9"
type textarea "x"
type input "92"
type textarea "x"
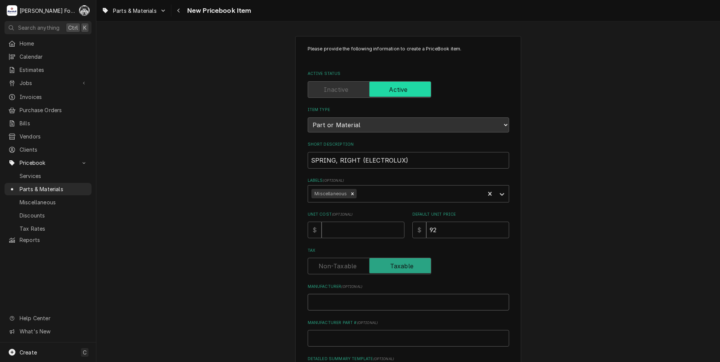
type input "S"
type textarea "x"
type input "SR"
type textarea "x"
type input "S"
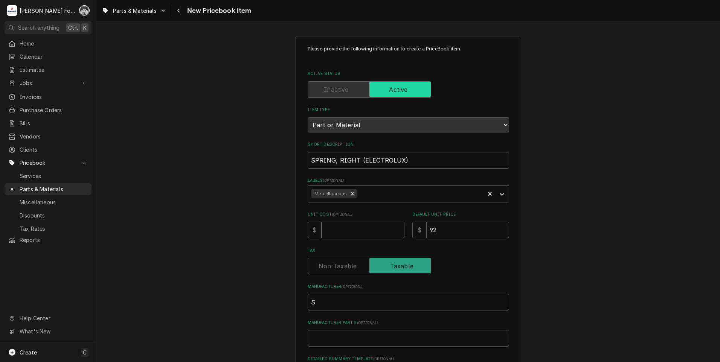
type textarea "x"
type input "S="
type textarea "x"
type input "S"
type textarea "x"
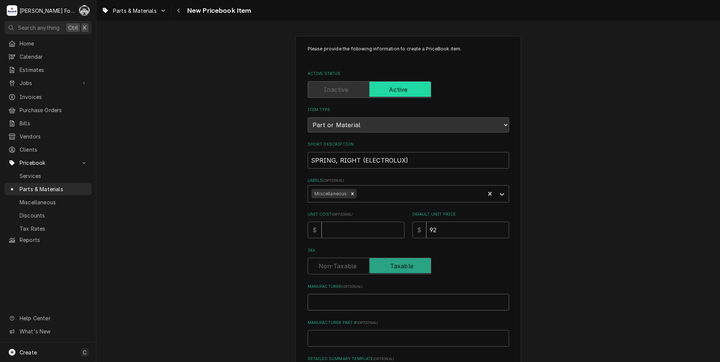
type textarea "x"
type input "E"
type textarea "x"
type input "EL"
type textarea "x"
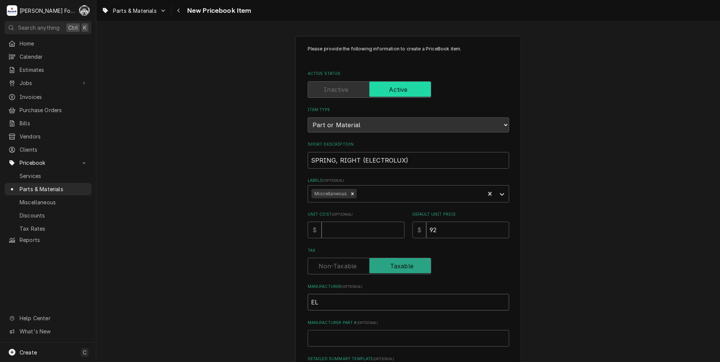
type input "ELE"
type textarea "x"
type input "ELEC"
type textarea "x"
type input "ELECT"
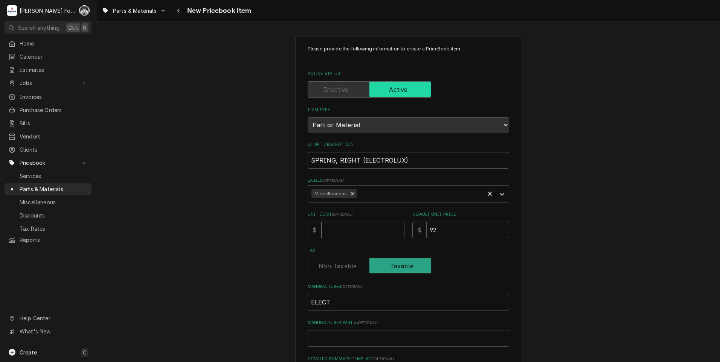
type textarea "x"
type input "ELECTR"
type textarea "x"
type input "ELECTRO"
type textarea "x"
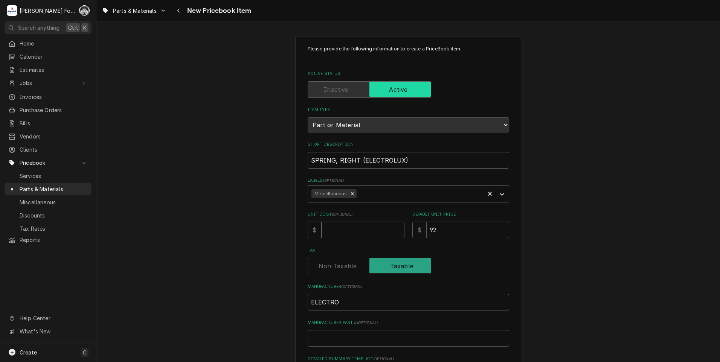
type input "ELECTROL"
type textarea "x"
type input "ELECTROLU"
type textarea "x"
type input "ELECTROLUX"
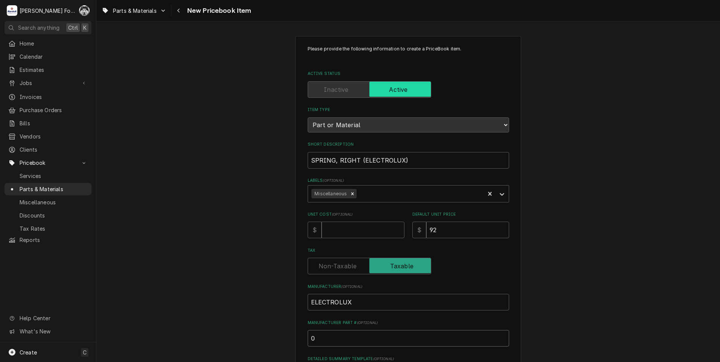
type textarea "x"
type input "0"
type textarea "x"
type input "0C"
type textarea "x"
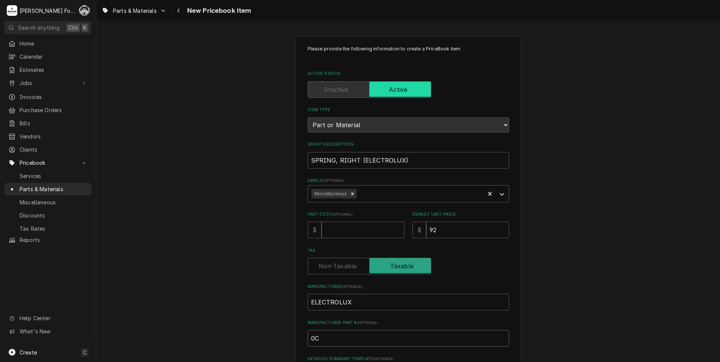
type input "0C6"
type textarea "x"
type input "0C66"
type textarea "x"
type input "0C668"
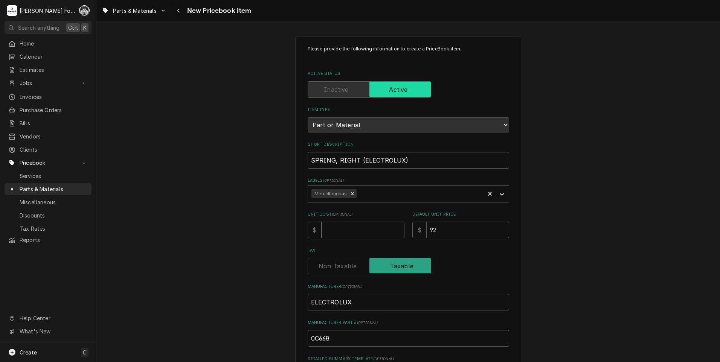
type textarea "x"
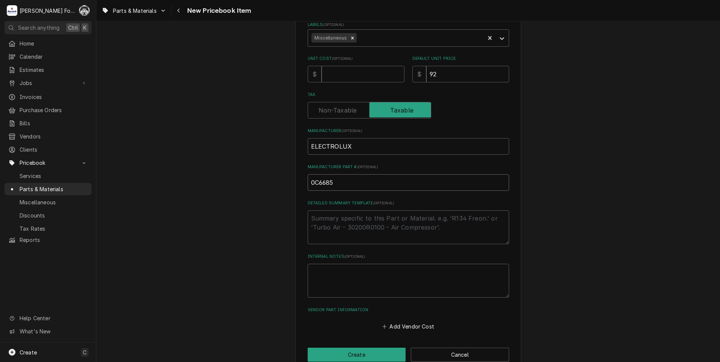
scroll to position [172, 0]
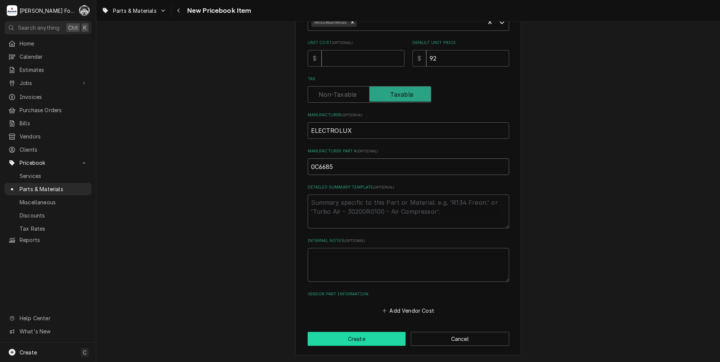
type input "0C6685"
click at [355, 338] on button "Create" at bounding box center [357, 339] width 98 height 14
type textarea "x"
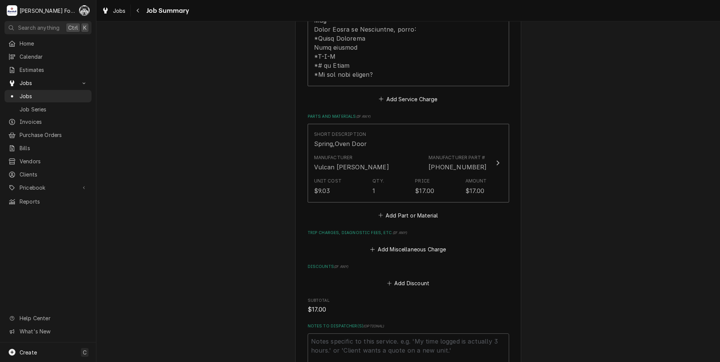
scroll to position [502, 0]
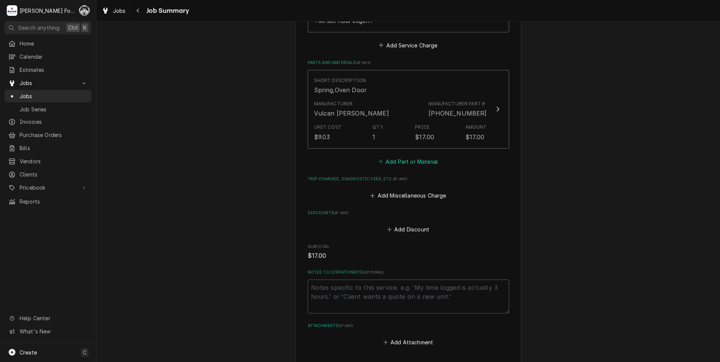
click at [403, 156] on button "Add Part or Material" at bounding box center [408, 161] width 62 height 11
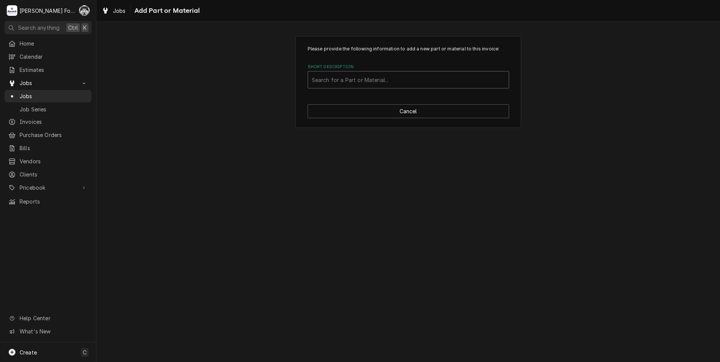
click at [370, 76] on div "Short Description" at bounding box center [408, 80] width 193 height 14
type input "0C6684"
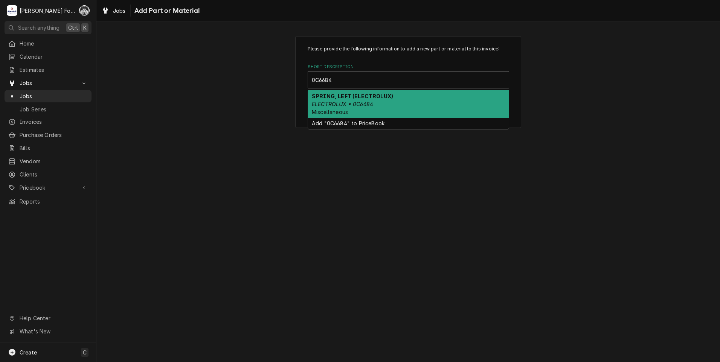
click at [344, 104] on em "ELECTROLUX • 0C6684" at bounding box center [342, 104] width 61 height 6
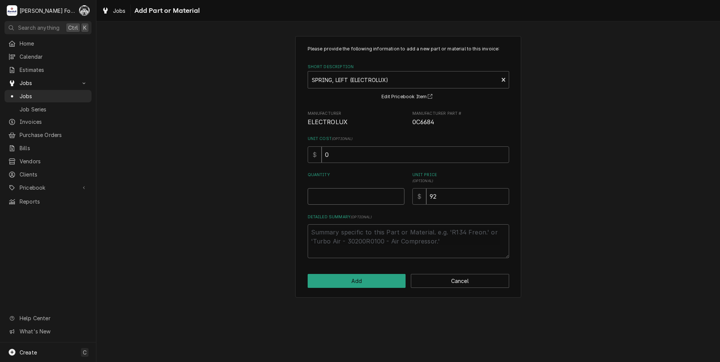
type textarea "x"
type input "0.5"
click at [399, 196] on input "0.5" at bounding box center [356, 196] width 97 height 17
type textarea "x"
type input "1"
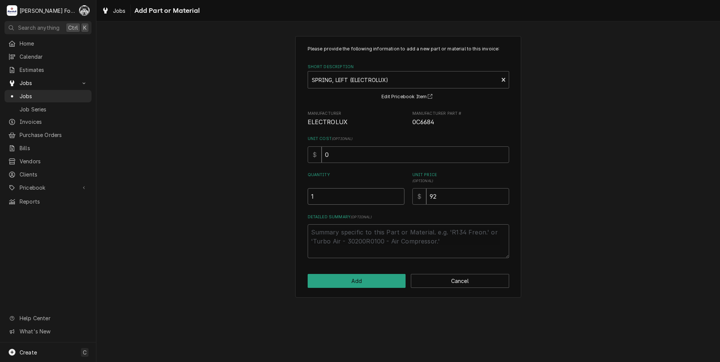
click at [399, 195] on input "1" at bounding box center [356, 196] width 97 height 17
click at [366, 283] on button "Add" at bounding box center [357, 281] width 98 height 14
type textarea "x"
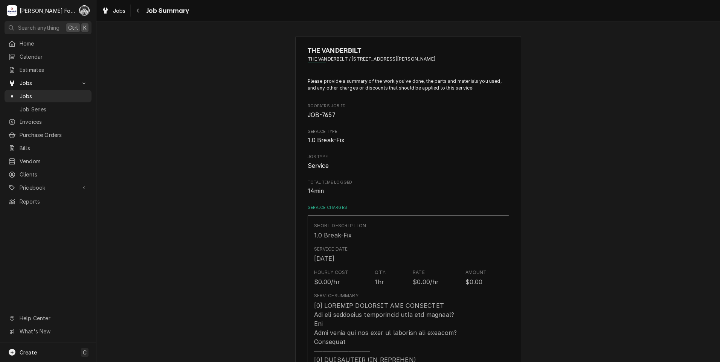
scroll to position [502, 0]
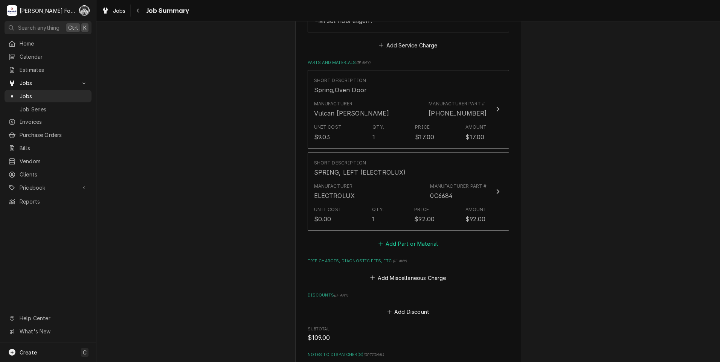
click at [392, 239] on button "Add Part or Material" at bounding box center [408, 244] width 62 height 11
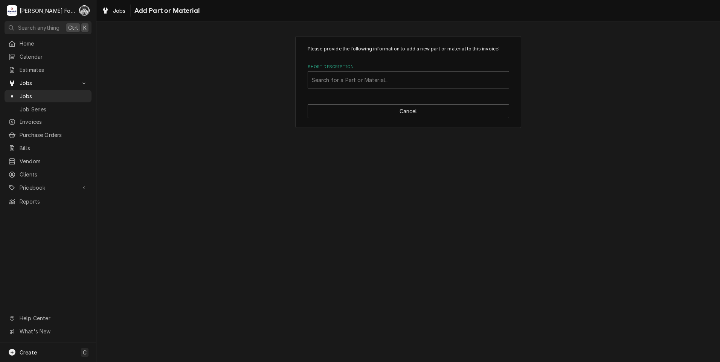
click at [370, 75] on div "Short Description" at bounding box center [408, 80] width 193 height 14
type input "0C6685"
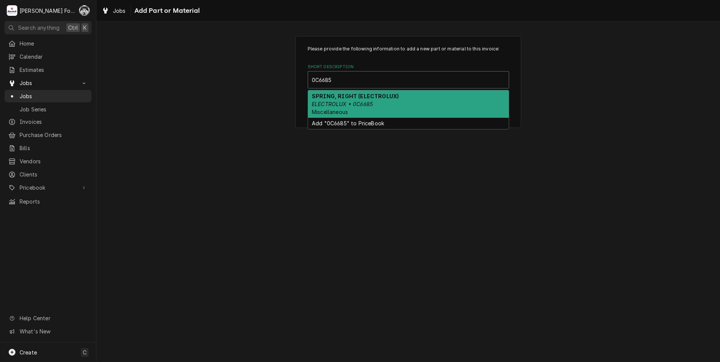
click at [372, 100] on div "SPRING, RIGHT (ELECTROLUX) ELECTROLUX • 0C6685 Miscellaneous" at bounding box center [408, 103] width 201 height 27
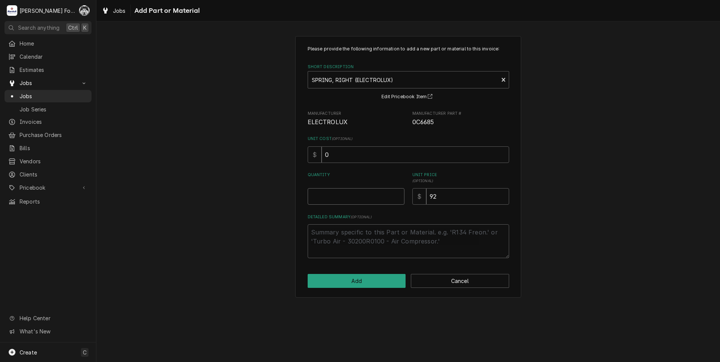
type textarea "x"
type input "0.5"
click at [398, 194] on input "0.5" at bounding box center [356, 196] width 97 height 17
type textarea "x"
drag, startPoint x: 398, startPoint y: 194, endPoint x: 390, endPoint y: 212, distance: 18.7
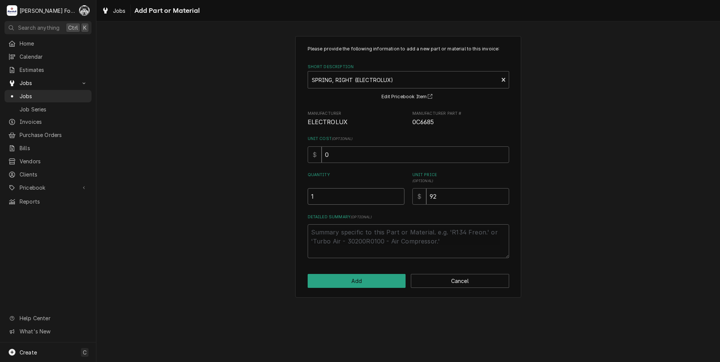
type input "1"
click at [398, 194] on input "1" at bounding box center [356, 196] width 97 height 17
click at [374, 286] on button "Add" at bounding box center [357, 281] width 98 height 14
type textarea "x"
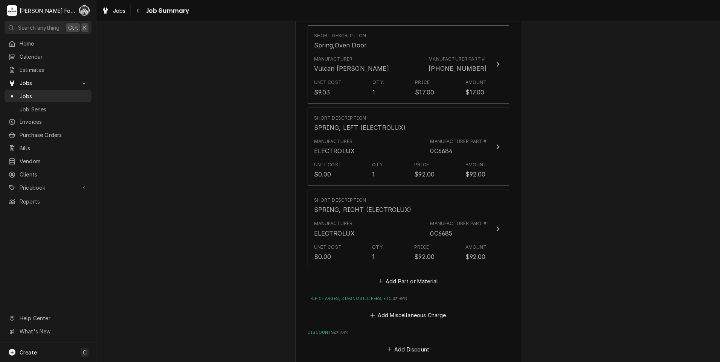
scroll to position [565, 0]
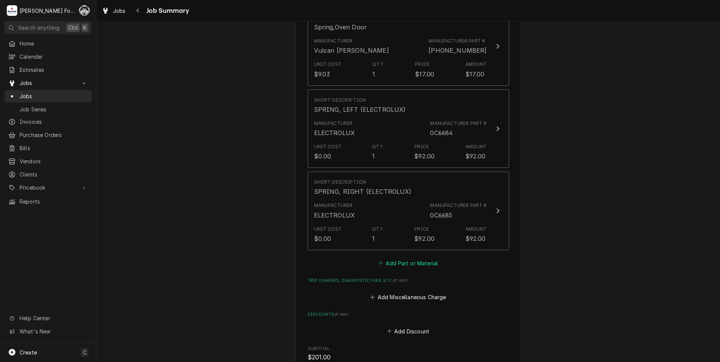
click at [396, 258] on button "Add Part or Material" at bounding box center [408, 263] width 62 height 11
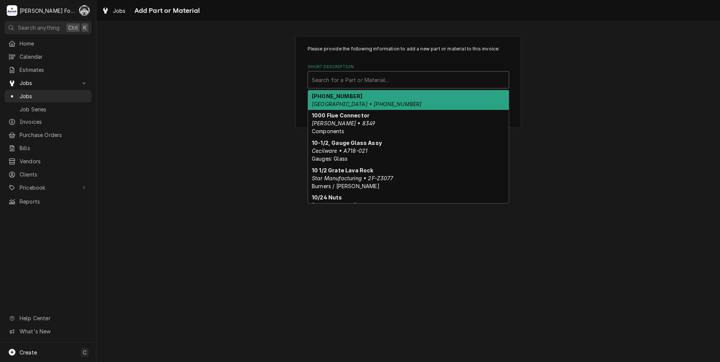
click at [381, 76] on div "Short Description" at bounding box center [408, 80] width 193 height 14
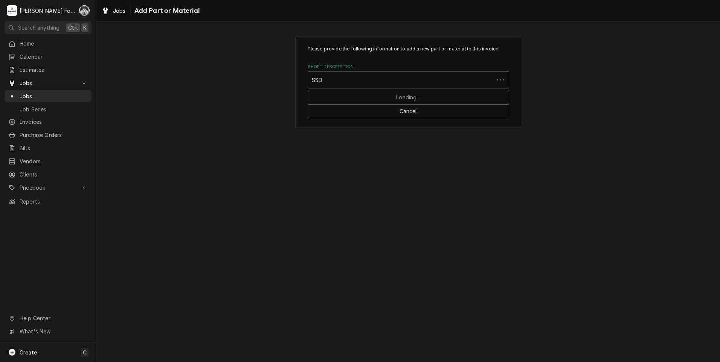
type input "SSDT"
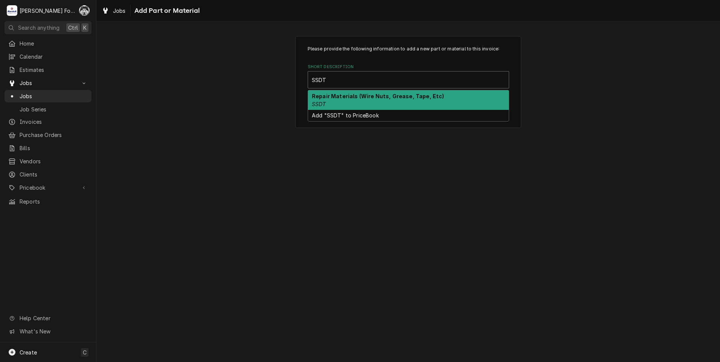
click at [417, 105] on div "Repair Materials (Wire Nuts, Grease, Tape, Etc) SSDT" at bounding box center [408, 100] width 201 height 20
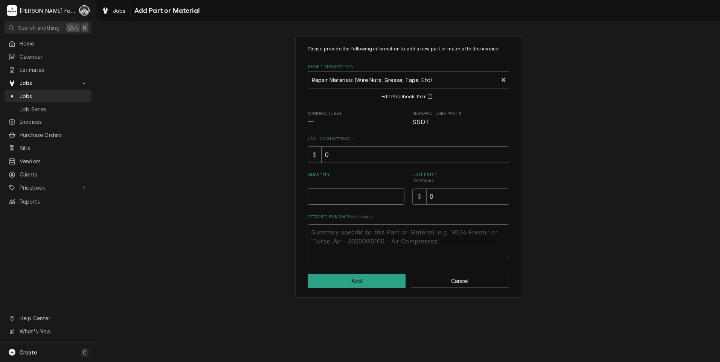
type textarea "x"
type input "0.5"
click at [398, 195] on input "0.5" at bounding box center [356, 196] width 97 height 17
type textarea "x"
type input "1"
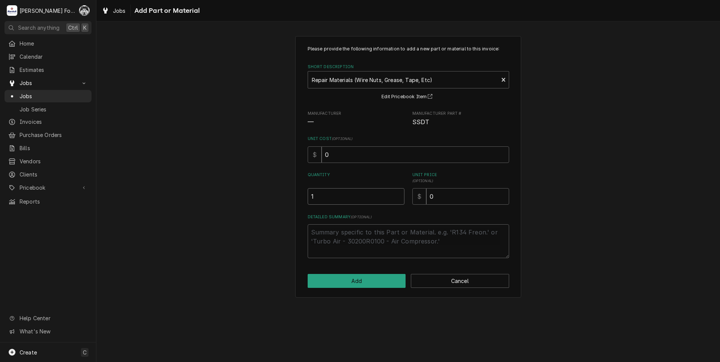
click at [398, 195] on input "1" at bounding box center [356, 196] width 97 height 17
drag, startPoint x: 448, startPoint y: 193, endPoint x: 435, endPoint y: 198, distance: 14.3
click at [435, 198] on input "0" at bounding box center [467, 196] width 83 height 17
type textarea "x"
type input "04"
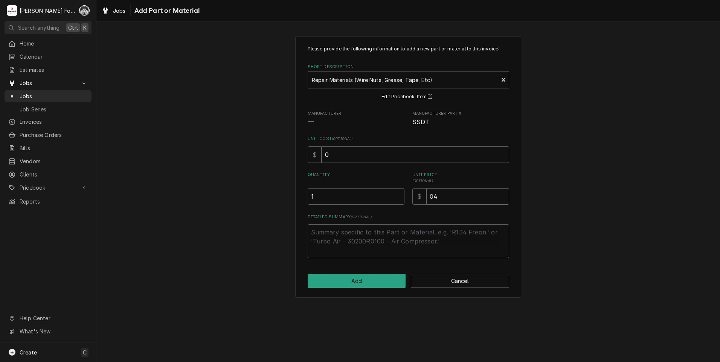
drag, startPoint x: 464, startPoint y: 189, endPoint x: 421, endPoint y: 201, distance: 45.1
click at [424, 201] on div "$ 04" at bounding box center [460, 196] width 97 height 17
type textarea "x"
type input "4"
click at [346, 280] on button "Add" at bounding box center [357, 281] width 98 height 14
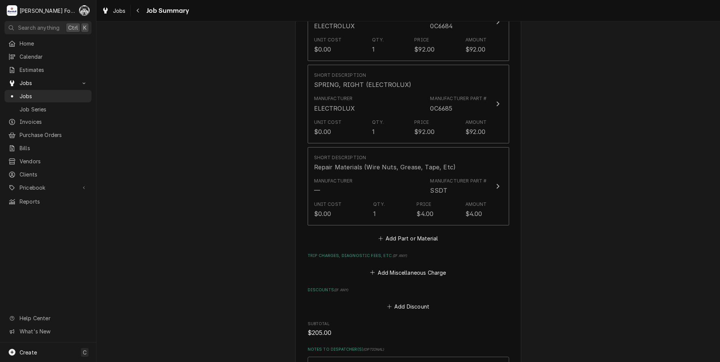
scroll to position [842, 0]
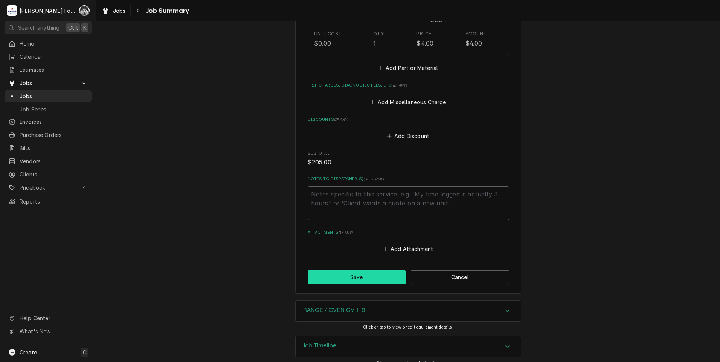
click at [369, 270] on button "Save" at bounding box center [357, 277] width 98 height 14
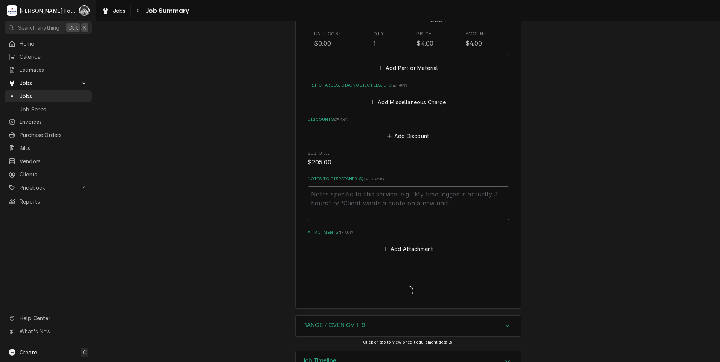
type textarea "x"
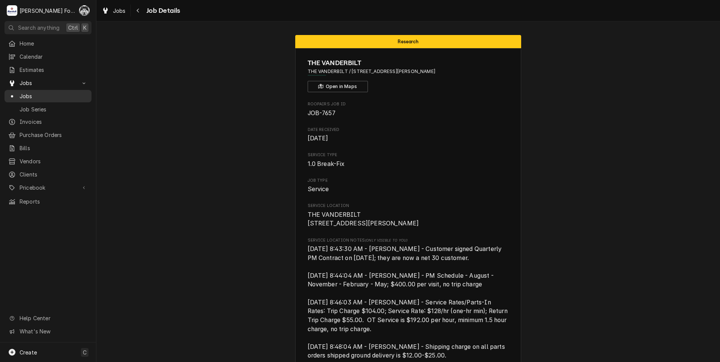
click at [29, 94] on span "Jobs" at bounding box center [54, 96] width 68 height 8
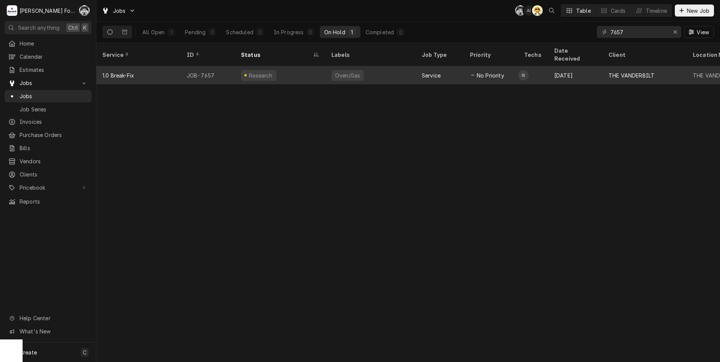
click at [238, 70] on div "Research" at bounding box center [280, 75] width 90 height 18
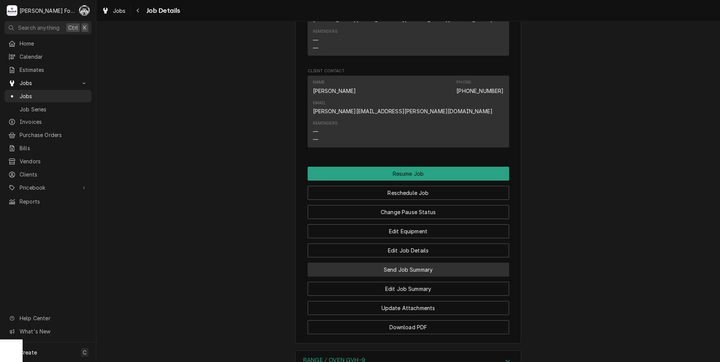
scroll to position [1004, 0]
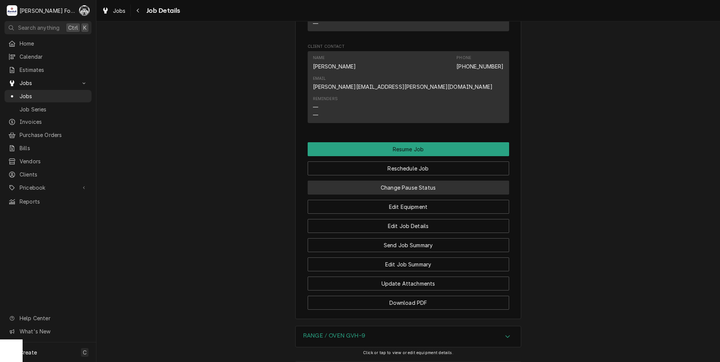
click at [396, 181] on button "Change Pause Status" at bounding box center [408, 188] width 201 height 14
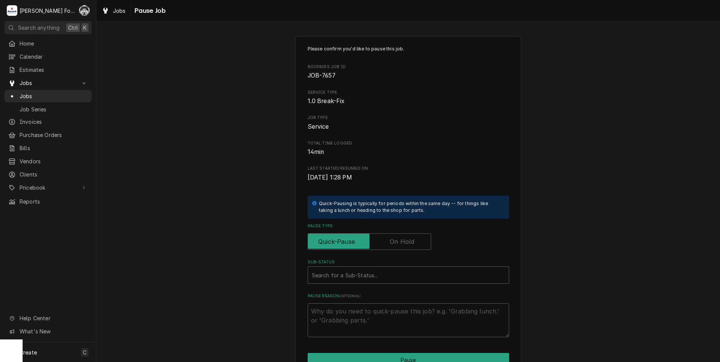
click at [397, 241] on label "Pause Type" at bounding box center [370, 241] width 124 height 17
click at [397, 241] on input "Pause Type" at bounding box center [369, 241] width 117 height 17
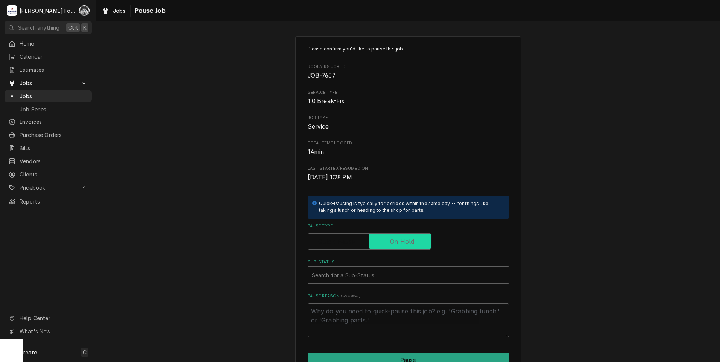
checkbox input "true"
click at [366, 282] on div "Sub-Status" at bounding box center [408, 275] width 193 height 14
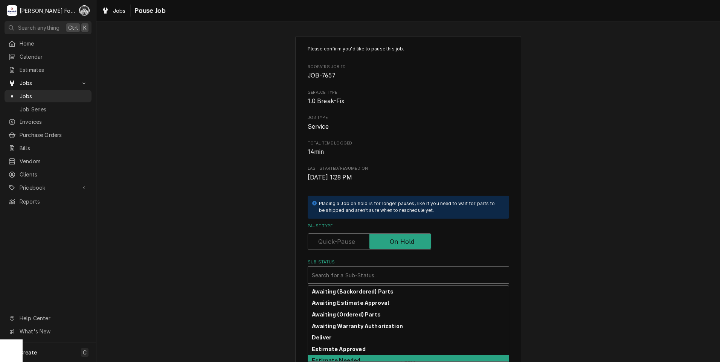
click at [350, 359] on strong "Estimate Needed" at bounding box center [336, 360] width 49 height 6
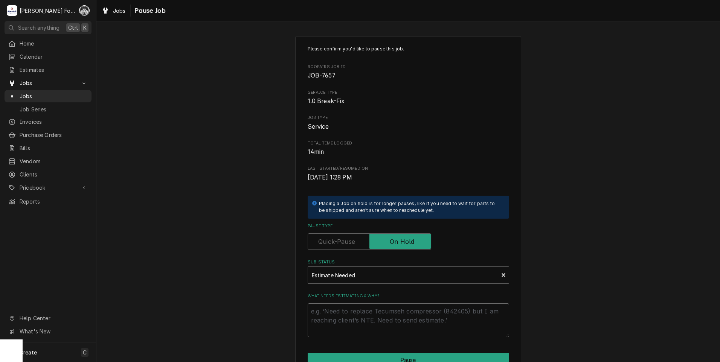
click at [328, 320] on textarea "What needs estimating & why?" at bounding box center [408, 321] width 201 height 34
type textarea "x"
type textarea "P"
type textarea "x"
type textarea "PA"
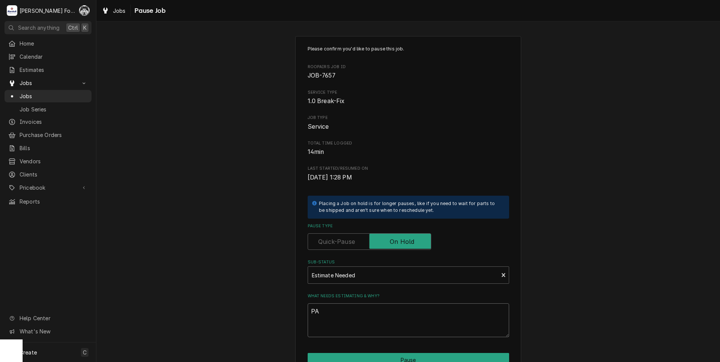
type textarea "x"
type textarea "PAR"
type textarea "x"
type textarea "PART"
type textarea "x"
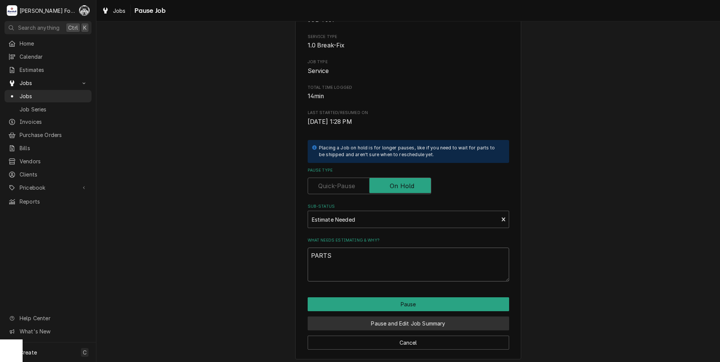
scroll to position [59, 0]
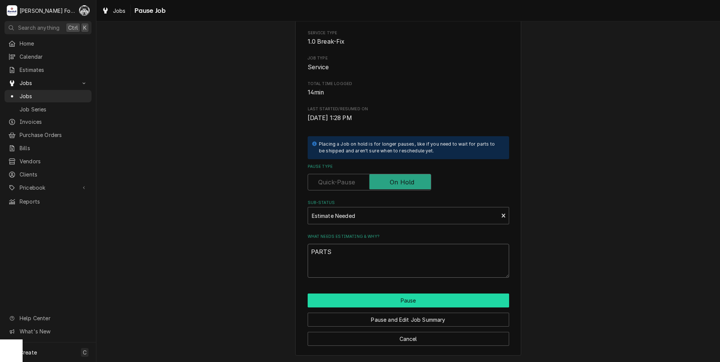
type textarea "PARTS"
click at [365, 300] on button "Pause" at bounding box center [408, 301] width 201 height 14
type textarea "x"
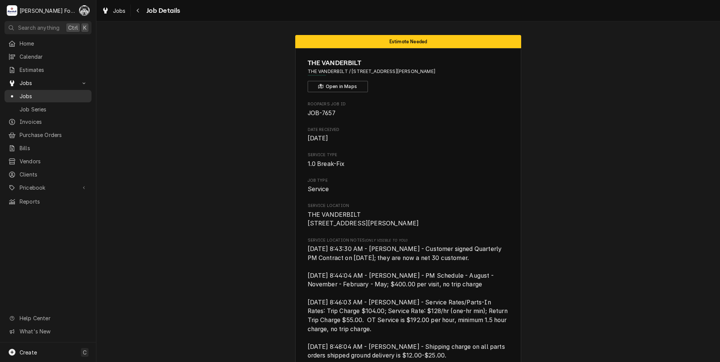
click at [33, 92] on span "Jobs" at bounding box center [54, 96] width 68 height 8
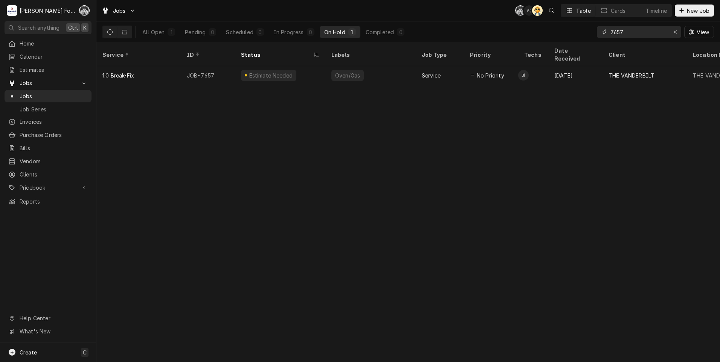
drag, startPoint x: 628, startPoint y: 30, endPoint x: 513, endPoint y: 39, distance: 115.2
click at [514, 38] on div "All Open 1 Pending 0 Scheduled 0 In Progress 0 On Hold 1 Completed 0 7657 View" at bounding box center [408, 31] width 612 height 21
type input "7647"
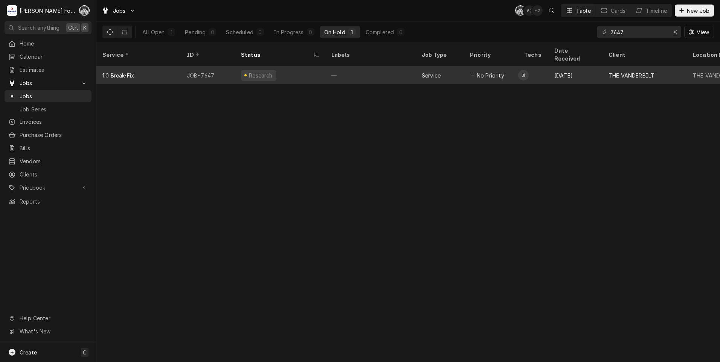
click at [333, 66] on div "—" at bounding box center [370, 75] width 90 height 18
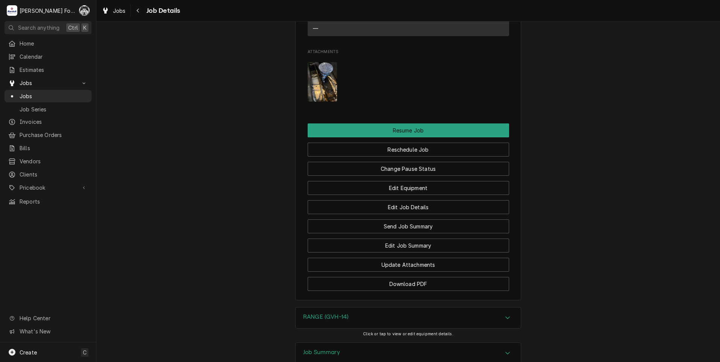
scroll to position [1067, 0]
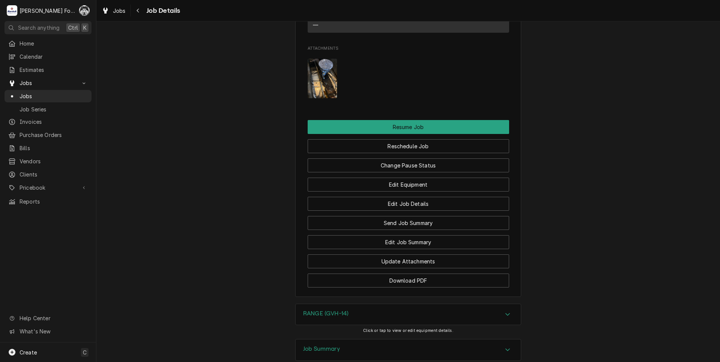
click at [333, 304] on div "RANGE (GVH-14)" at bounding box center [408, 314] width 225 height 21
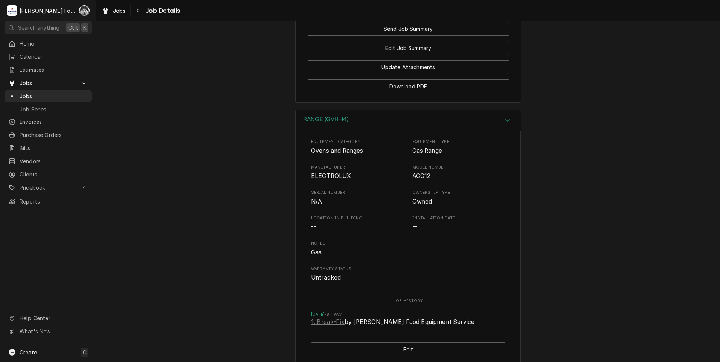
scroll to position [1344, 0]
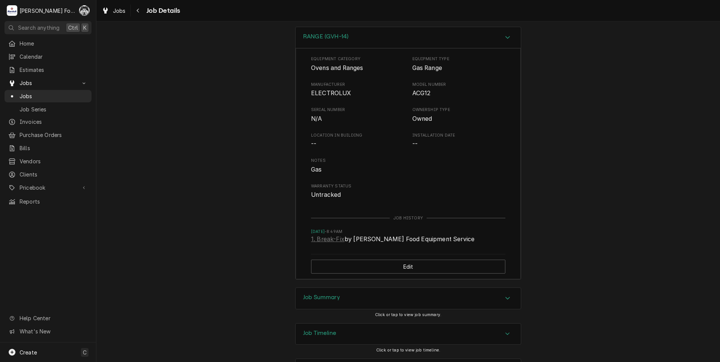
click at [344, 288] on div "Job Summary" at bounding box center [408, 298] width 225 height 21
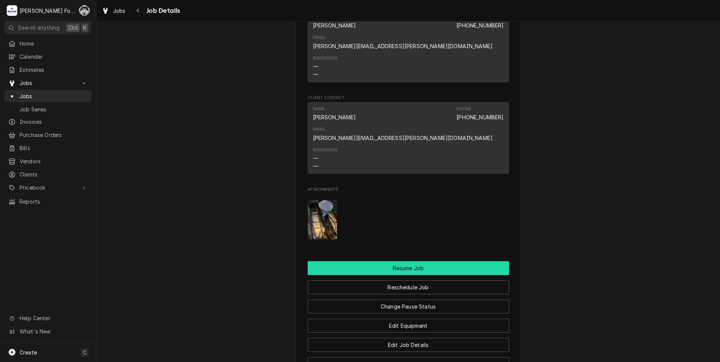
scroll to position [892, 0]
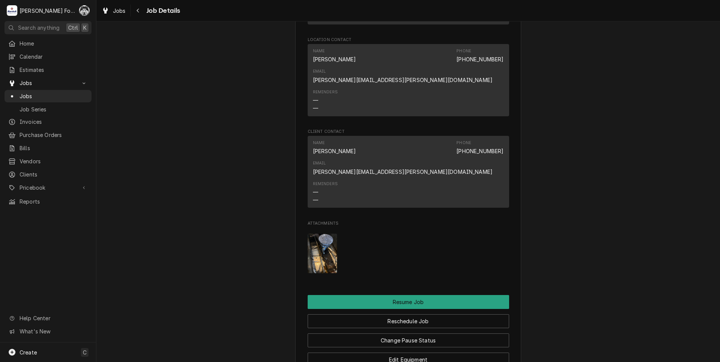
click at [309, 234] on img "Attachments" at bounding box center [323, 254] width 30 height 40
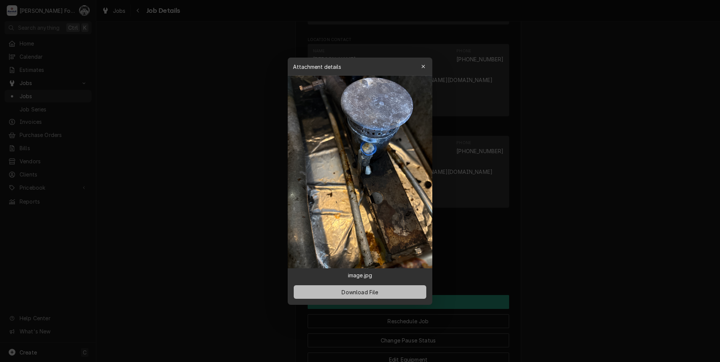
click at [357, 293] on span "Download File" at bounding box center [360, 292] width 40 height 8
drag, startPoint x: 217, startPoint y: 118, endPoint x: 212, endPoint y: 116, distance: 5.6
click at [217, 118] on div at bounding box center [360, 181] width 720 height 362
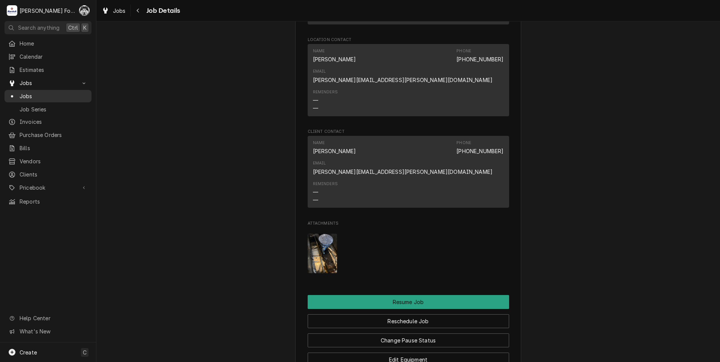
click at [22, 95] on span "Jobs" at bounding box center [54, 96] width 68 height 8
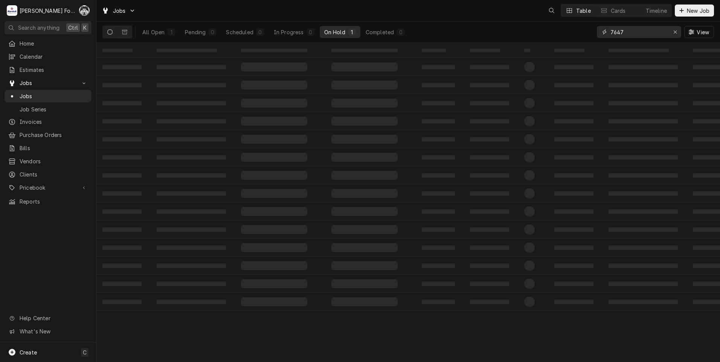
click at [445, 61] on div "Jobs Table Cards Timeline New Job All Open 1 Pending 0 Scheduled 0 In Progress …" at bounding box center [408, 181] width 624 height 362
type input "7648"
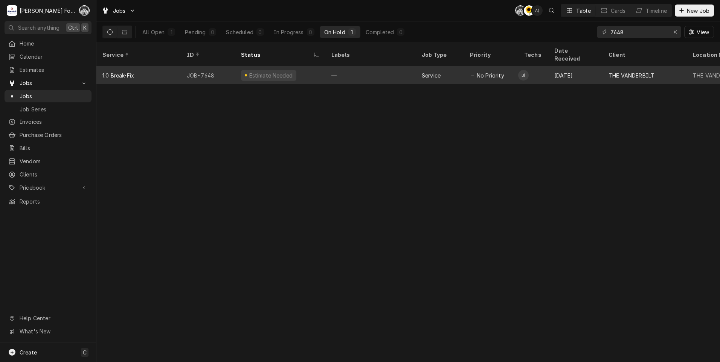
click at [298, 69] on div "Estimate Needed" at bounding box center [280, 75] width 90 height 18
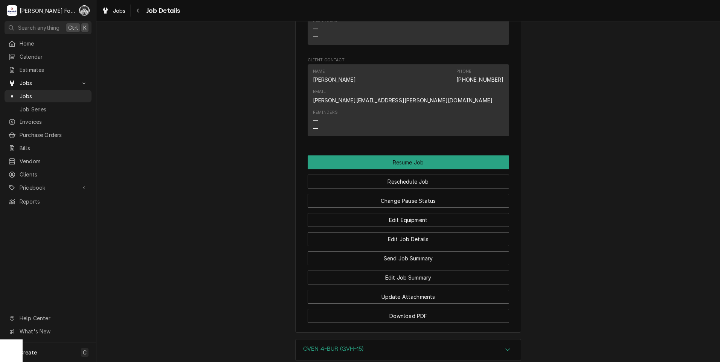
scroll to position [1051, 0]
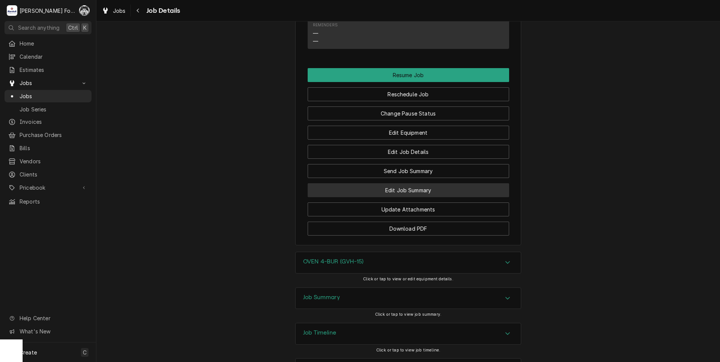
click at [401, 183] on button "Edit Job Summary" at bounding box center [408, 190] width 201 height 14
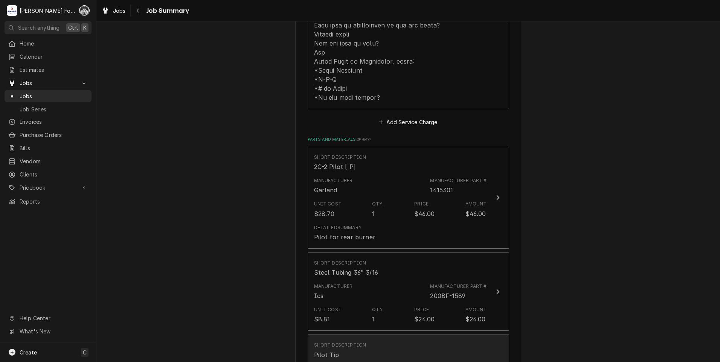
scroll to position [502, 0]
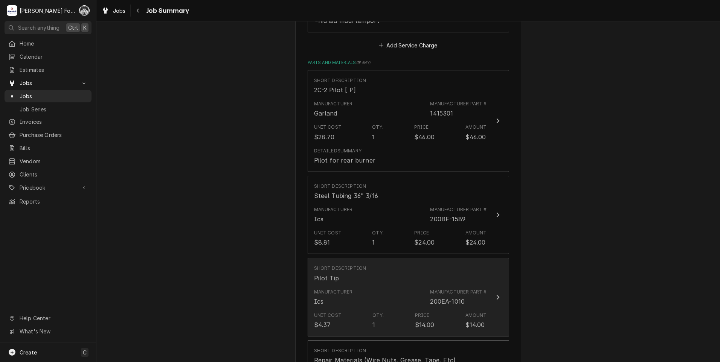
click at [381, 310] on div "Unit Cost $4.37 Qty. 1 Price $14.00 Amount $14.00" at bounding box center [400, 320] width 173 height 23
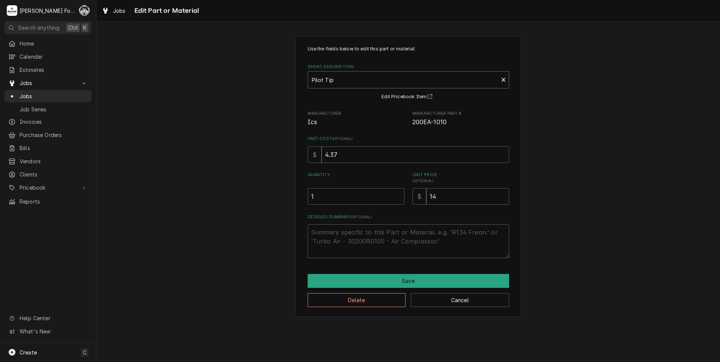
type textarea "x"
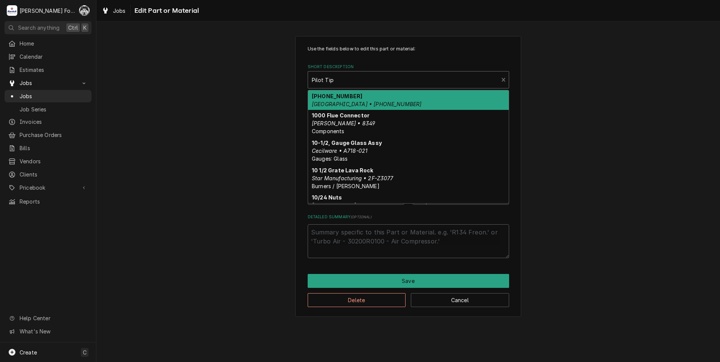
click at [371, 75] on div "Short Description" at bounding box center [403, 80] width 183 height 14
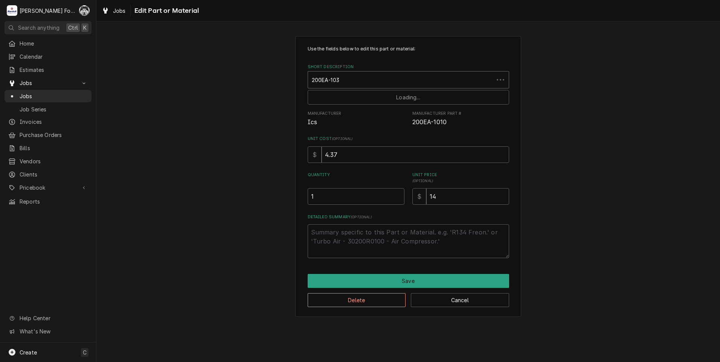
type input "200EA-1036"
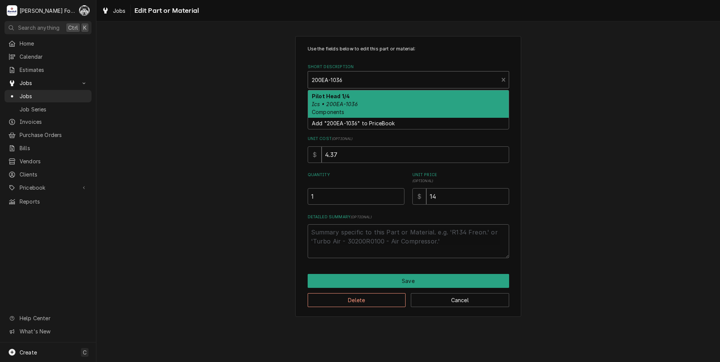
click at [357, 106] on em "Ics • 200EA-1036" at bounding box center [335, 104] width 46 height 6
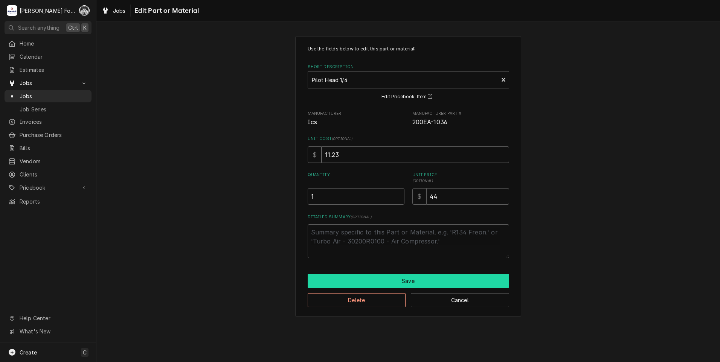
click at [393, 280] on button "Save" at bounding box center [408, 281] width 201 height 14
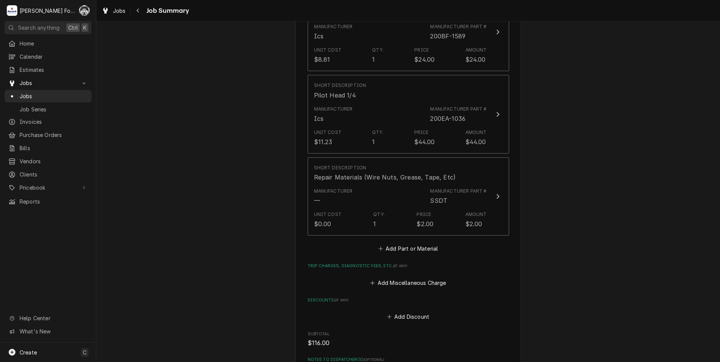
scroll to position [866, 0]
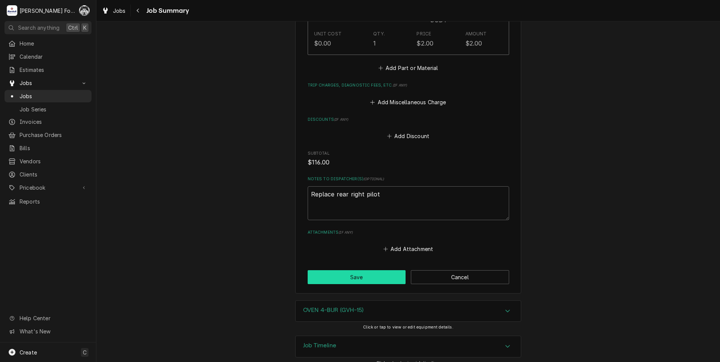
click at [372, 270] on button "Save" at bounding box center [357, 277] width 98 height 14
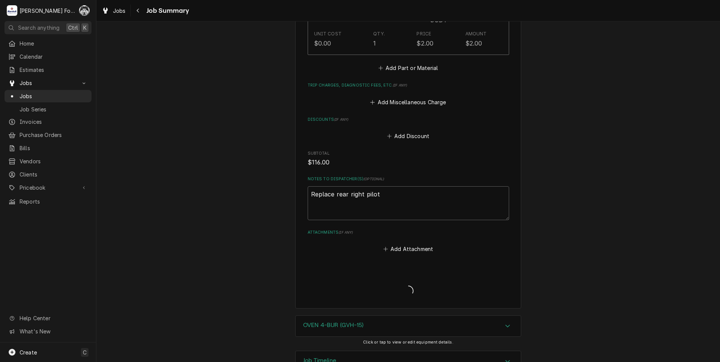
type textarea "x"
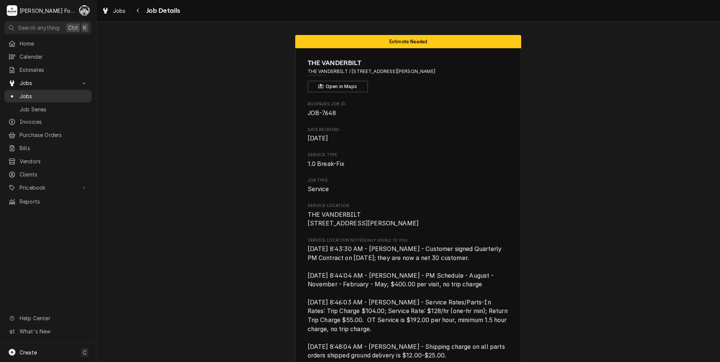
click at [24, 92] on span "Jobs" at bounding box center [54, 96] width 68 height 8
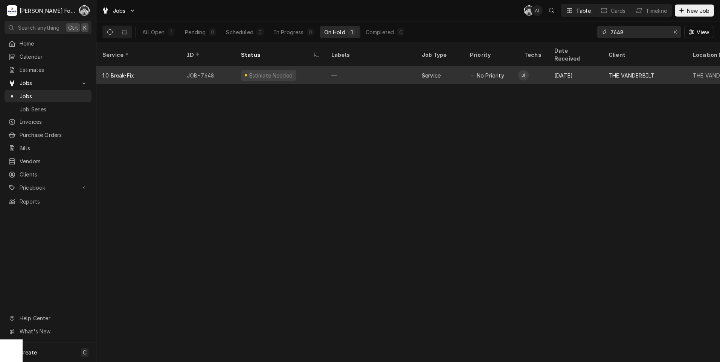
drag, startPoint x: 633, startPoint y: 32, endPoint x: 442, endPoint y: 63, distance: 193.0
click at [450, 62] on div "Jobs C( A( Table Cards Timeline New Job All Open 1 Pending 0 Scheduled 0 In Pro…" at bounding box center [408, 181] width 624 height 362
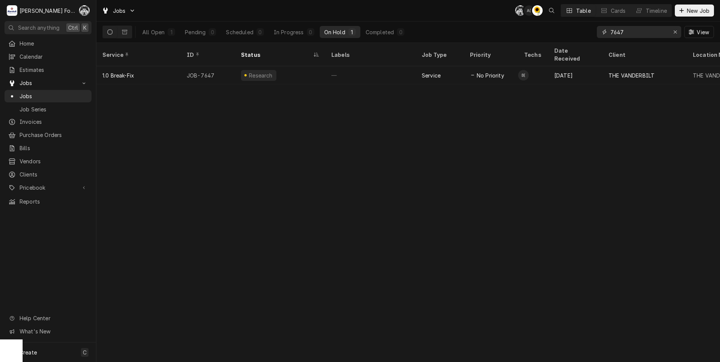
type input "7647"
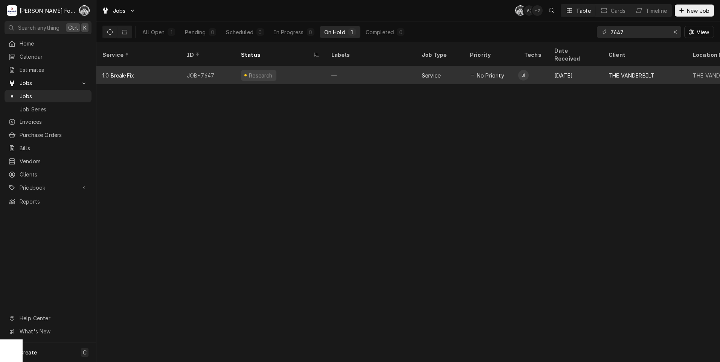
click at [389, 70] on div "—" at bounding box center [370, 75] width 90 height 18
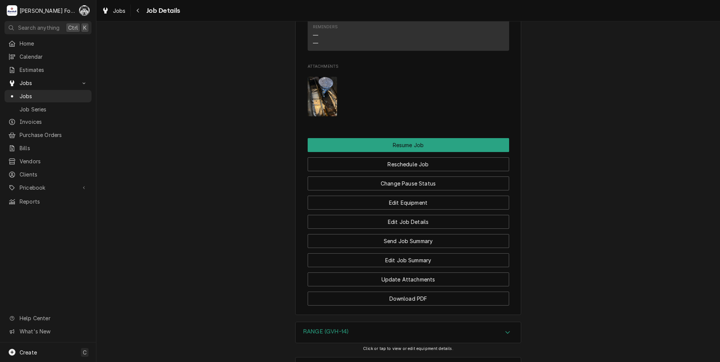
scroll to position [1067, 0]
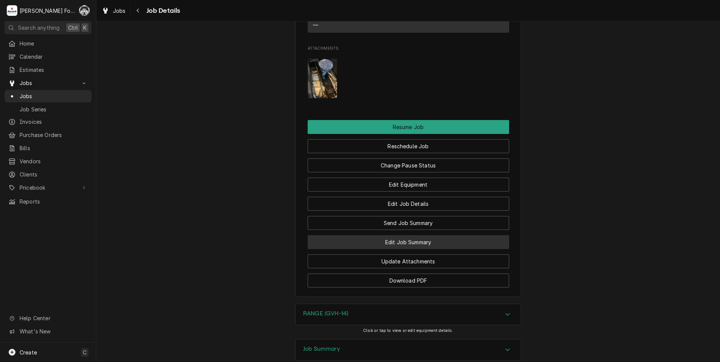
click at [404, 235] on button "Edit Job Summary" at bounding box center [408, 242] width 201 height 14
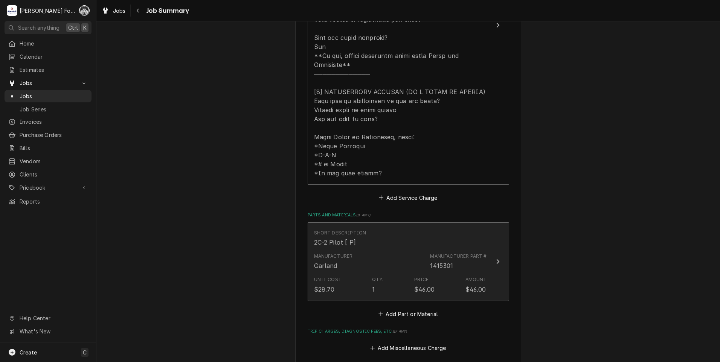
scroll to position [439, 0]
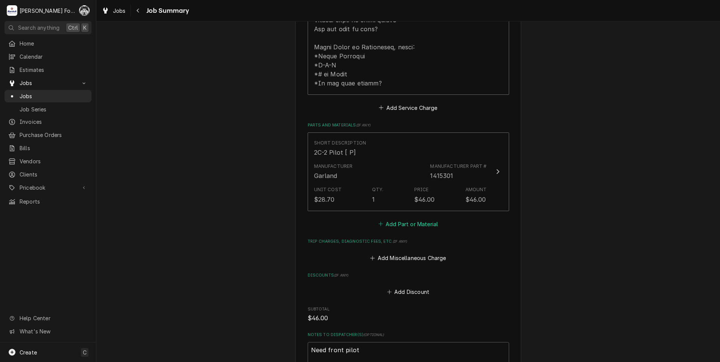
click at [401, 219] on button "Add Part or Material" at bounding box center [408, 224] width 62 height 11
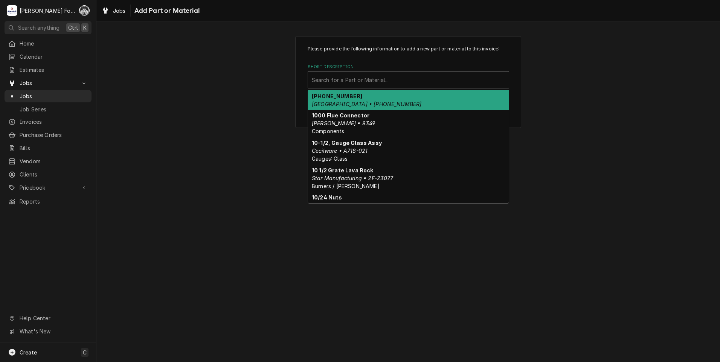
click at [427, 85] on div "Short Description" at bounding box center [408, 80] width 193 height 14
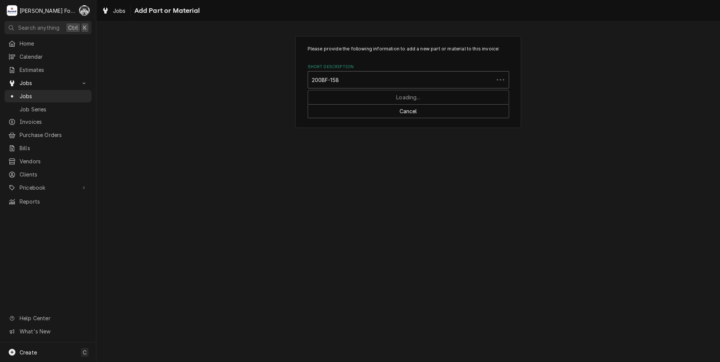
type input "200BF-1589"
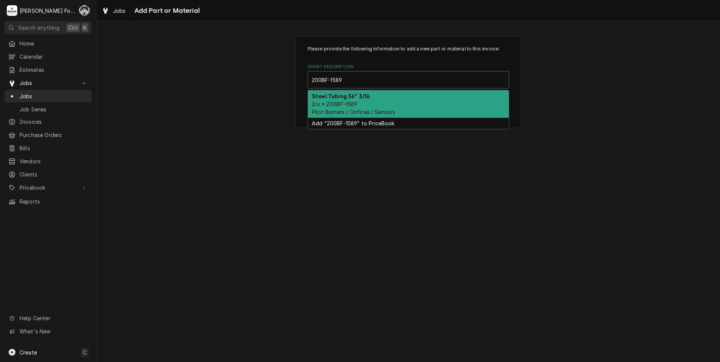
click at [392, 104] on div "Steel Tubing 36" 3/16 Ics • 200BF-1589 Pilot Burners / Orifices / Sensors" at bounding box center [408, 103] width 201 height 27
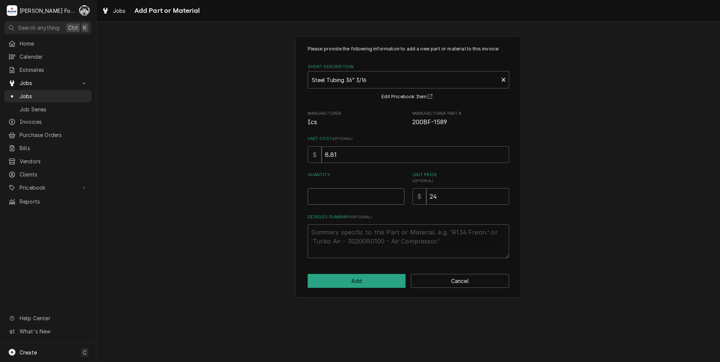
type textarea "x"
type input "0.5"
click at [398, 196] on input "0.5" at bounding box center [356, 196] width 97 height 17
type textarea "x"
type input "1"
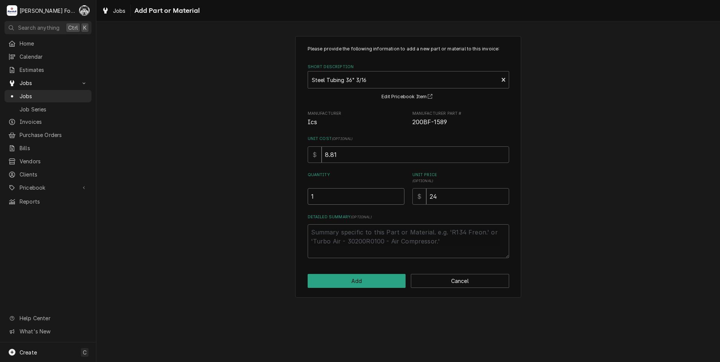
click at [397, 195] on input "1" at bounding box center [356, 196] width 97 height 17
click at [361, 281] on button "Add" at bounding box center [357, 281] width 98 height 14
type textarea "x"
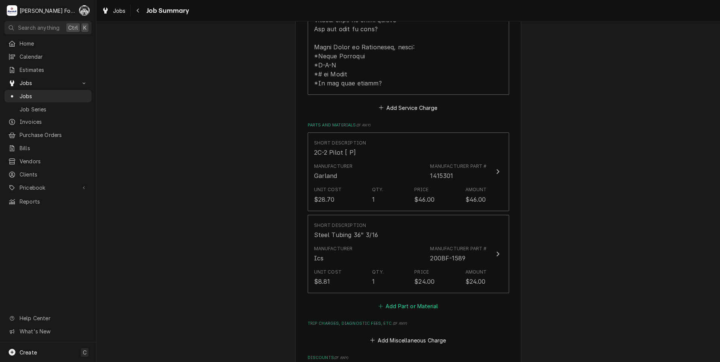
click at [412, 301] on button "Add Part or Material" at bounding box center [408, 306] width 62 height 11
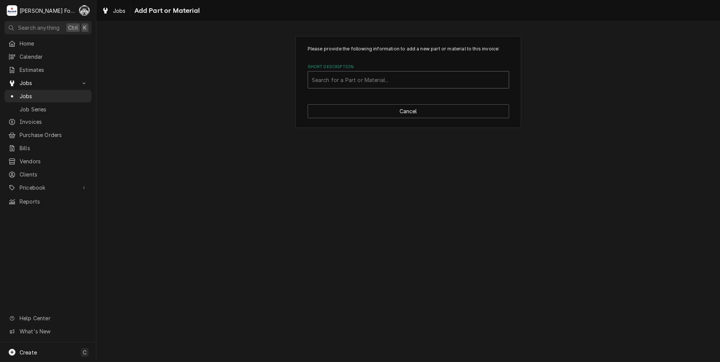
click at [404, 83] on div "Short Description" at bounding box center [408, 80] width 193 height 14
type input "200EA-1036"
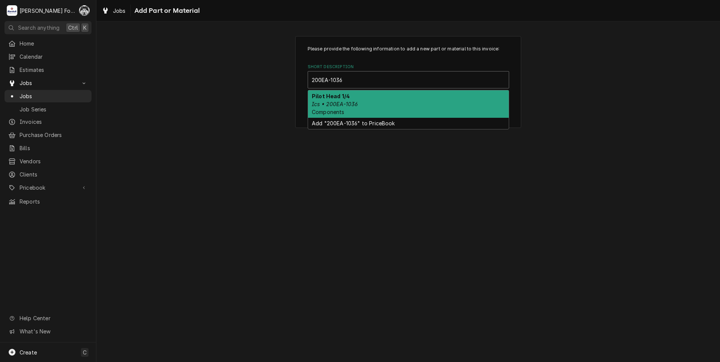
click at [378, 105] on div "Pilot Head 1/4 Ics • 200EA-1036 Components" at bounding box center [408, 103] width 201 height 27
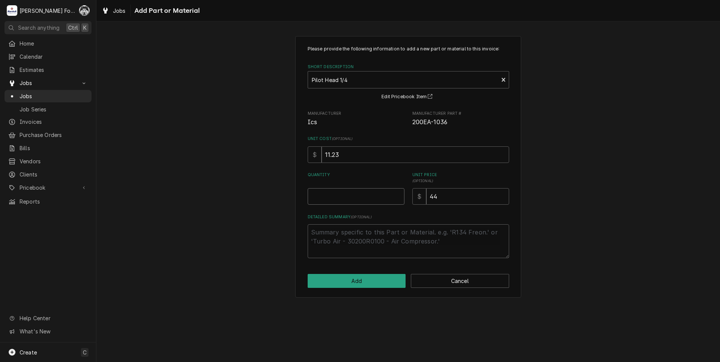
type textarea "x"
type input "0.5"
click at [398, 196] on input "0.5" at bounding box center [356, 196] width 97 height 17
type textarea "x"
type input "1"
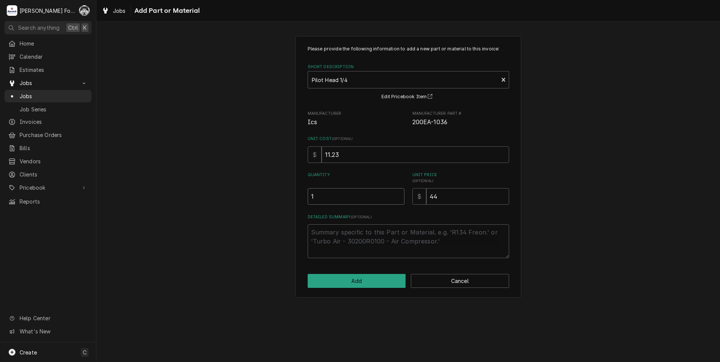
click at [398, 196] on input "1" at bounding box center [356, 196] width 97 height 17
click at [368, 280] on button "Add" at bounding box center [357, 281] width 98 height 14
type textarea "x"
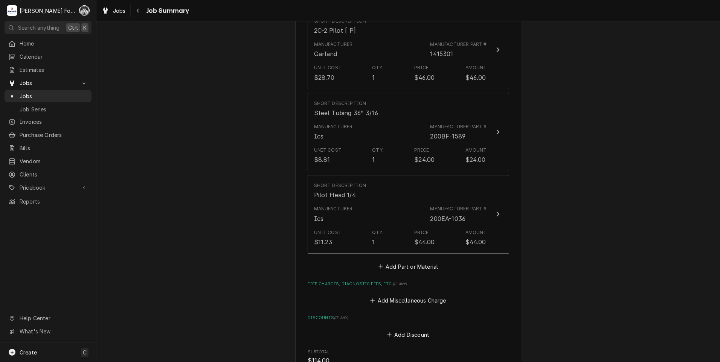
scroll to position [565, 0]
click at [393, 258] on button "Add Part or Material" at bounding box center [408, 263] width 62 height 11
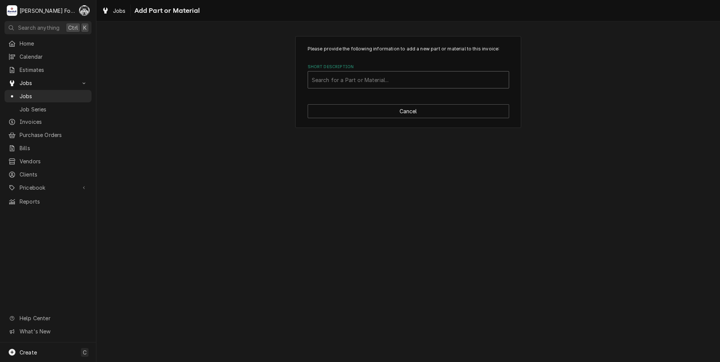
click at [395, 78] on div "Short Description" at bounding box center [408, 80] width 193 height 14
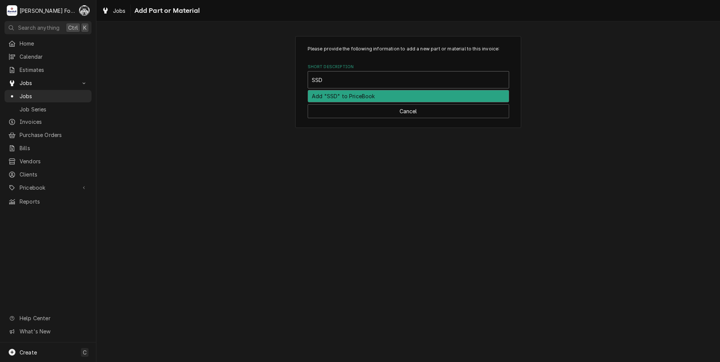
type input "SSDT"
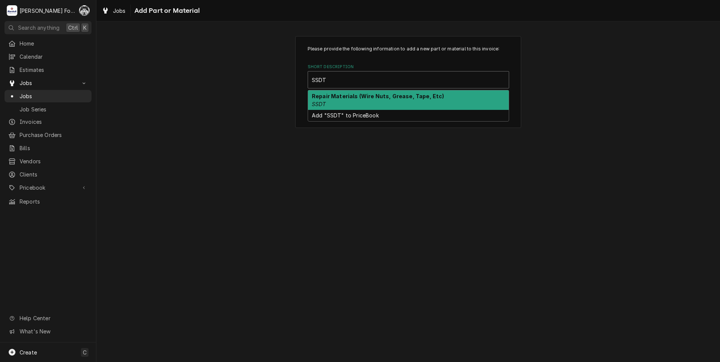
click at [339, 96] on strong "Repair Materials (Wire Nuts, Grease, Tape, Etc)" at bounding box center [378, 96] width 133 height 6
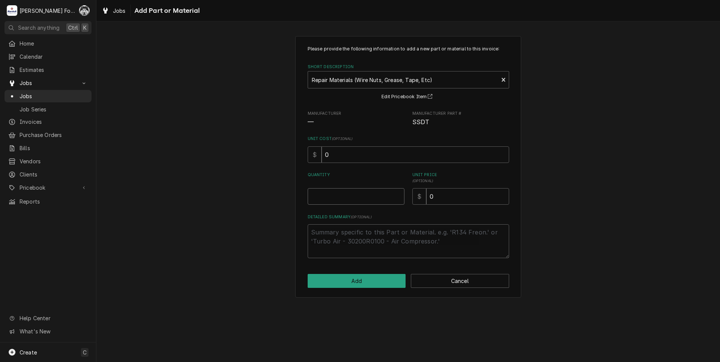
type textarea "x"
type input "0.5"
click at [398, 194] on input "0.5" at bounding box center [356, 196] width 97 height 17
type textarea "x"
type input "1"
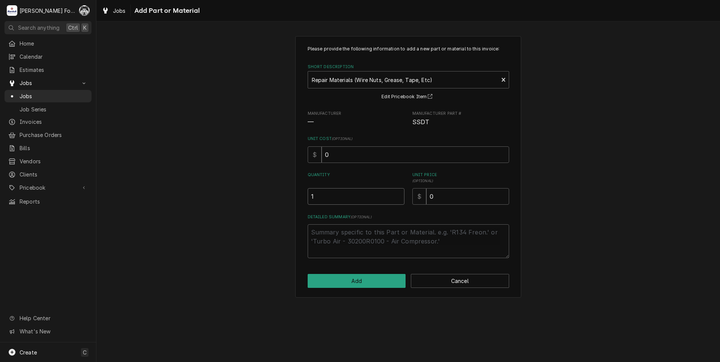
click at [398, 194] on input "1" at bounding box center [356, 196] width 97 height 17
drag, startPoint x: 450, startPoint y: 197, endPoint x: 322, endPoint y: 223, distance: 130.5
click at [323, 223] on div "Please provide the following information to add a new part or material to this …" at bounding box center [408, 152] width 201 height 213
type textarea "x"
type input "2"
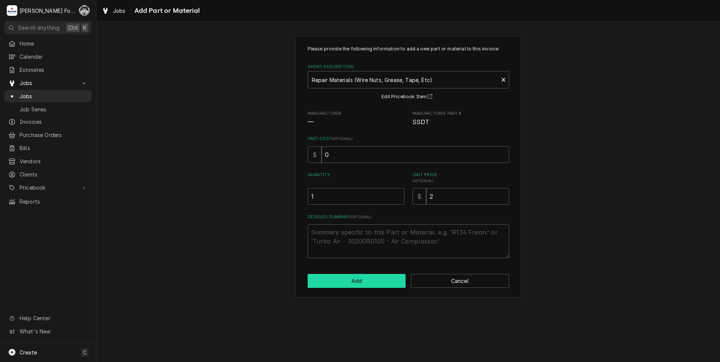
click at [358, 278] on button "Add" at bounding box center [357, 281] width 98 height 14
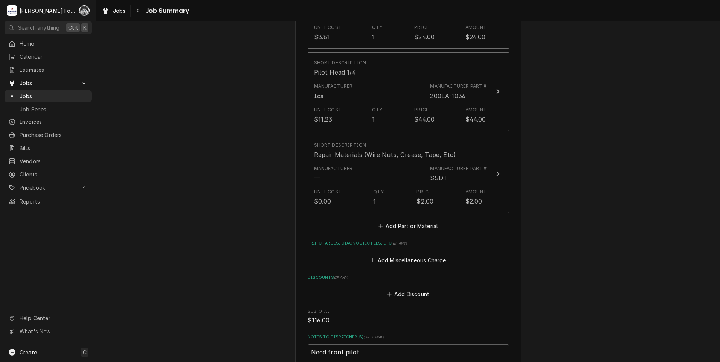
scroll to position [816, 0]
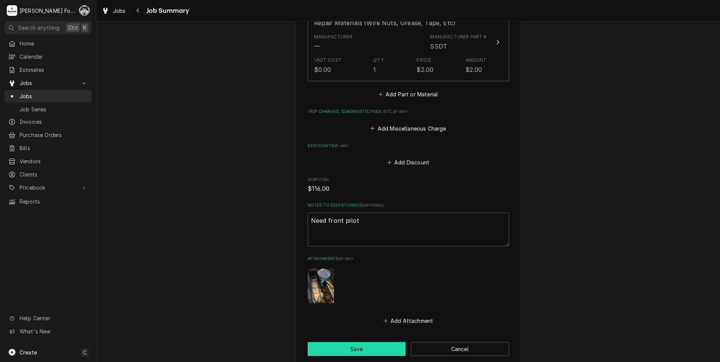
click at [343, 342] on button "Save" at bounding box center [357, 349] width 98 height 14
type textarea "x"
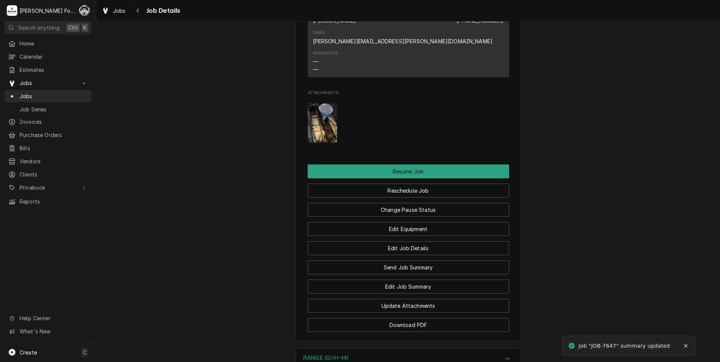
scroll to position [1118, 0]
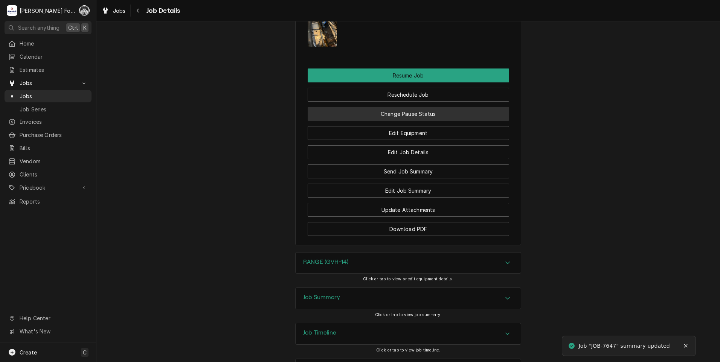
click at [390, 107] on button "Change Pause Status" at bounding box center [408, 114] width 201 height 14
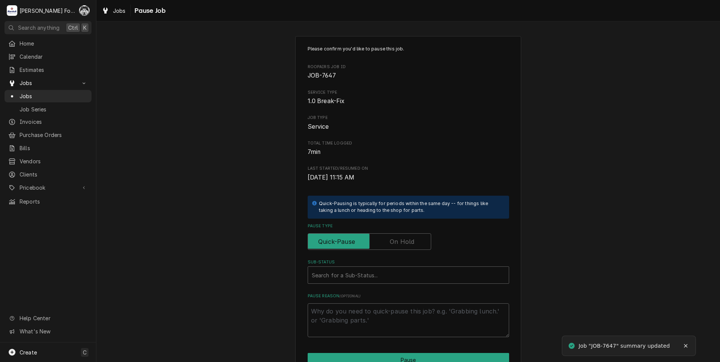
click at [407, 244] on label "Pause Type" at bounding box center [370, 241] width 124 height 17
click at [407, 244] on input "Pause Type" at bounding box center [369, 241] width 117 height 17
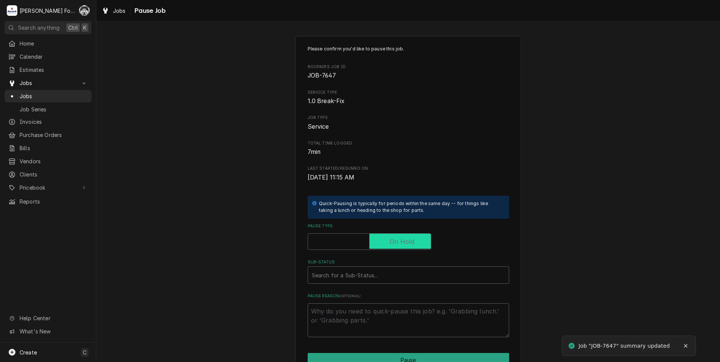
checkbox input "true"
click at [372, 293] on label "Pause Reason ( optional )" at bounding box center [408, 296] width 201 height 6
click at [372, 304] on textarea "Pause Reason ( optional )" at bounding box center [408, 321] width 201 height 34
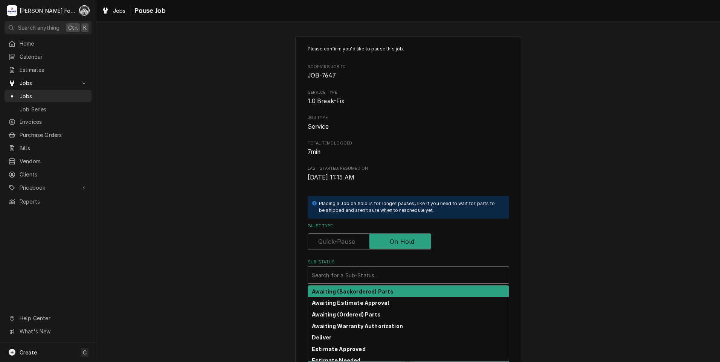
click at [375, 279] on div "Sub-Status" at bounding box center [408, 275] width 193 height 14
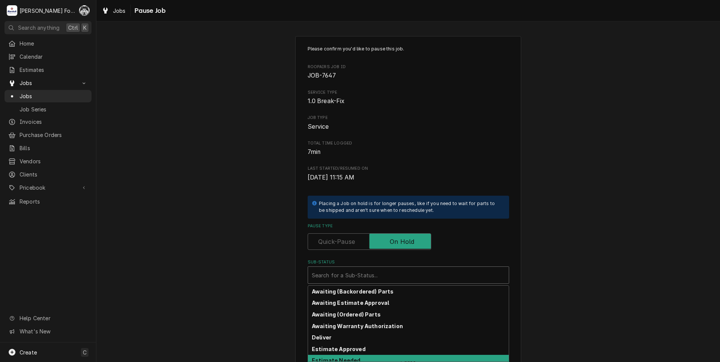
click at [355, 355] on div "Estimate Needed" at bounding box center [408, 361] width 201 height 12
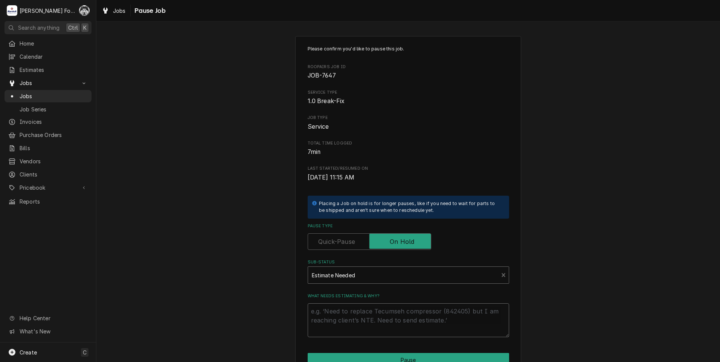
click at [354, 319] on textarea "What needs estimating & why?" at bounding box center [408, 321] width 201 height 34
type textarea "x"
type textarea "P"
type textarea "x"
type textarea "PA"
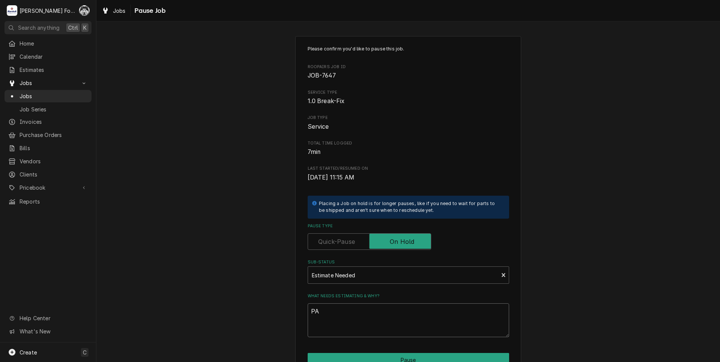
type textarea "x"
type textarea "PAR"
type textarea "x"
type textarea "PART"
type textarea "x"
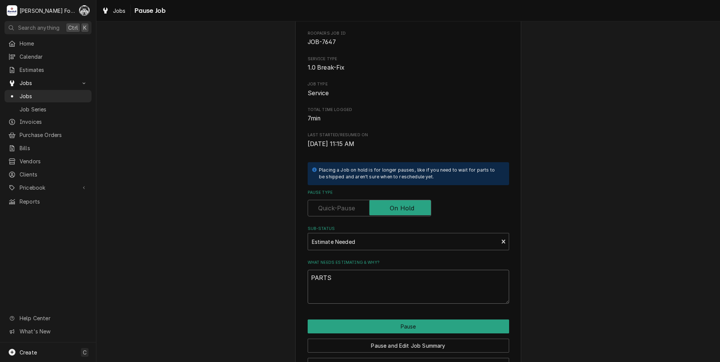
scroll to position [59, 0]
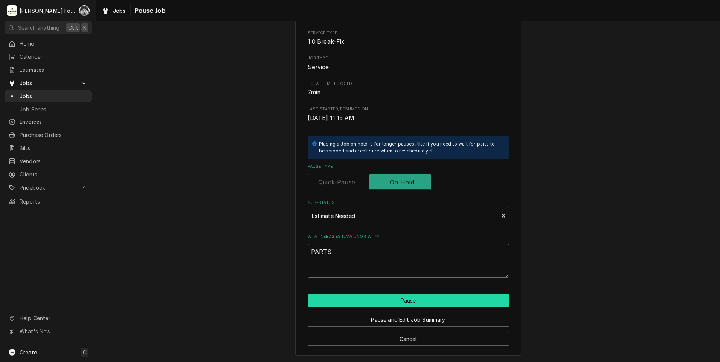
type textarea "PARTS"
click at [397, 298] on button "Pause" at bounding box center [408, 301] width 201 height 14
type textarea "x"
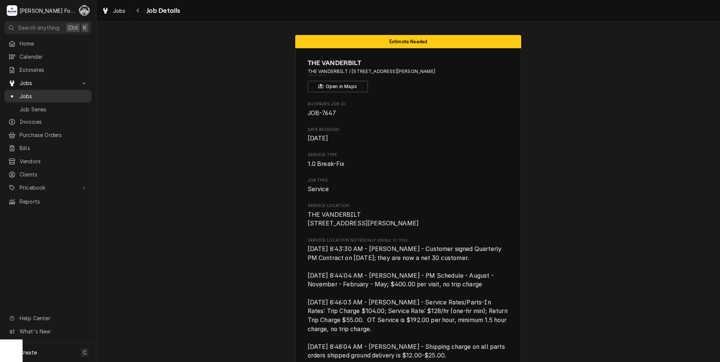
click at [35, 93] on span "Jobs" at bounding box center [54, 96] width 68 height 8
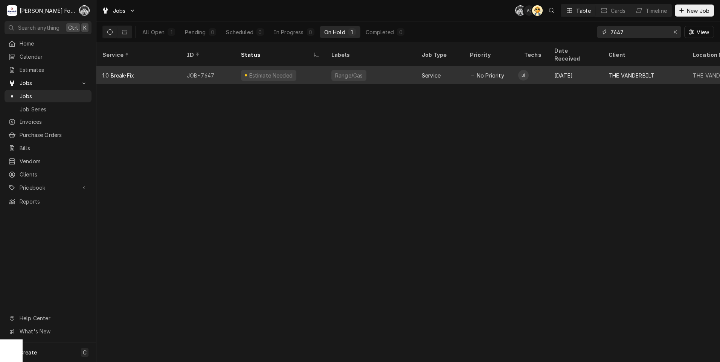
drag, startPoint x: 641, startPoint y: 31, endPoint x: 452, endPoint y: 57, distance: 190.9
click at [458, 57] on div "Jobs C( A( AT Table Cards Timeline New Job All Open 1 Pending 0 Scheduled 0 In …" at bounding box center [408, 181] width 624 height 362
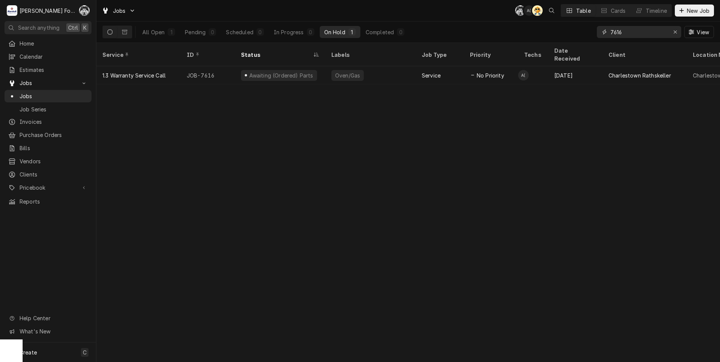
type input "7616"
click at [25, 93] on span "Jobs" at bounding box center [54, 96] width 68 height 8
drag, startPoint x: 230, startPoint y: 331, endPoint x: 226, endPoint y: 329, distance: 4.1
click at [230, 331] on div "Service ID Status Labels Job Type Priority Techs Date Received Client Location …" at bounding box center [408, 202] width 624 height 319
click at [28, 94] on span "Jobs" at bounding box center [54, 96] width 68 height 8
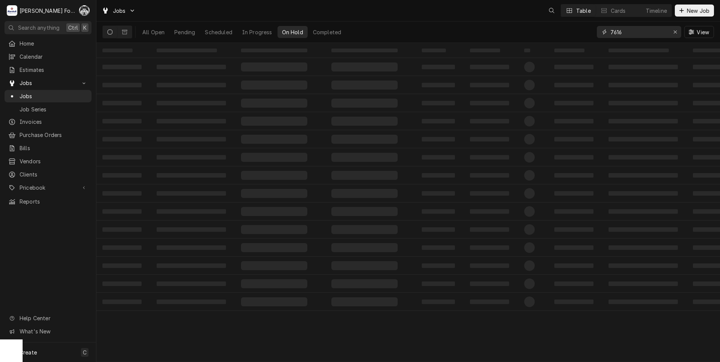
drag, startPoint x: 603, startPoint y: 31, endPoint x: 545, endPoint y: 27, distance: 57.7
click at [555, 34] on div "All Open Pending Scheduled In Progress On Hold Completed 7616 View" at bounding box center [408, 31] width 612 height 21
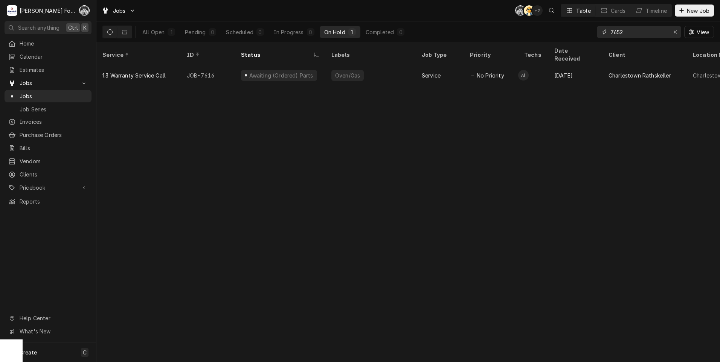
type input "7652"
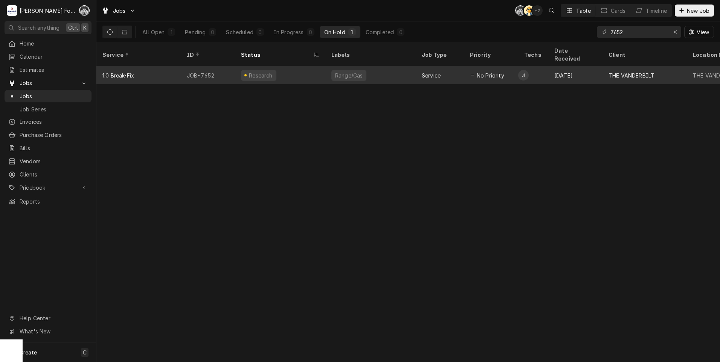
click at [306, 66] on div "Research" at bounding box center [280, 75] width 90 height 18
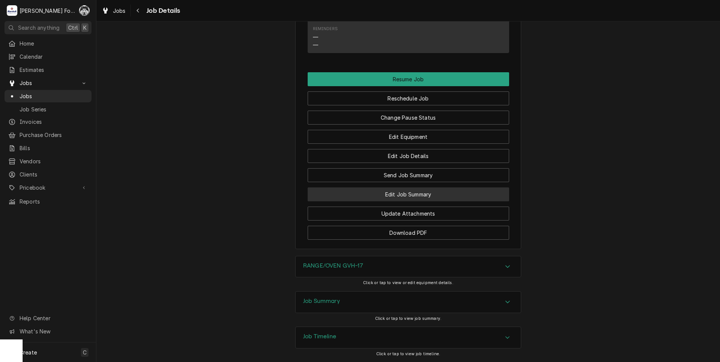
scroll to position [1078, 0]
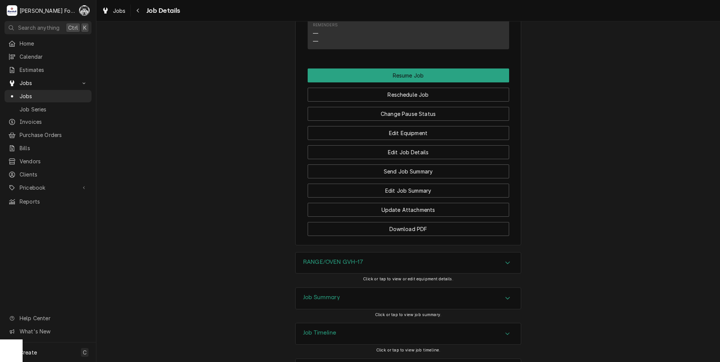
click at [367, 253] on div "RANGE/OVEN GVH-17" at bounding box center [408, 263] width 225 height 21
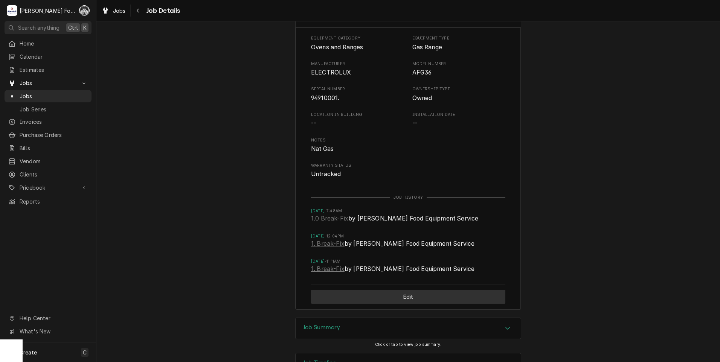
scroll to position [1355, 0]
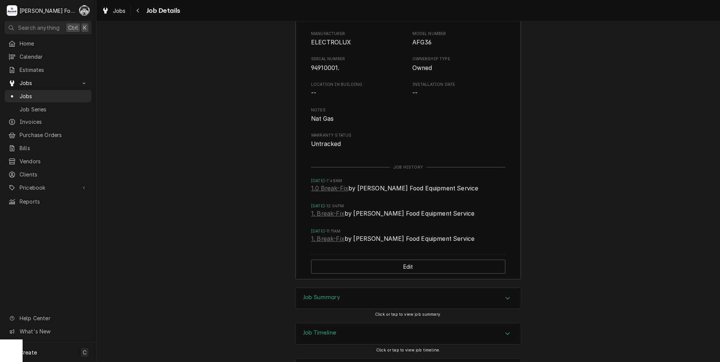
click at [362, 288] on div "Job Summary Click or tap to view job summary." at bounding box center [408, 305] width 226 height 35
click at [359, 288] on div "Job Summary" at bounding box center [408, 298] width 225 height 21
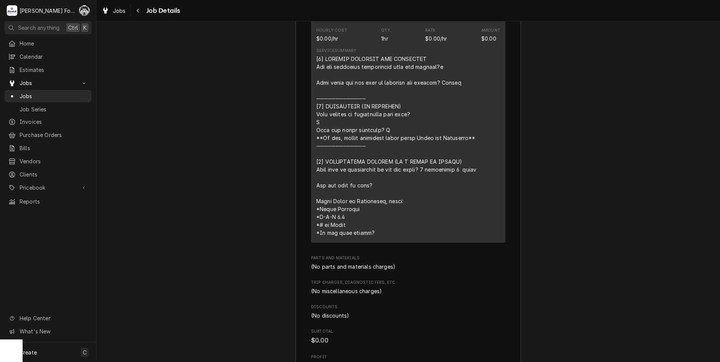
scroll to position [1898, 0]
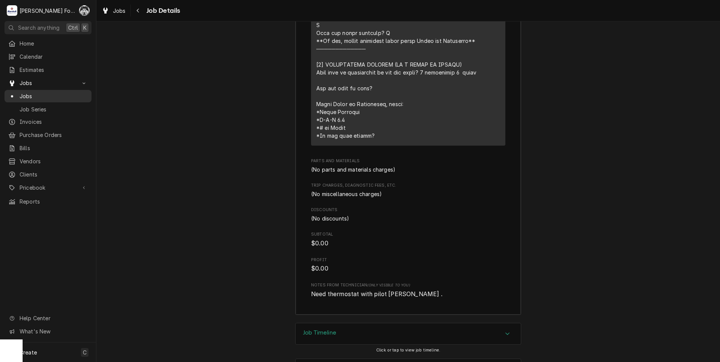
click at [30, 96] on span "Jobs" at bounding box center [54, 96] width 68 height 8
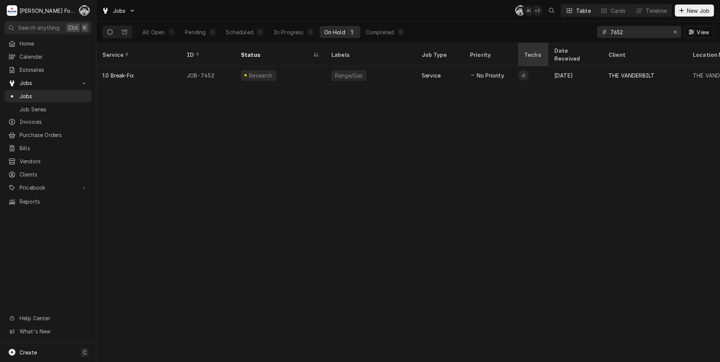
drag, startPoint x: 638, startPoint y: 30, endPoint x: 522, endPoint y: 54, distance: 118.1
click at [525, 55] on div "Jobs C( A( + 2 Table Cards Timeline New Job All Open 1 Pending 0 Scheduled 0 In…" at bounding box center [408, 181] width 624 height 362
type input "7485"
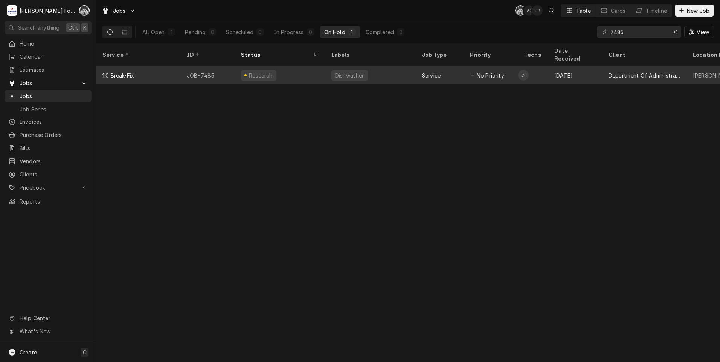
click at [280, 69] on div "Research" at bounding box center [280, 75] width 90 height 18
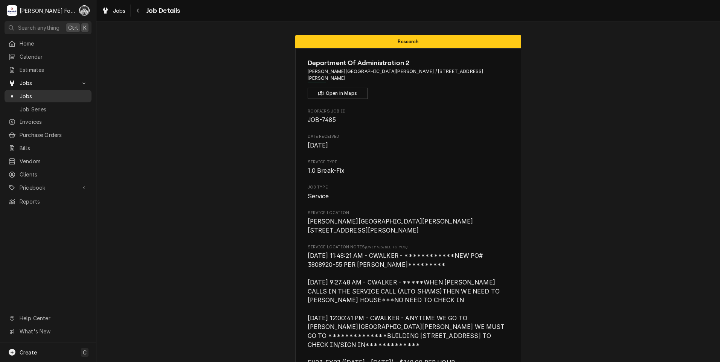
click at [33, 94] on span "Jobs" at bounding box center [54, 96] width 68 height 8
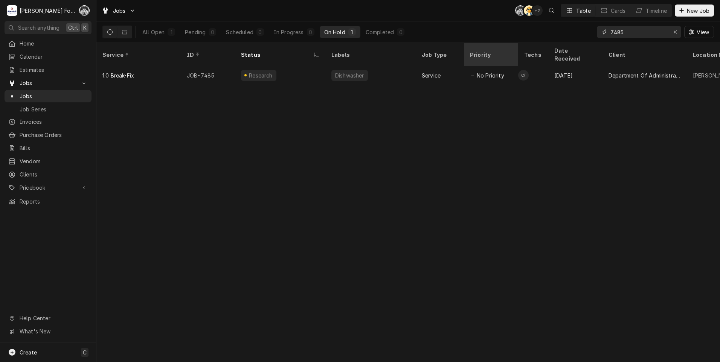
drag, startPoint x: 555, startPoint y: 43, endPoint x: 493, endPoint y: 46, distance: 62.2
click at [499, 50] on div "Jobs C( AT + 2 Table Cards Timeline New Job All Open 1 Pending 0 Scheduled 0 In…" at bounding box center [408, 181] width 624 height 362
type input "7485"
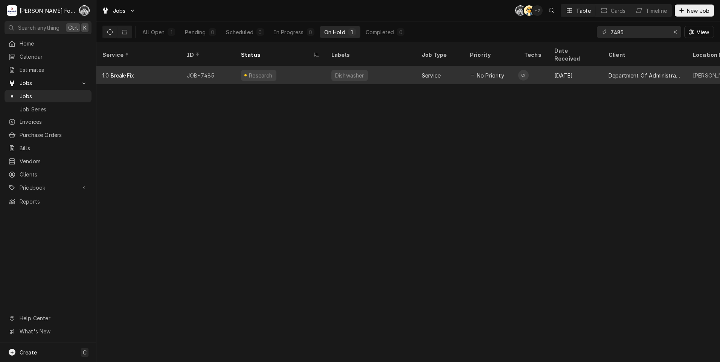
click at [332, 72] on div "Dishwasher" at bounding box center [370, 75] width 90 height 18
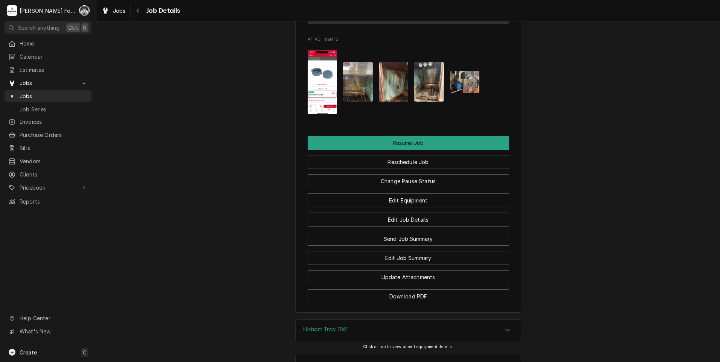
scroll to position [1131, 0]
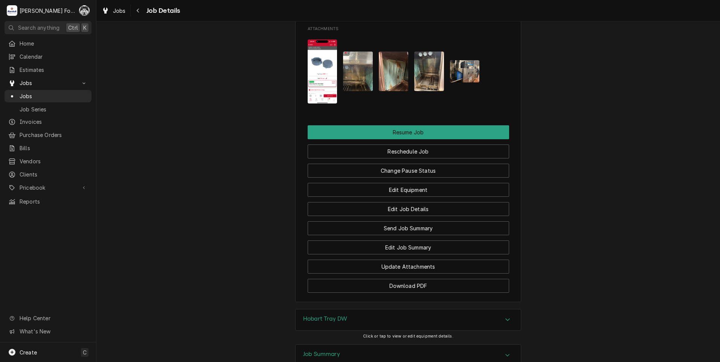
click at [348, 310] on div "Hobart Tray DW" at bounding box center [408, 320] width 225 height 21
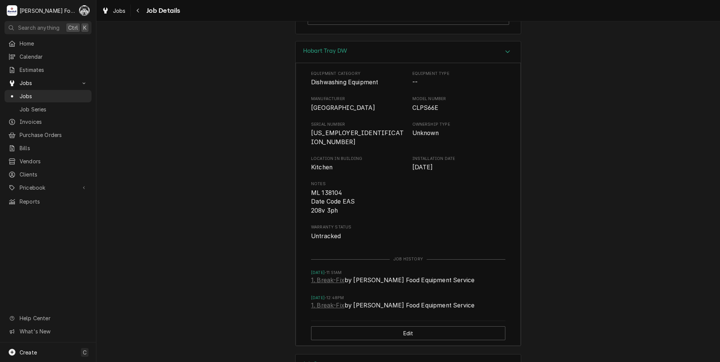
scroll to position [1400, 0]
click at [342, 354] on div "Job Summary" at bounding box center [408, 364] width 225 height 21
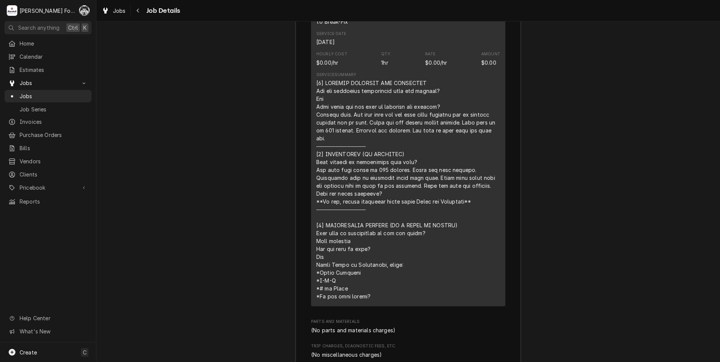
scroll to position [2045, 0]
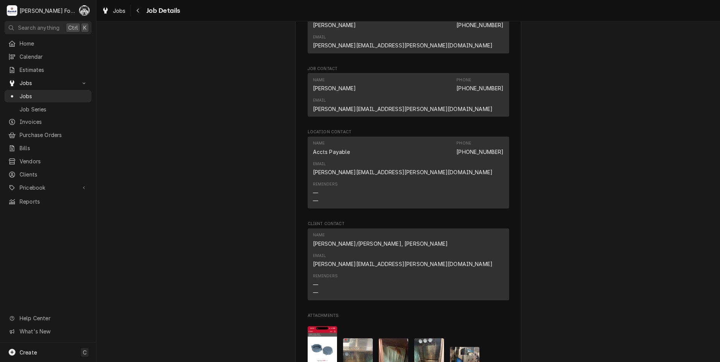
scroll to position [913, 0]
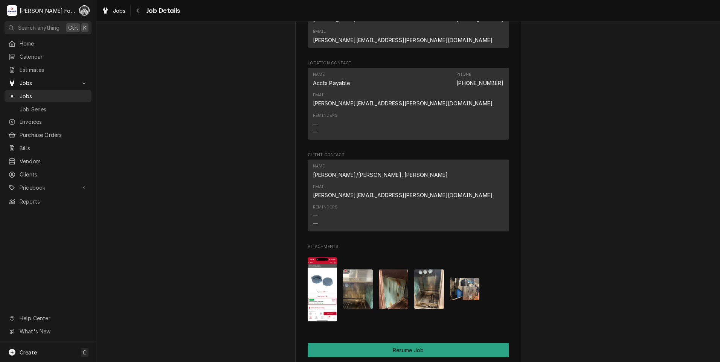
click at [466, 278] on img "Attachments" at bounding box center [465, 289] width 30 height 22
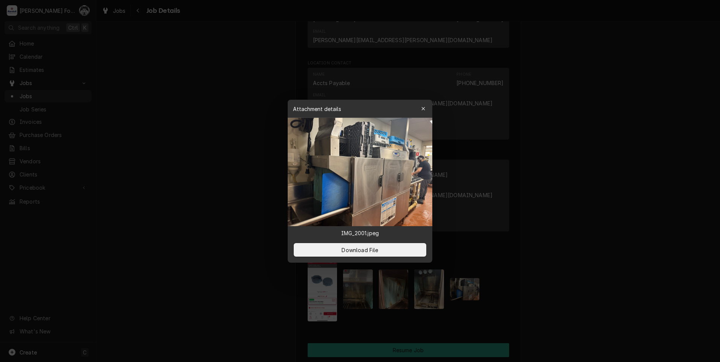
click at [213, 188] on div at bounding box center [360, 181] width 720 height 362
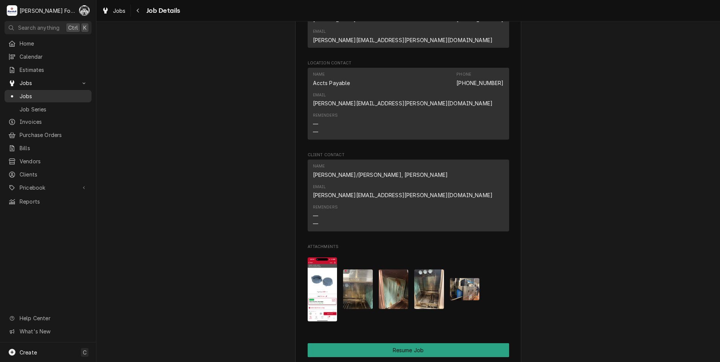
click at [24, 94] on span "Jobs" at bounding box center [54, 96] width 68 height 8
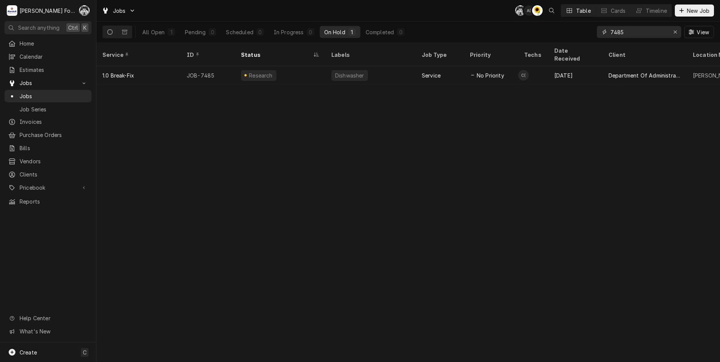
drag, startPoint x: 634, startPoint y: 35, endPoint x: 561, endPoint y: 39, distance: 73.2
click at [576, 42] on div "All Open 1 Pending 0 Scheduled 0 In Progress 0 On Hold 1 Completed 0 7485 View" at bounding box center [408, 31] width 612 height 21
type input "7"
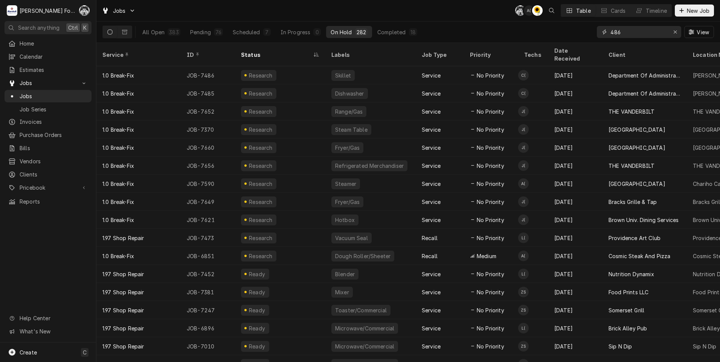
type input "486"
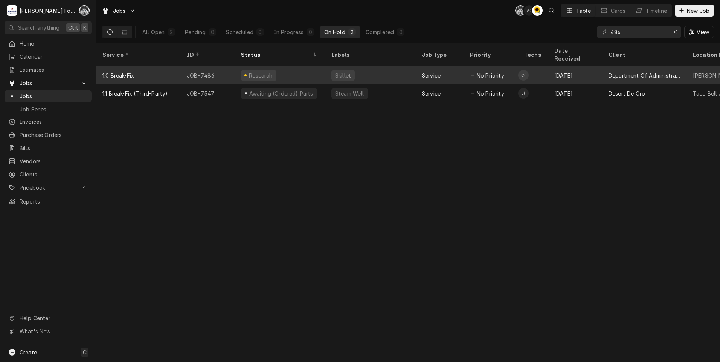
click at [267, 71] on div "Research" at bounding box center [280, 75] width 90 height 18
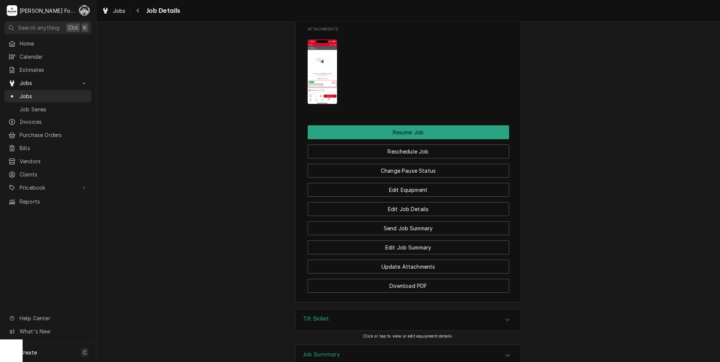
scroll to position [1122, 0]
click at [348, 309] on div "Tilt Skillet" at bounding box center [408, 319] width 225 height 21
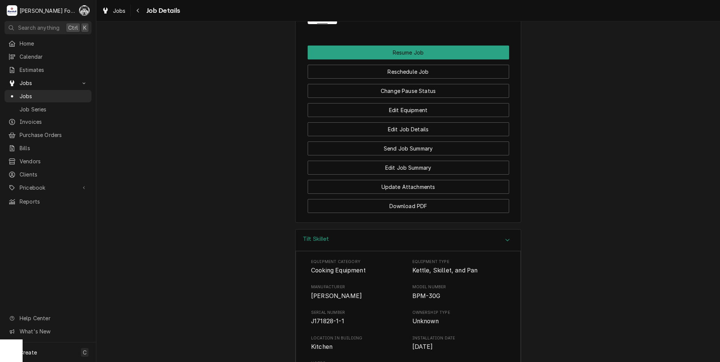
scroll to position [1356, 0]
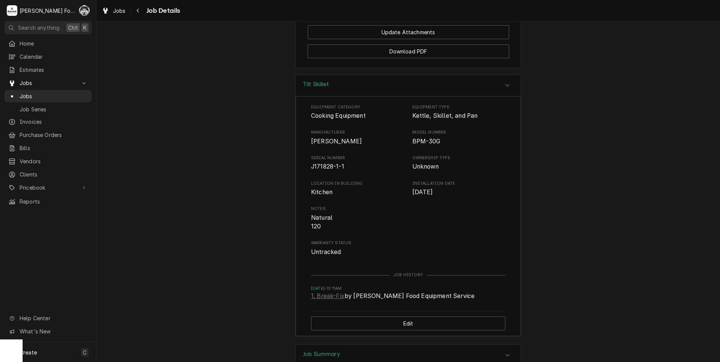
click at [334, 351] on h3 "Job Summary" at bounding box center [321, 354] width 37 height 7
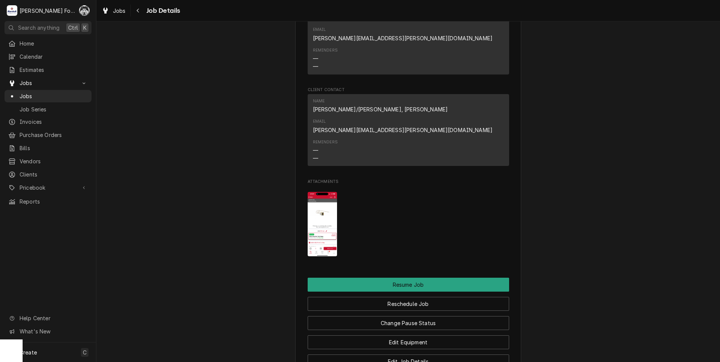
scroll to position [949, 0]
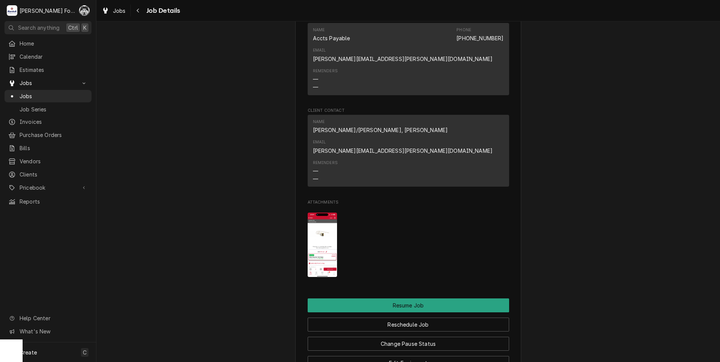
click at [319, 213] on img "Attachments" at bounding box center [323, 245] width 30 height 64
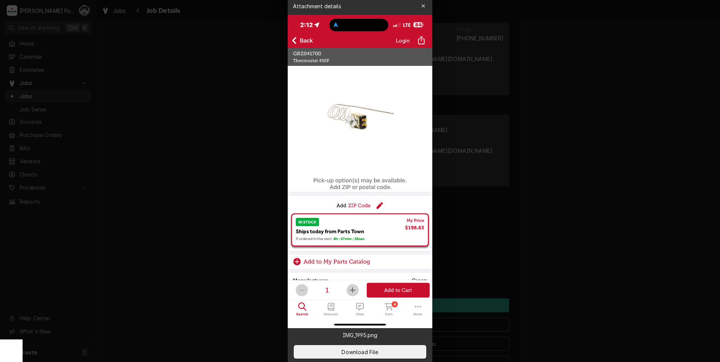
click at [199, 177] on div at bounding box center [360, 181] width 720 height 362
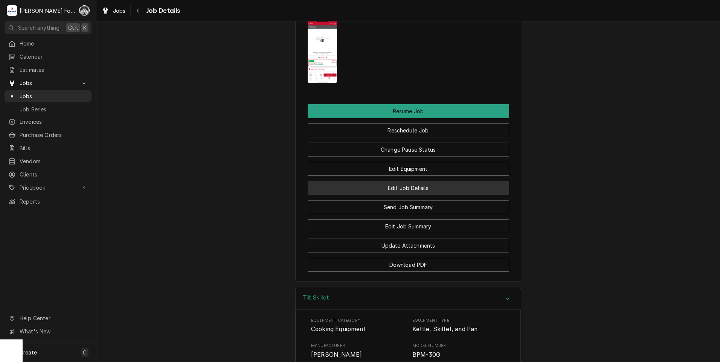
scroll to position [1137, 0]
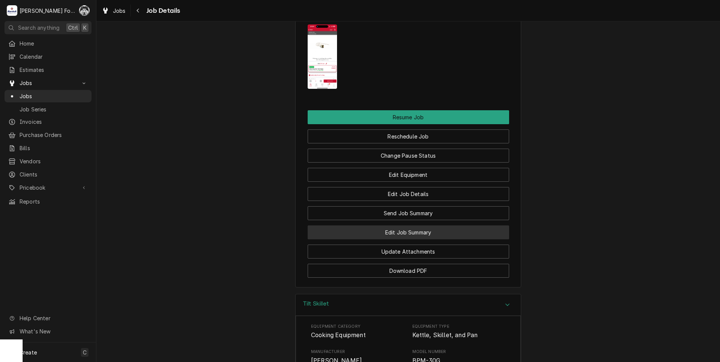
click at [394, 226] on button "Edit Job Summary" at bounding box center [408, 233] width 201 height 14
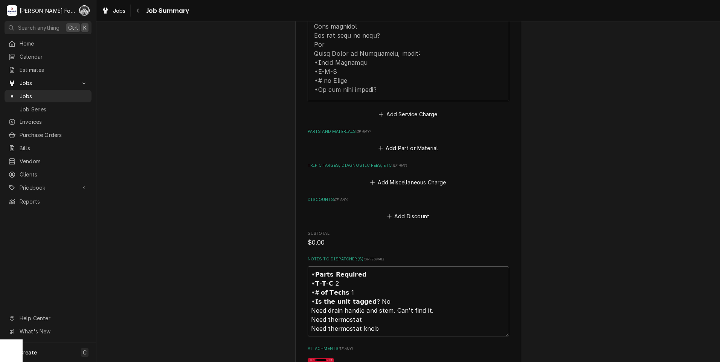
scroll to position [502, 0]
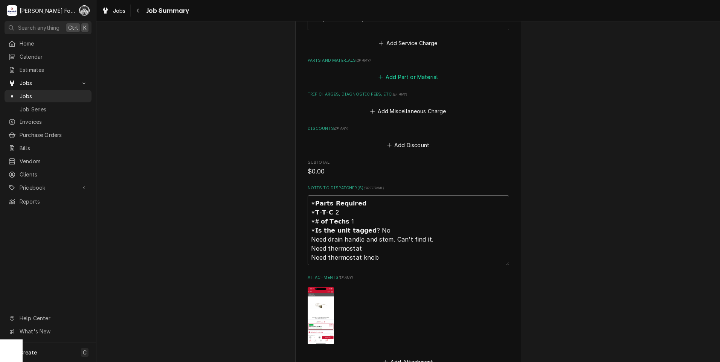
click at [412, 72] on button "Add Part or Material" at bounding box center [408, 77] width 62 height 11
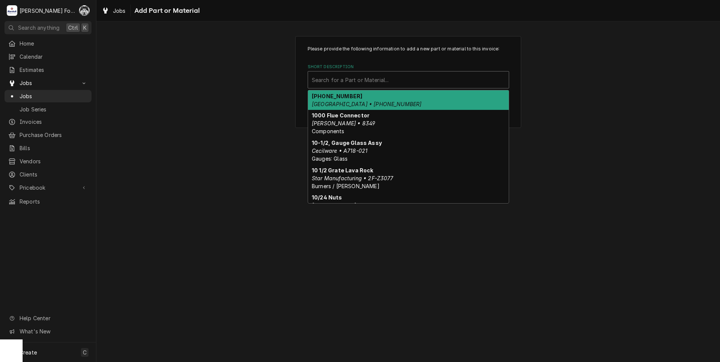
click at [417, 87] on div "Search for a Part or Material..." at bounding box center [408, 80] width 201 height 17
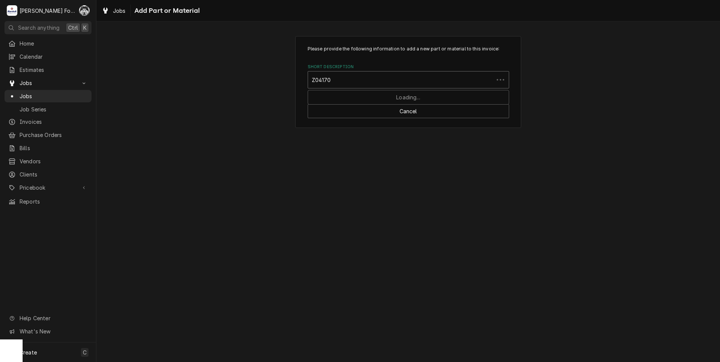
type input "Z041700"
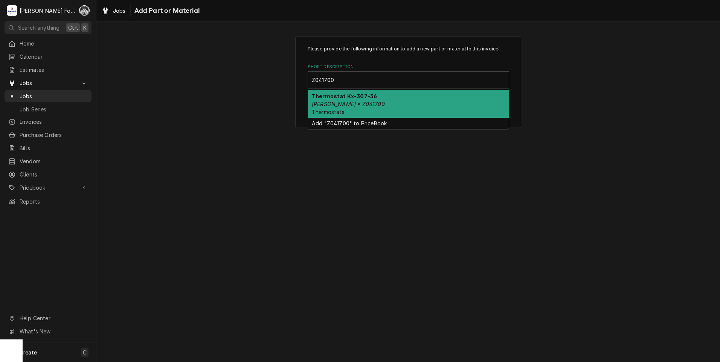
click at [370, 110] on div "Thermostat Kx-307-36 [PERSON_NAME] • Z041700 Thermostats" at bounding box center [408, 103] width 201 height 27
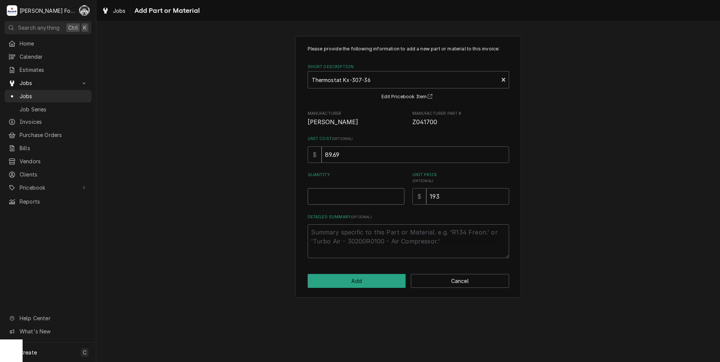
click at [401, 194] on input "Quantity" at bounding box center [356, 196] width 97 height 17
type textarea "x"
type input "0.5"
click at [399, 194] on input "0.5" at bounding box center [356, 196] width 97 height 17
type textarea "x"
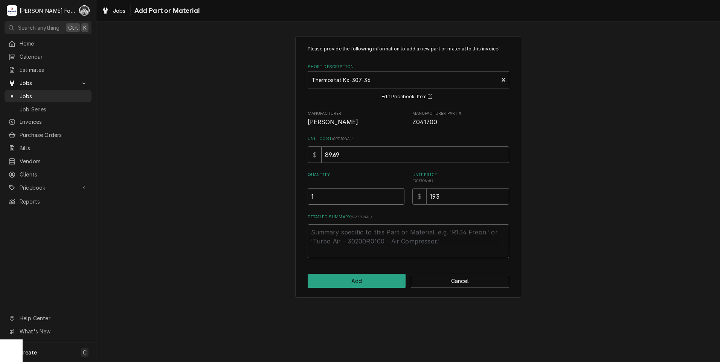
type input "1"
click at [399, 194] on input "1" at bounding box center [356, 196] width 97 height 17
drag, startPoint x: 442, startPoint y: 200, endPoint x: 397, endPoint y: 213, distance: 47.2
click at [400, 212] on div "Please provide the following information to add a new part or material to this …" at bounding box center [408, 152] width 201 height 213
type textarea "x"
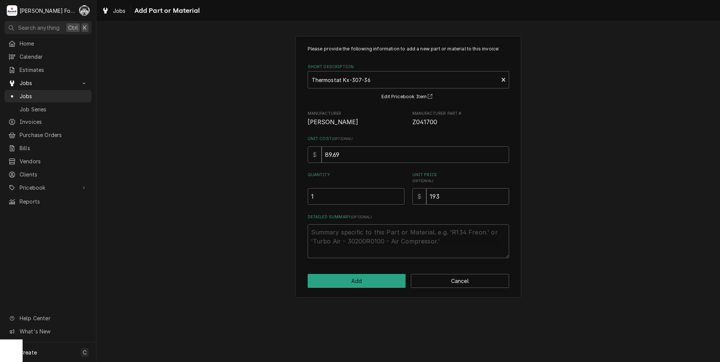
type input "1"
type textarea "x"
type input "19"
type textarea "x"
type input "199"
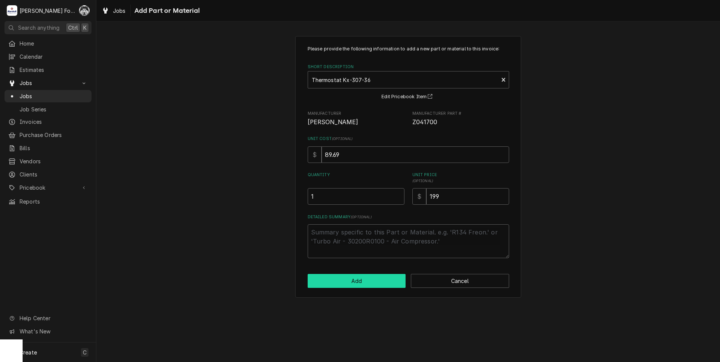
click at [379, 282] on button "Add" at bounding box center [357, 281] width 98 height 14
type textarea "x"
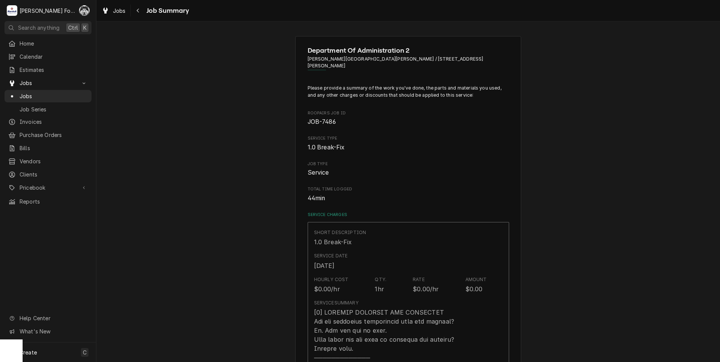
scroll to position [502, 0]
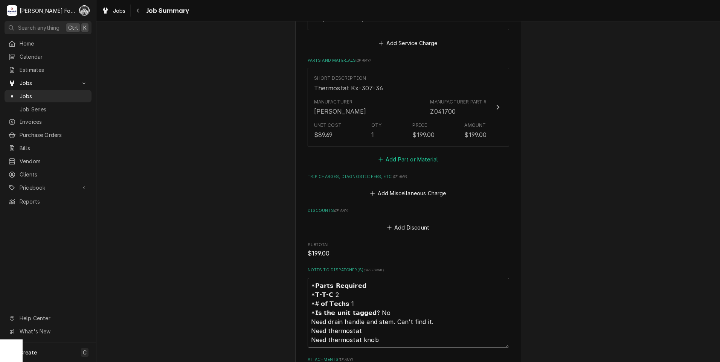
click at [412, 154] on button "Add Part or Material" at bounding box center [408, 159] width 62 height 11
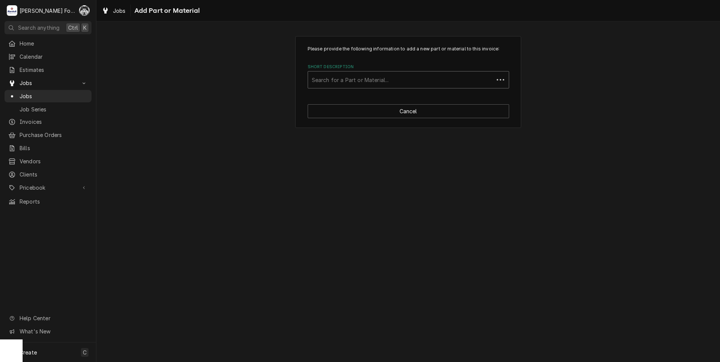
click at [413, 70] on div "Short Description Search for a Part or Material..." at bounding box center [408, 76] width 201 height 24
click at [413, 77] on div "Short Description" at bounding box center [401, 80] width 178 height 14
type input "128525"
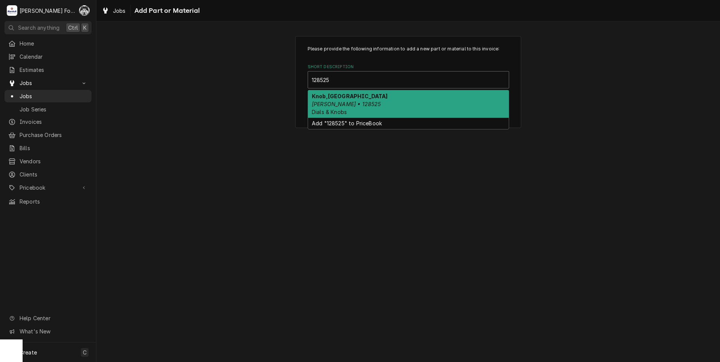
click at [387, 107] on div "Knob,Thermo Groen • 128525 Dials & Knobs" at bounding box center [408, 103] width 201 height 27
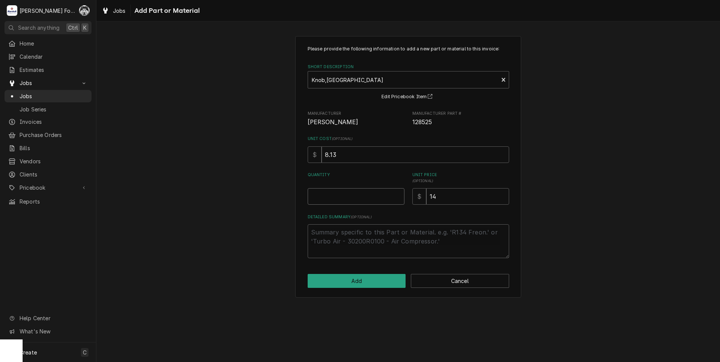
type textarea "x"
type input "0.5"
click at [397, 193] on input "0.5" at bounding box center [356, 196] width 97 height 17
type textarea "x"
type input "1"
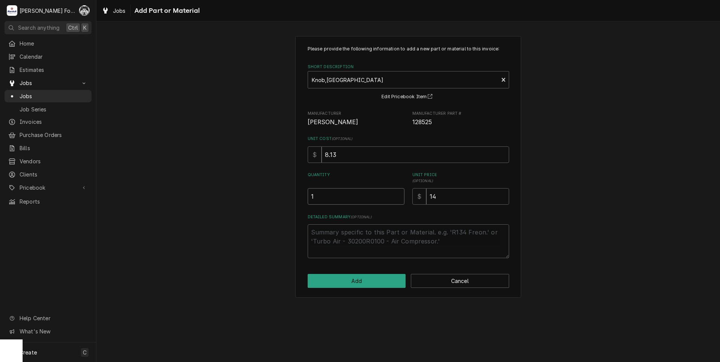
click at [398, 193] on input "1" at bounding box center [356, 196] width 97 height 17
click at [377, 276] on button "Add" at bounding box center [357, 281] width 98 height 14
type textarea "x"
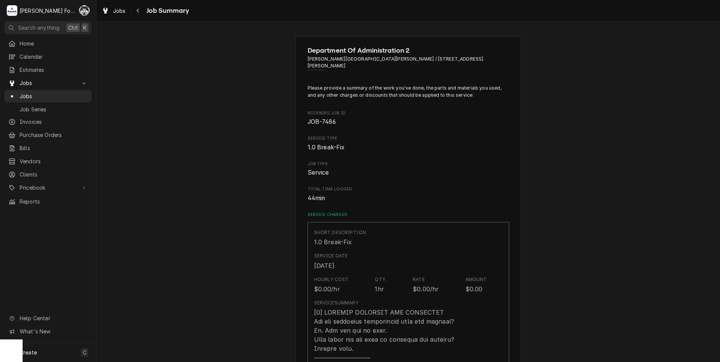
scroll to position [502, 0]
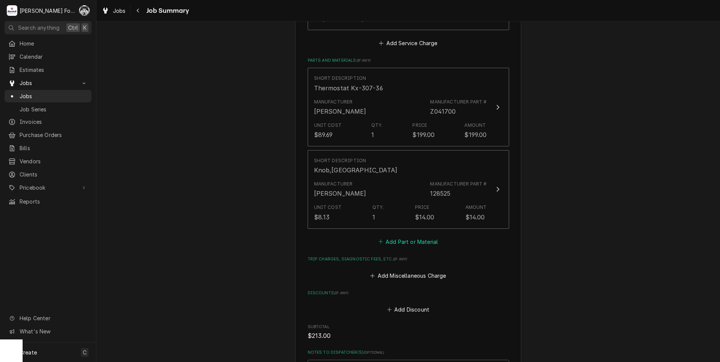
click at [397, 236] on button "Add Part or Material" at bounding box center [408, 241] width 62 height 11
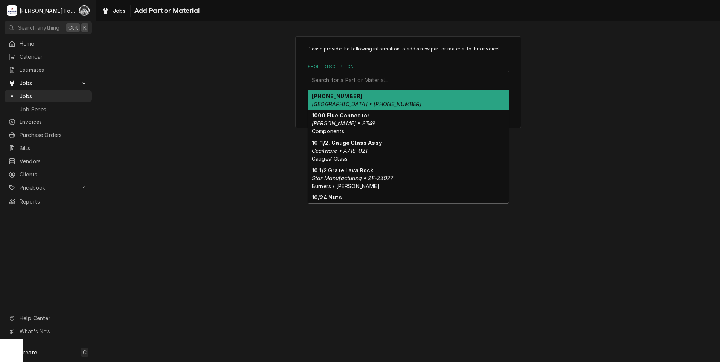
click at [389, 82] on div "Short Description" at bounding box center [408, 80] width 193 height 14
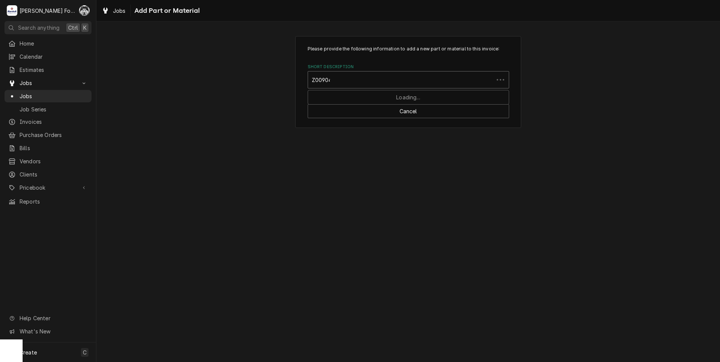
type input "Z009048"
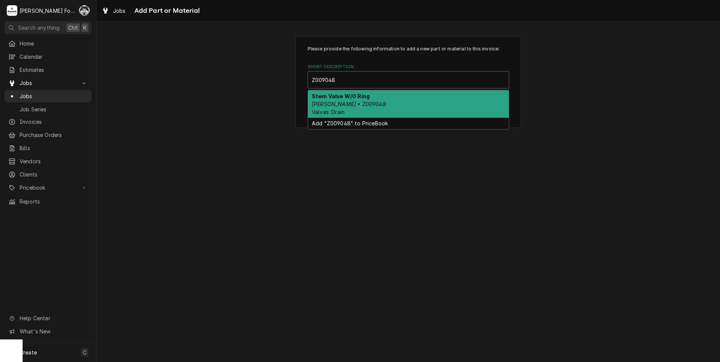
click at [347, 95] on strong "Stem Valve W/O Ring" at bounding box center [341, 96] width 58 height 6
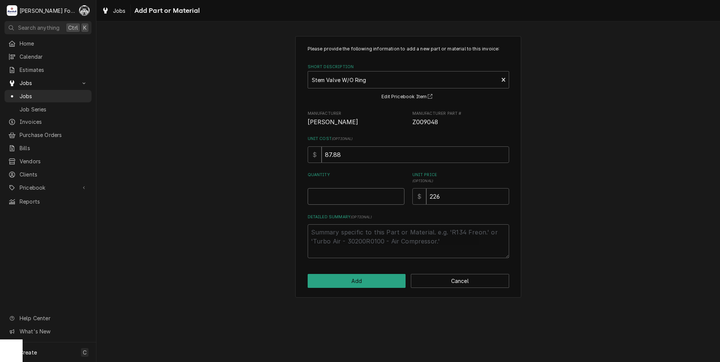
type textarea "x"
type input "0.5"
click at [398, 193] on input "0.5" at bounding box center [356, 196] width 97 height 17
type textarea "x"
type input "1"
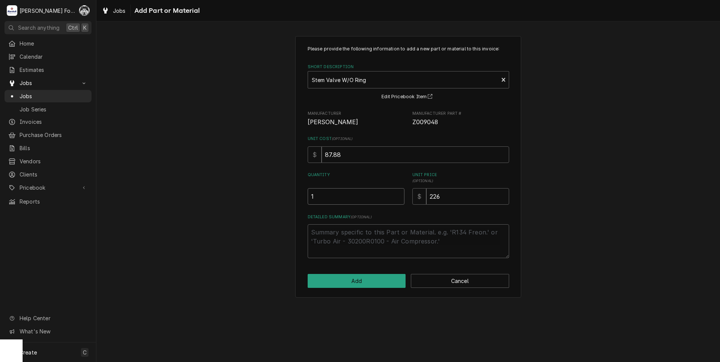
click at [398, 193] on input "1" at bounding box center [356, 196] width 97 height 17
drag, startPoint x: 456, startPoint y: 201, endPoint x: 339, endPoint y: 197, distance: 117.9
click at [357, 211] on div "Please provide the following information to add a new part or material to this …" at bounding box center [408, 152] width 201 height 213
type textarea "x"
type input "2"
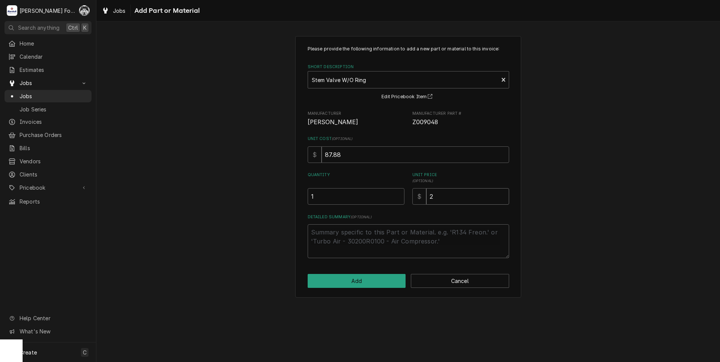
type textarea "x"
type input "24"
type textarea "x"
type input "246"
click at [351, 282] on button "Add" at bounding box center [357, 281] width 98 height 14
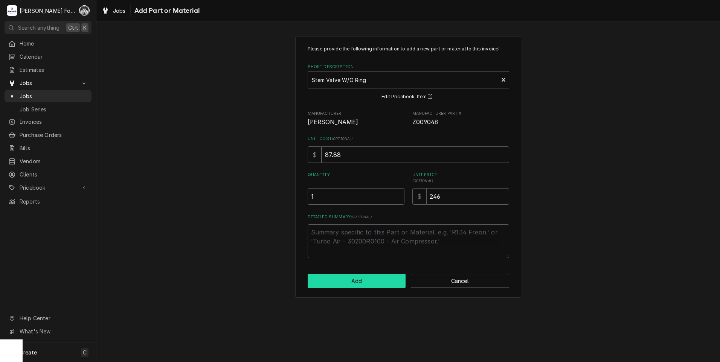
type textarea "x"
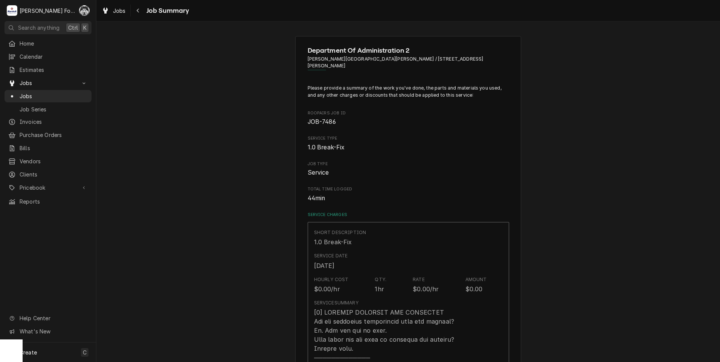
scroll to position [502, 0]
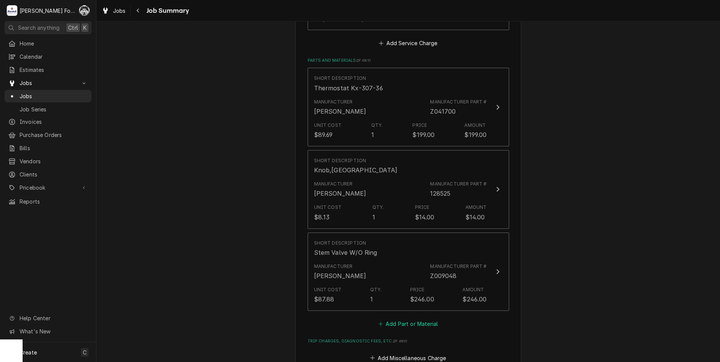
click at [401, 319] on button "Add Part or Material" at bounding box center [408, 324] width 62 height 11
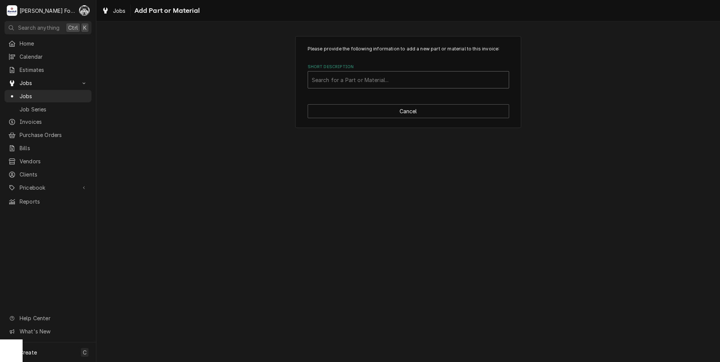
click at [426, 81] on div "Short Description" at bounding box center [408, 80] width 193 height 14
type input "Z009029"
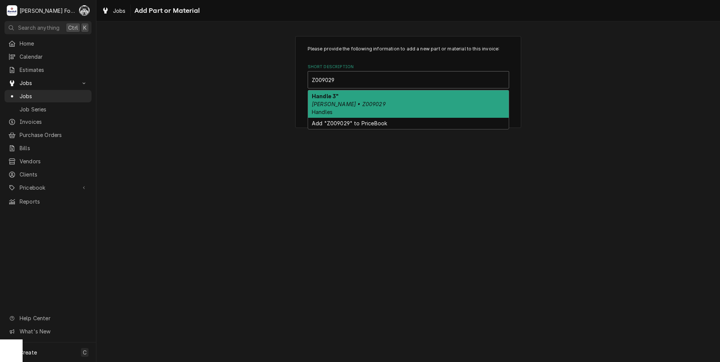
click at [363, 106] on div "Handle 3" Groen • Z009029 Handles" at bounding box center [408, 103] width 201 height 27
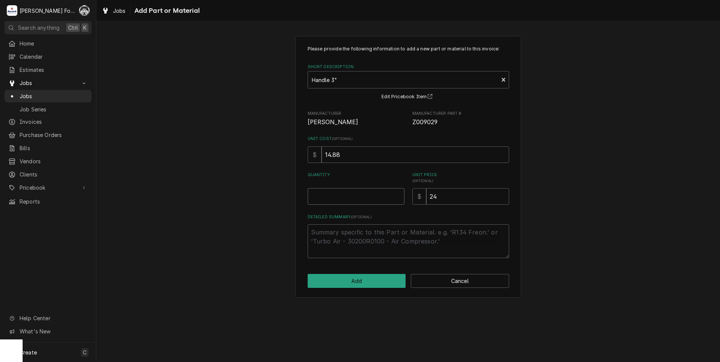
type textarea "x"
type input "0.5"
click at [397, 193] on input "0.5" at bounding box center [356, 196] width 97 height 17
type textarea "x"
type input "1"
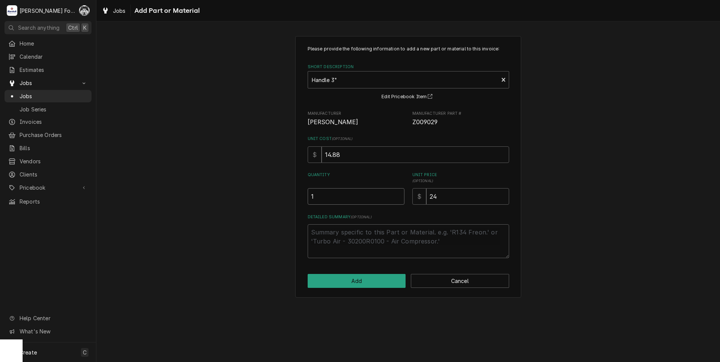
click at [397, 193] on input "1" at bounding box center [356, 196] width 97 height 17
drag, startPoint x: 448, startPoint y: 200, endPoint x: 364, endPoint y: 205, distance: 84.1
click at [372, 209] on div "Please provide the following information to add a new part or material to this …" at bounding box center [408, 152] width 201 height 213
type textarea "x"
type input "2"
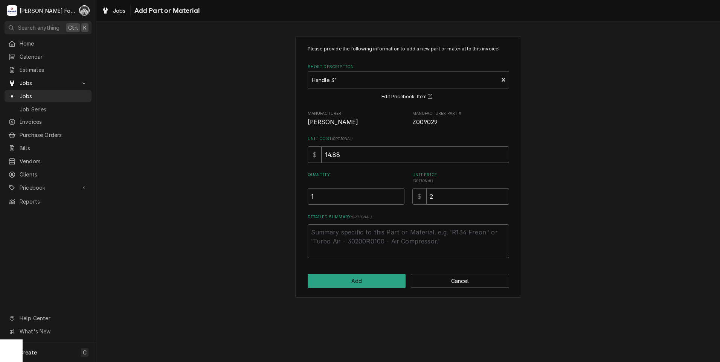
type textarea "x"
type input "26"
click at [328, 278] on button "Add" at bounding box center [357, 281] width 98 height 14
type textarea "x"
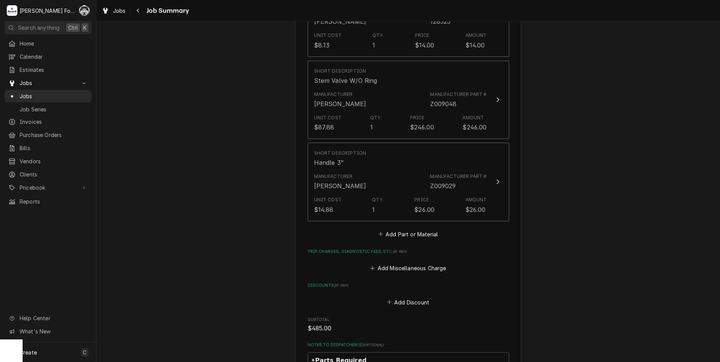
scroll to position [753, 0]
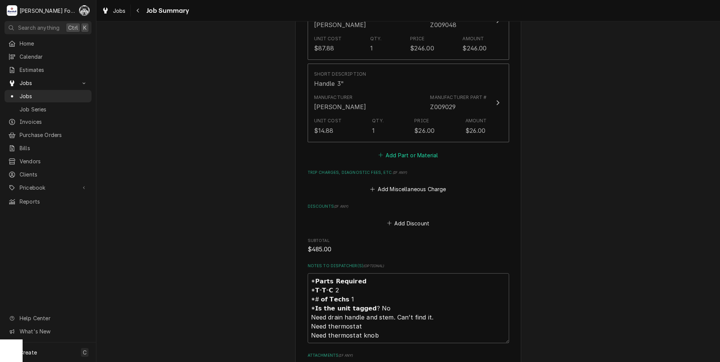
click at [392, 150] on button "Add Part or Material" at bounding box center [408, 155] width 62 height 11
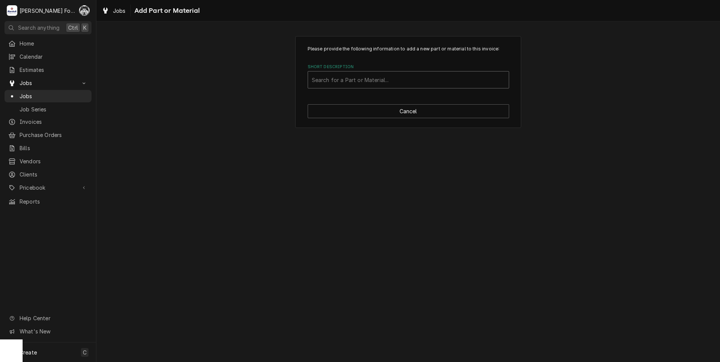
click at [409, 81] on div "Short Description" at bounding box center [408, 80] width 193 height 14
type input "SSDT"
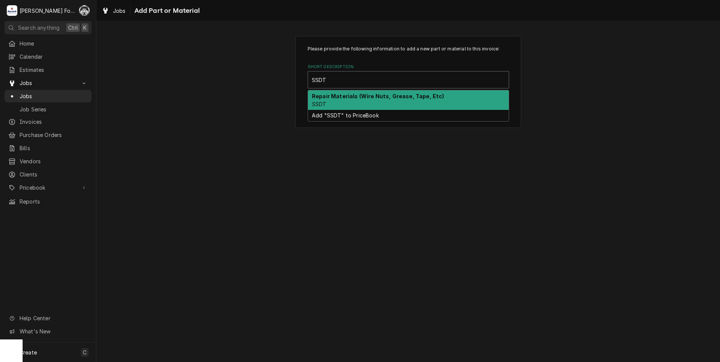
click at [381, 101] on div "Repair Materials (Wire Nuts, Grease, Tape, Etc) SSDT" at bounding box center [408, 100] width 201 height 20
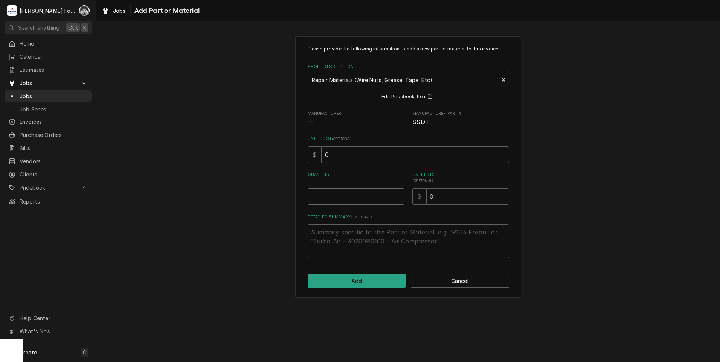
type textarea "x"
type input "0.5"
click at [399, 195] on input "0.5" at bounding box center [356, 196] width 97 height 17
type textarea "x"
type input "1"
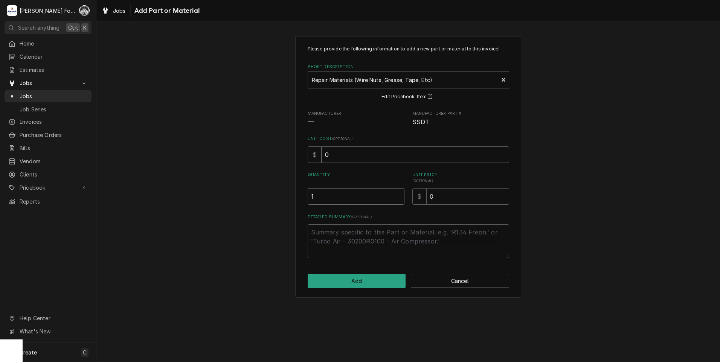
click at [399, 195] on input "1" at bounding box center [356, 196] width 97 height 17
drag, startPoint x: 454, startPoint y: 202, endPoint x: 404, endPoint y: 207, distance: 49.9
click at [412, 209] on div "Please provide the following information to add a new part or material to this …" at bounding box center [408, 152] width 201 height 213
type textarea "x"
type input "1"
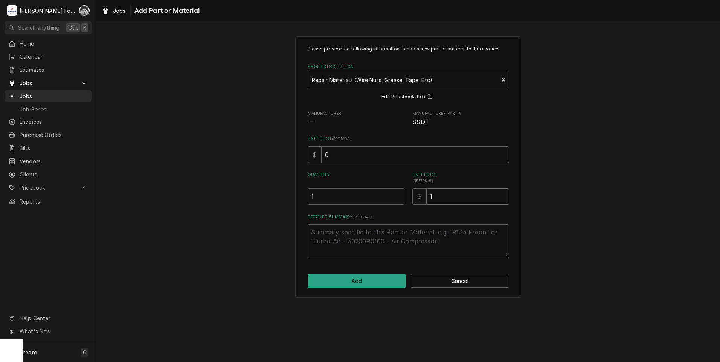
type textarea "x"
type input "10"
click at [360, 282] on button "Add" at bounding box center [357, 281] width 98 height 14
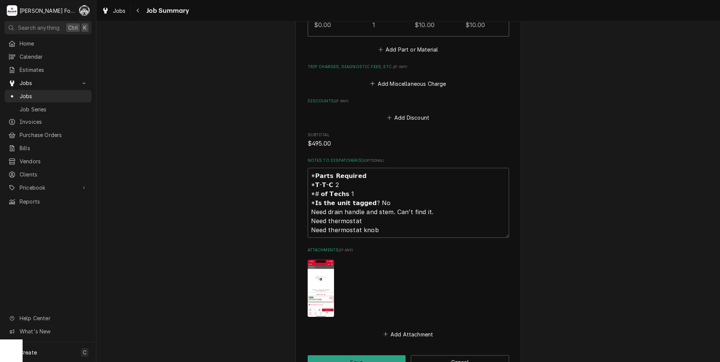
scroll to position [941, 0]
click at [354, 355] on button "Save" at bounding box center [357, 362] width 98 height 14
type textarea "x"
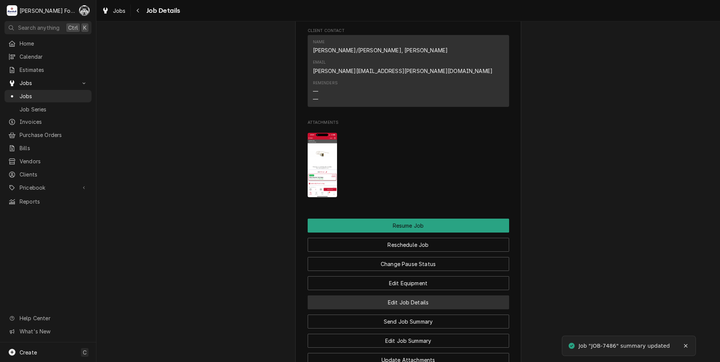
scroll to position [1067, 0]
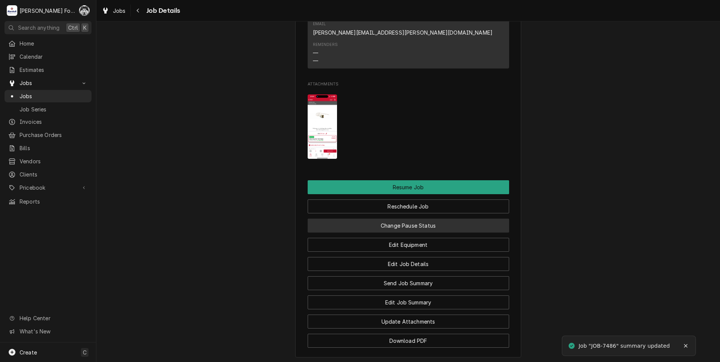
click at [382, 219] on button "Change Pause Status" at bounding box center [408, 226] width 201 height 14
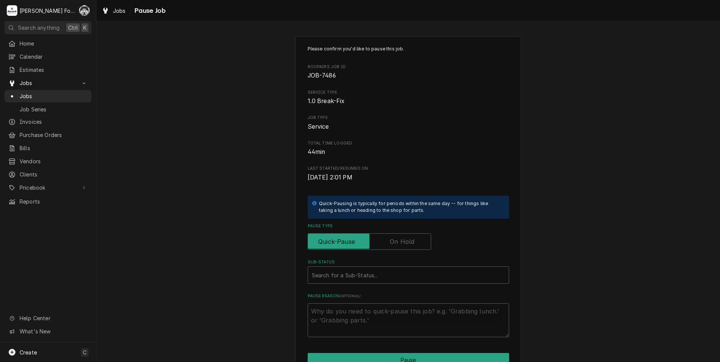
click at [397, 241] on label "Pause Type" at bounding box center [370, 241] width 124 height 17
click at [397, 241] on input "Pause Type" at bounding box center [369, 241] width 117 height 17
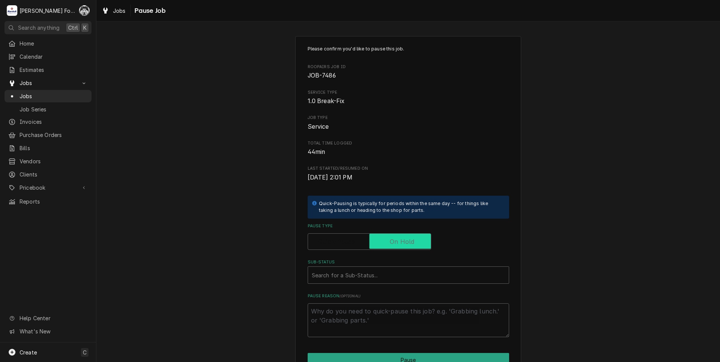
checkbox input "true"
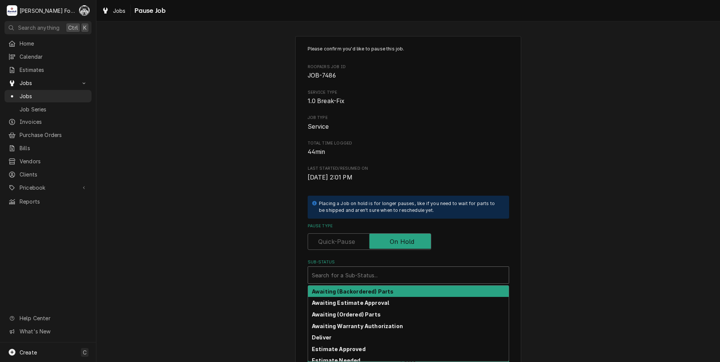
click at [377, 277] on div "Sub-Status" at bounding box center [408, 275] width 193 height 14
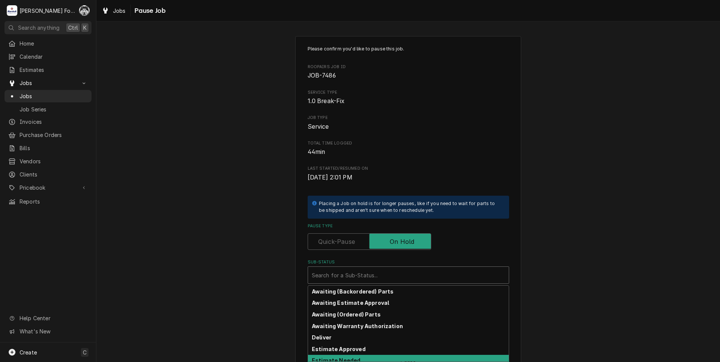
click at [360, 357] on div "Estimate Needed" at bounding box center [408, 361] width 201 height 12
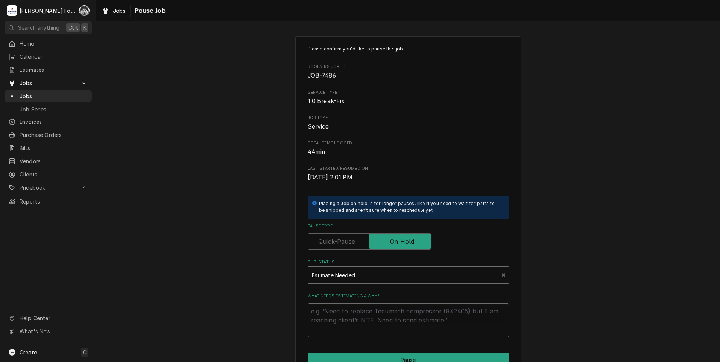
click at [367, 319] on textarea "What needs estimating & why?" at bounding box center [408, 321] width 201 height 34
type textarea "x"
type textarea "P"
type textarea "x"
type textarea "PA"
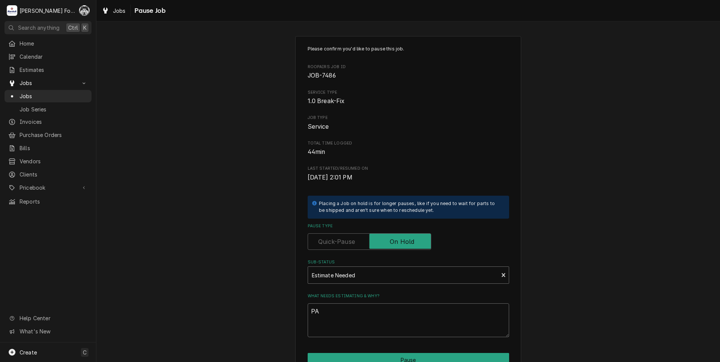
type textarea "x"
type textarea "PAR"
type textarea "x"
type textarea "PART"
type textarea "x"
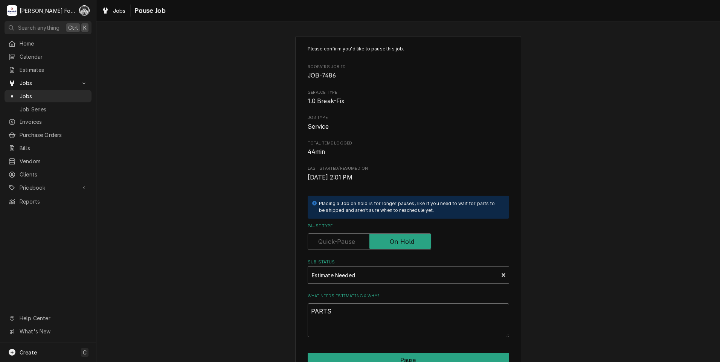
scroll to position [59, 0]
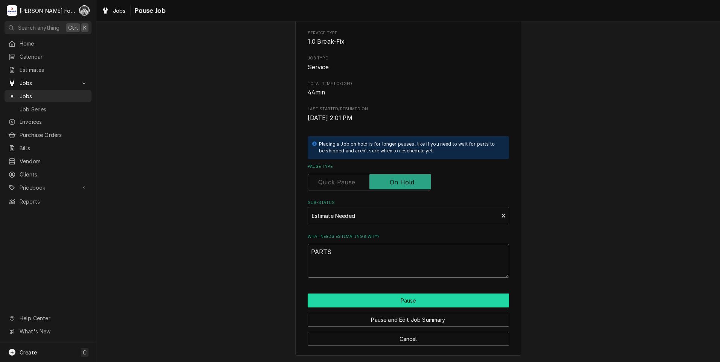
type textarea "PARTS"
click at [339, 301] on button "Pause" at bounding box center [408, 301] width 201 height 14
type textarea "x"
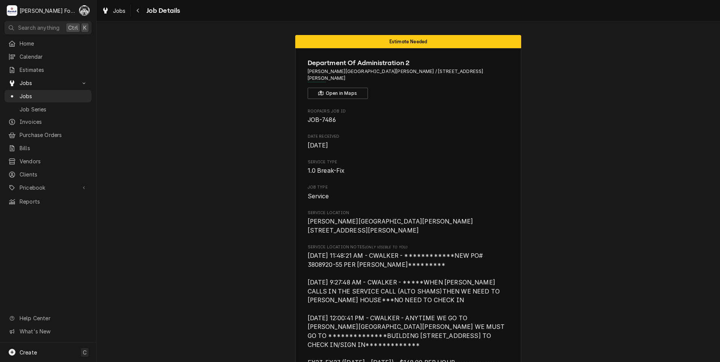
drag, startPoint x: 232, startPoint y: 140, endPoint x: 218, endPoint y: 88, distance: 53.7
